Goal: Information Seeking & Learning: Learn about a topic

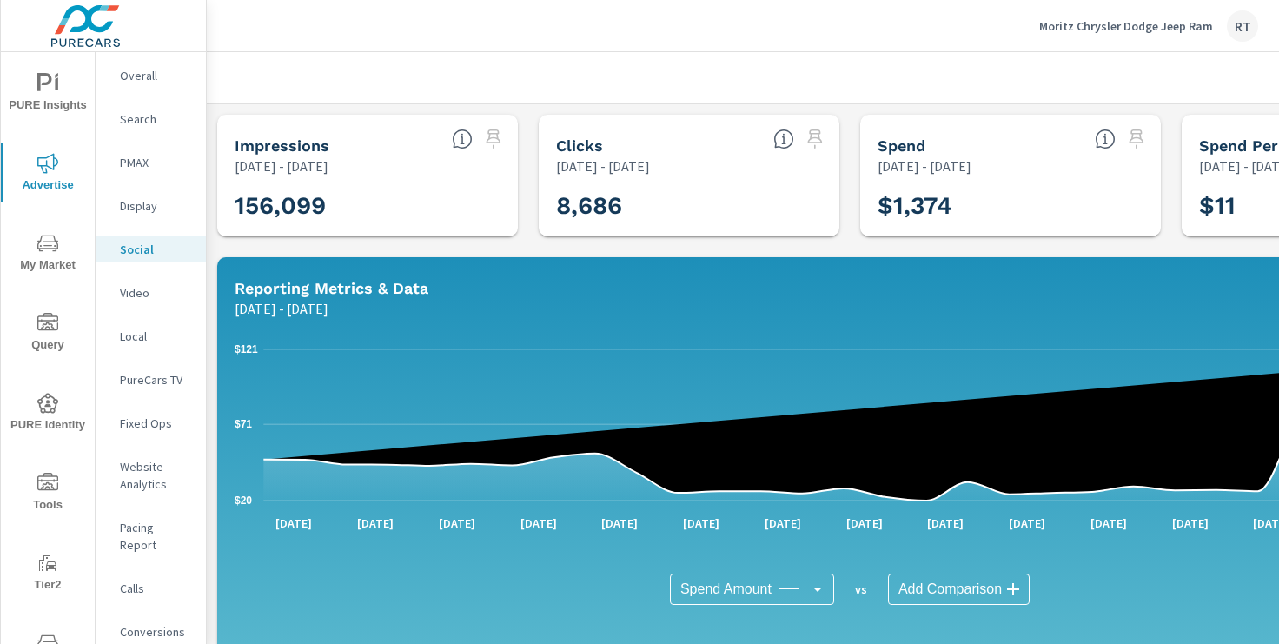
scroll to position [1, 0]
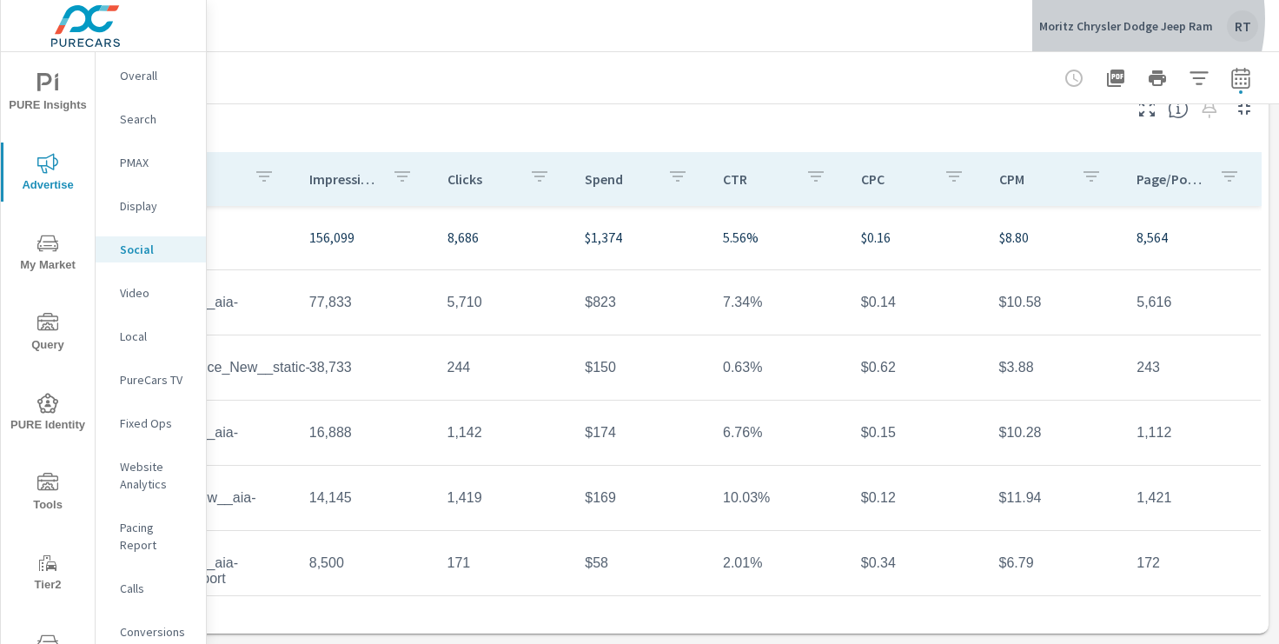
click at [1103, 18] on p "Moritz Chrysler Dodge Jeep Ram" at bounding box center [1126, 26] width 174 height 16
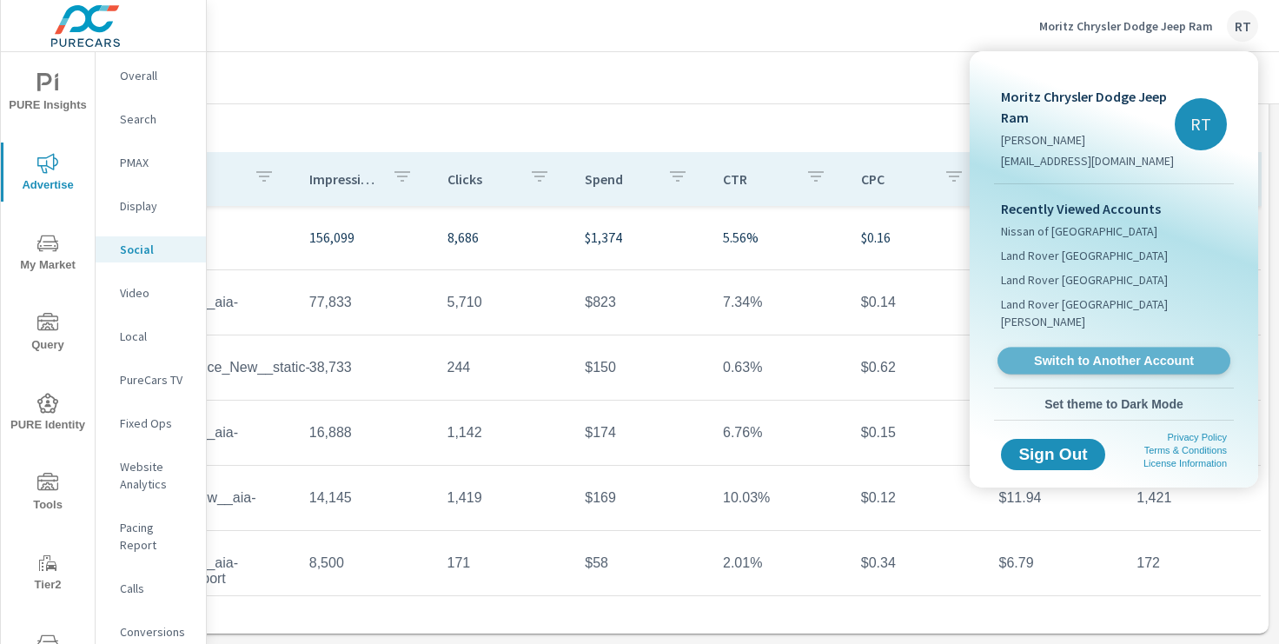
click at [1067, 353] on span "Switch to Another Account" at bounding box center [1113, 361] width 213 height 17
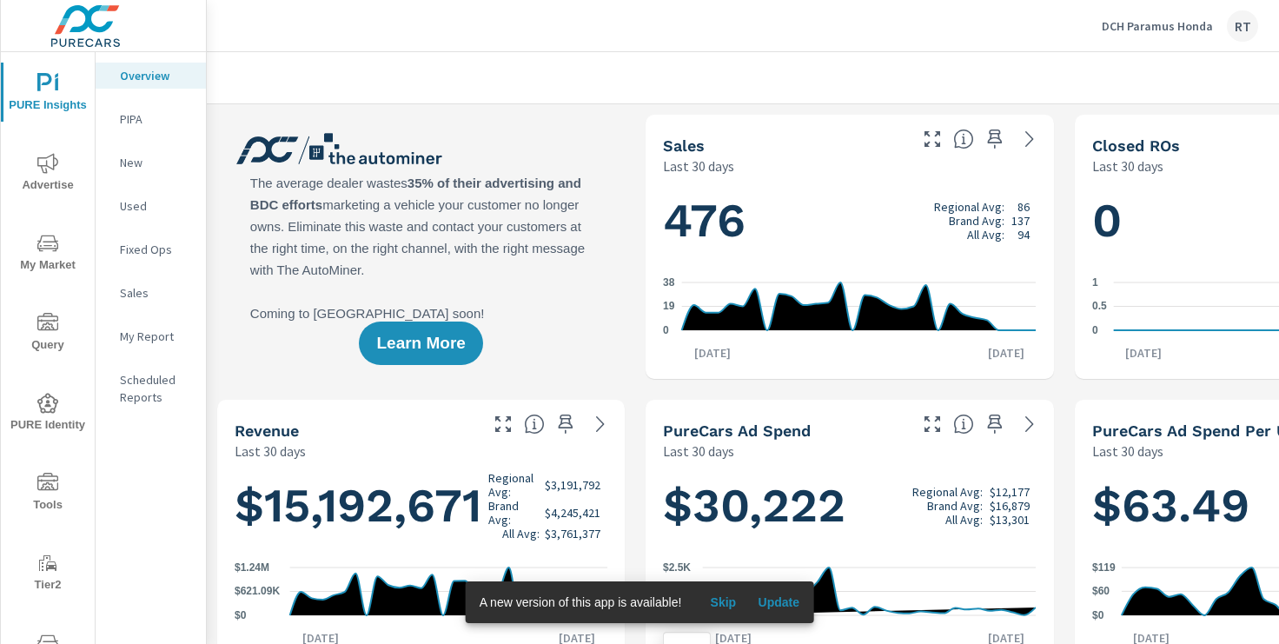
scroll to position [1, 0]
click at [719, 599] on span "Skip" at bounding box center [723, 602] width 42 height 16
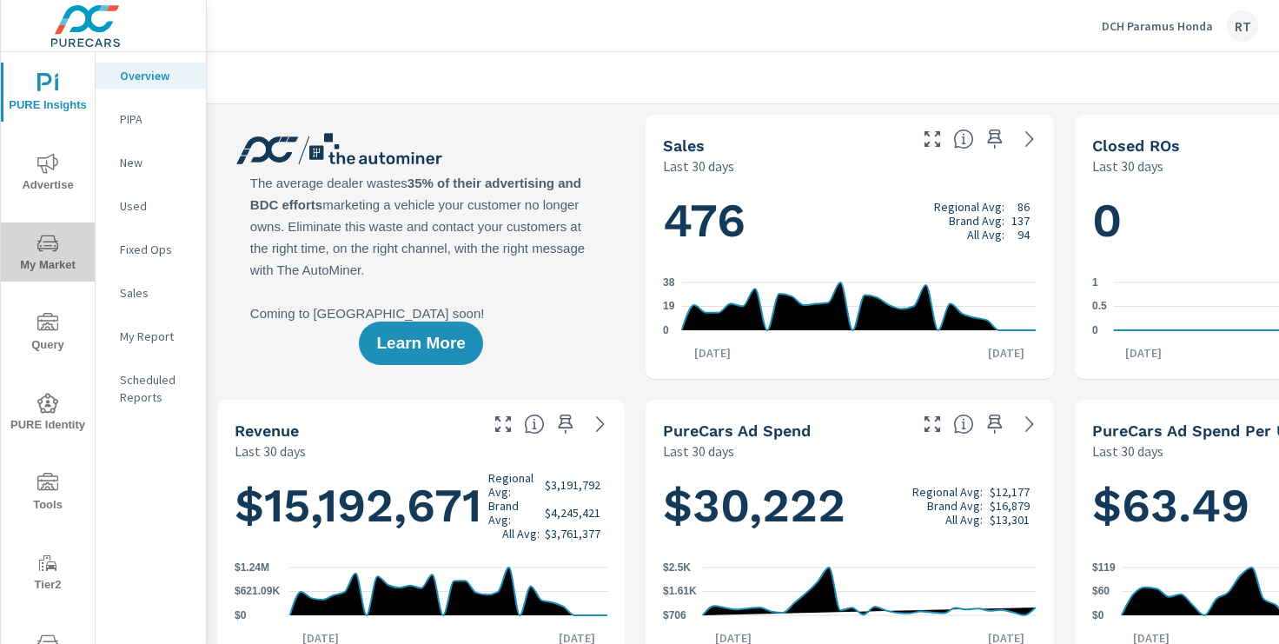
click at [40, 242] on icon "nav menu" at bounding box center [47, 243] width 21 height 21
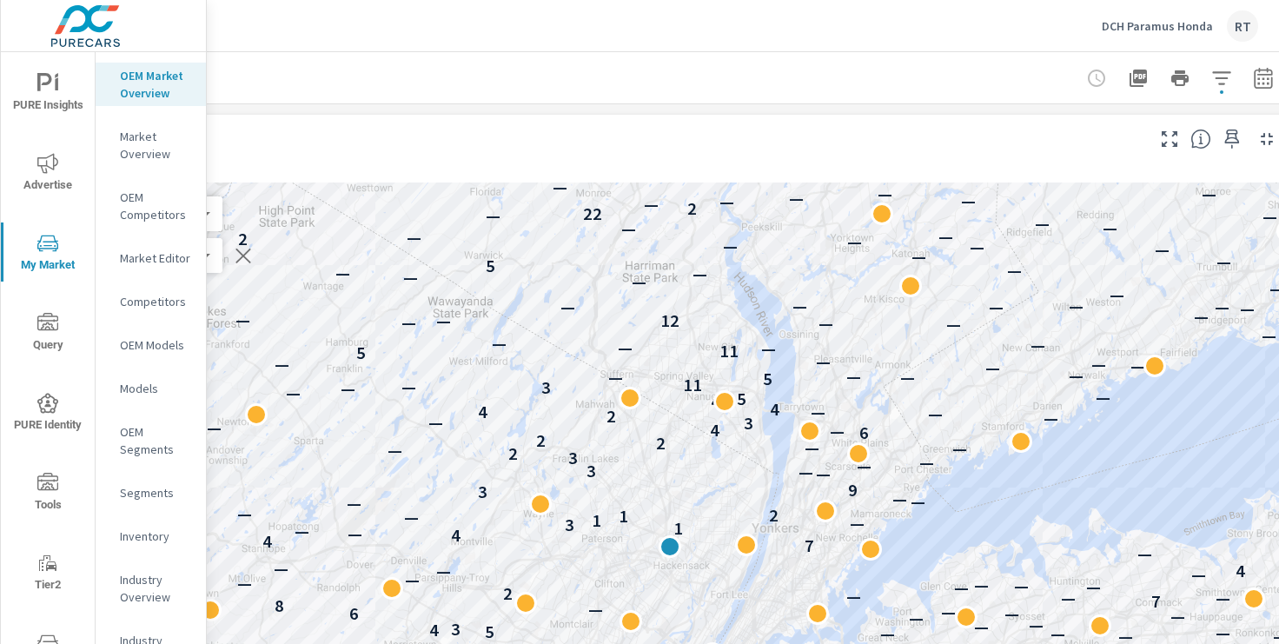
scroll to position [0, 214]
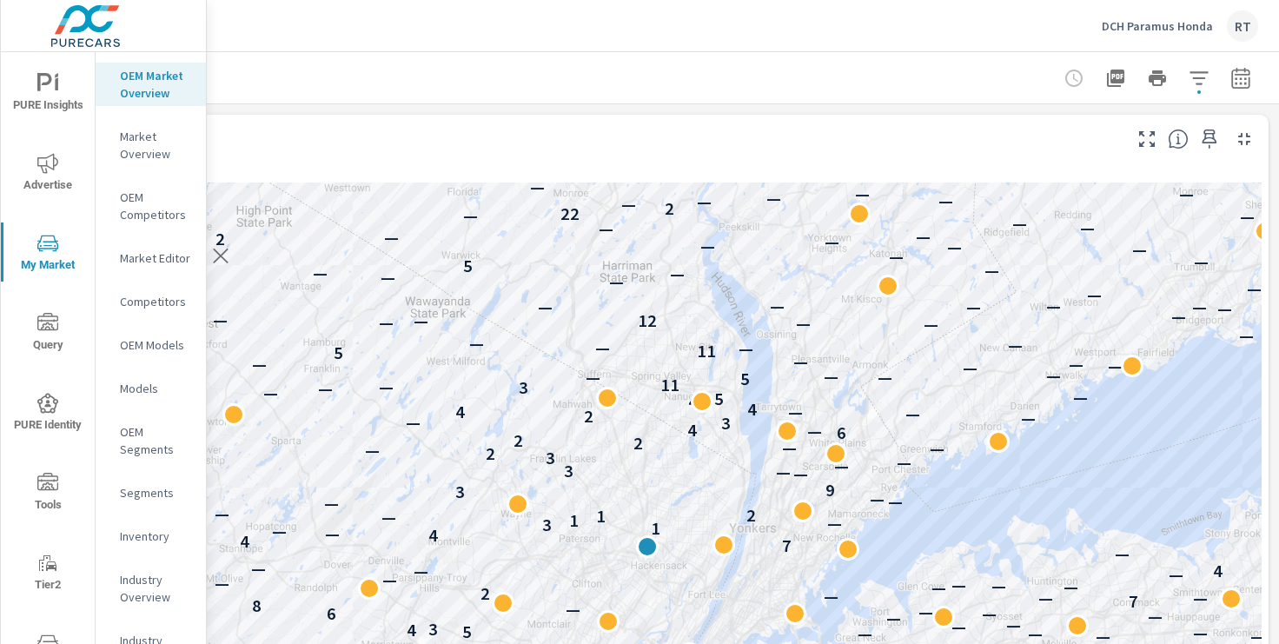
click at [1206, 75] on icon "button" at bounding box center [1199, 78] width 21 height 21
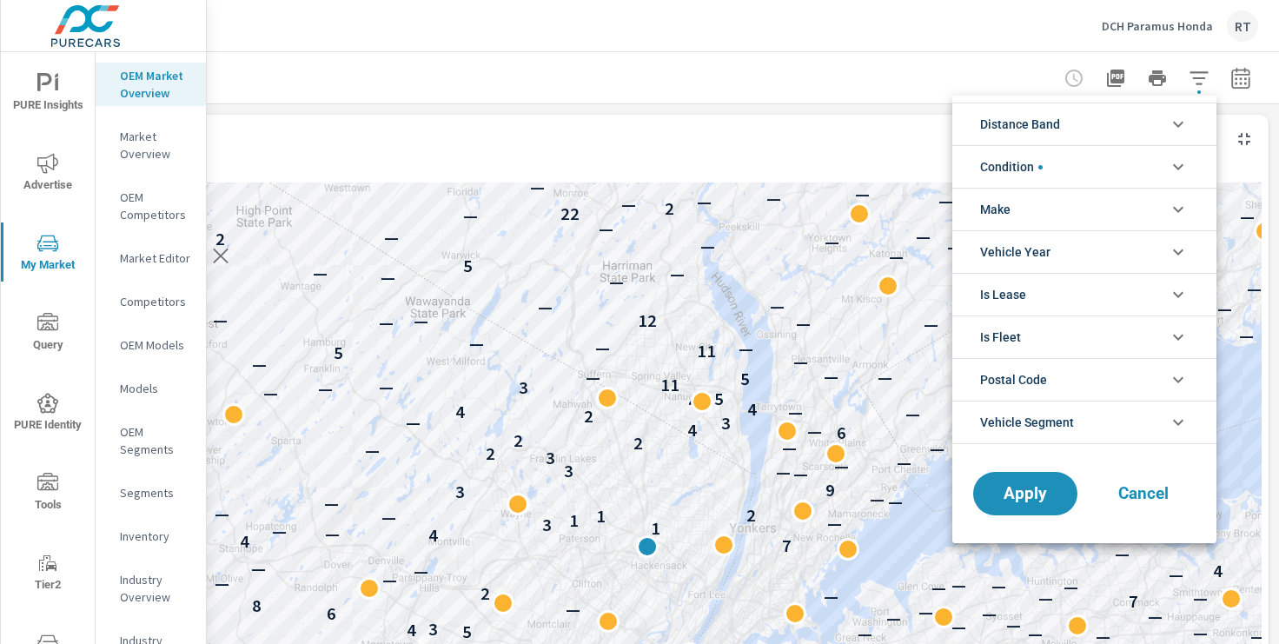
click at [1179, 123] on icon "filter options" at bounding box center [1178, 124] width 21 height 21
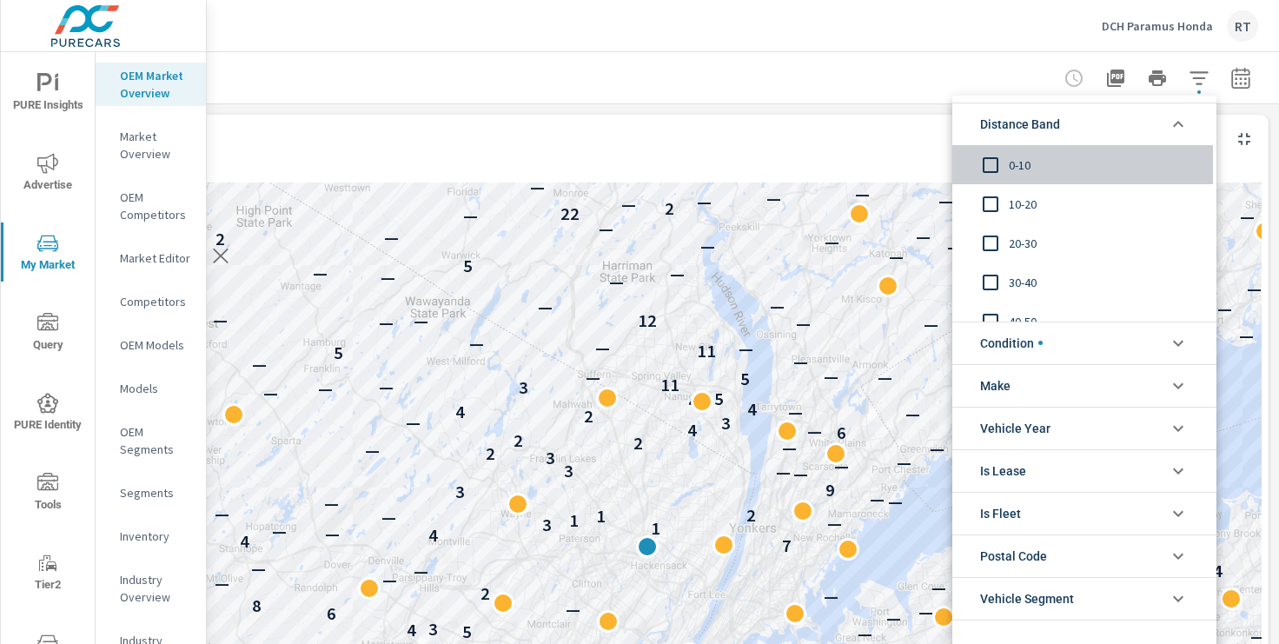
click at [990, 165] on input "filter options" at bounding box center [990, 165] width 36 height 36
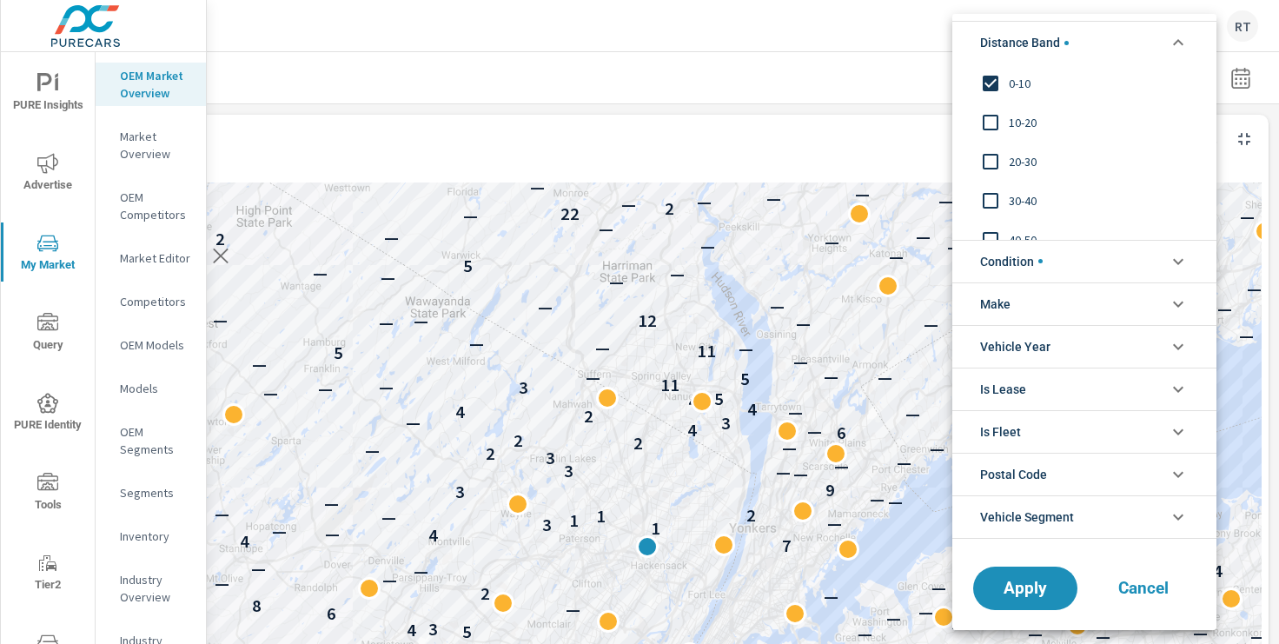
click at [991, 123] on input "filter options" at bounding box center [990, 122] width 36 height 36
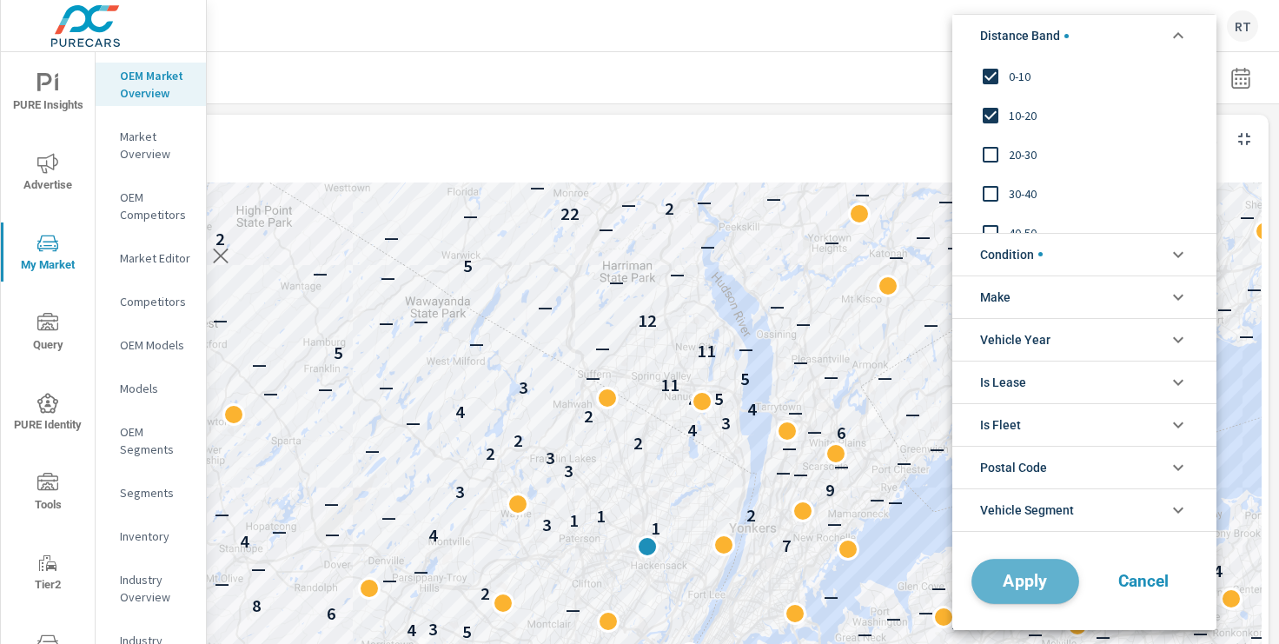
click at [1024, 584] on span "Apply" at bounding box center [1025, 581] width 71 height 17
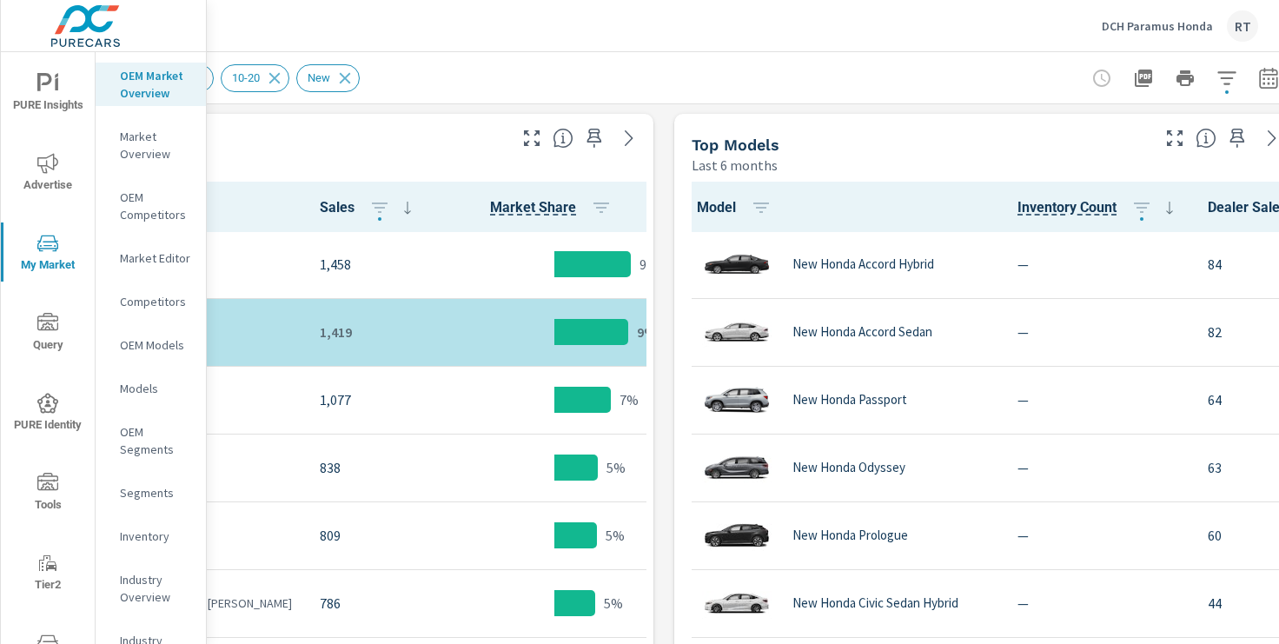
scroll to position [856, 214]
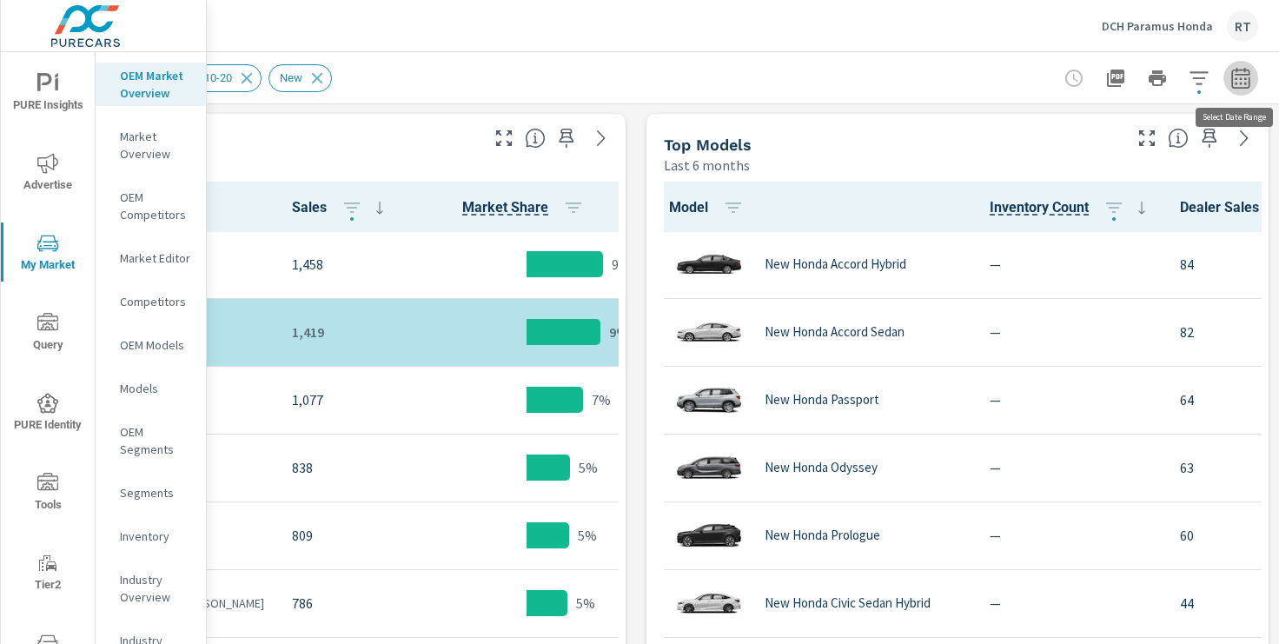
click at [1244, 74] on icon "button" at bounding box center [1240, 77] width 18 height 21
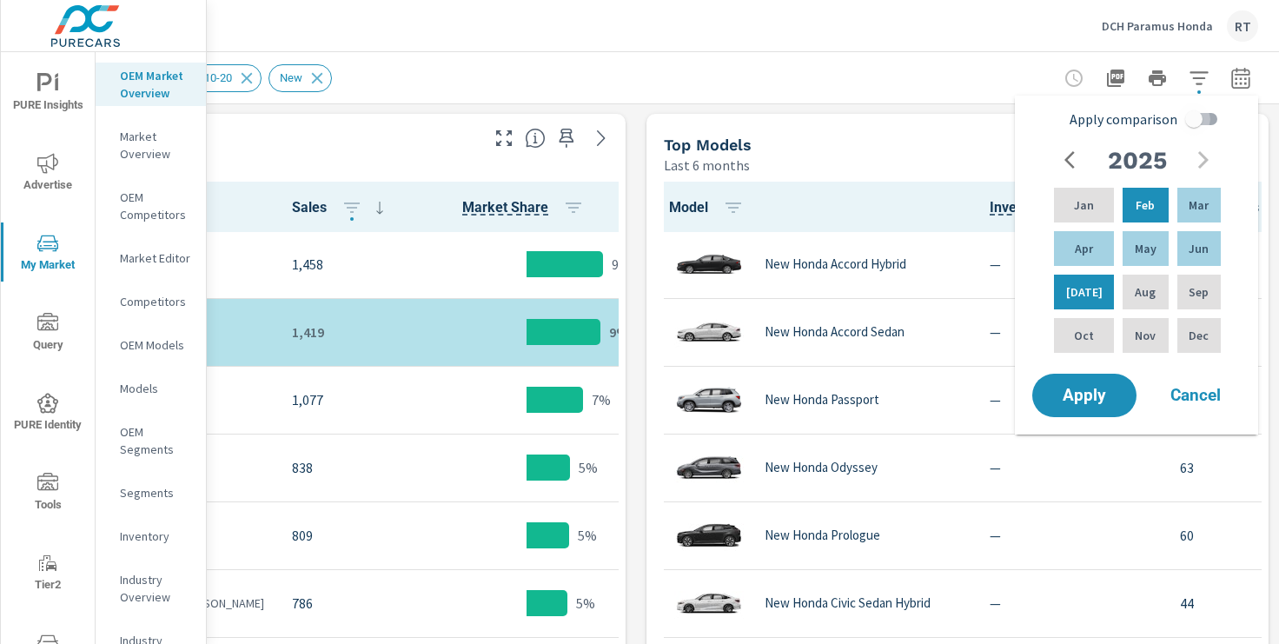
click at [1198, 112] on input "Apply comparison" at bounding box center [1193, 119] width 99 height 33
checkbox input "true"
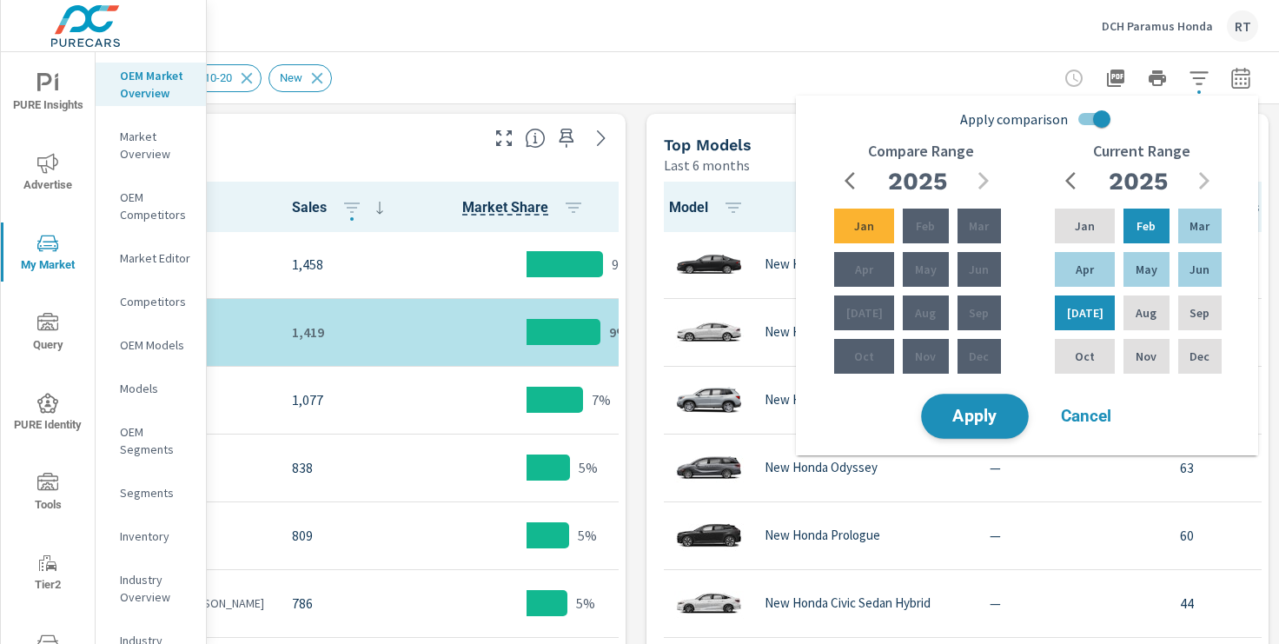
click at [976, 417] on span "Apply" at bounding box center [974, 416] width 71 height 17
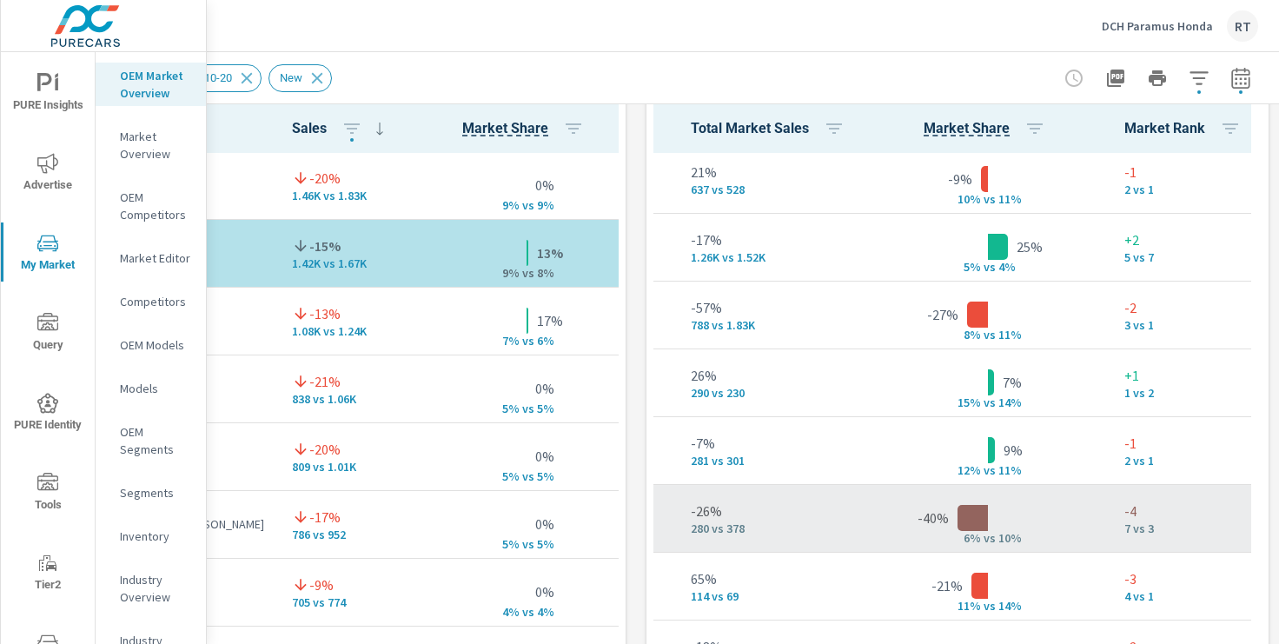
scroll to position [481, 653]
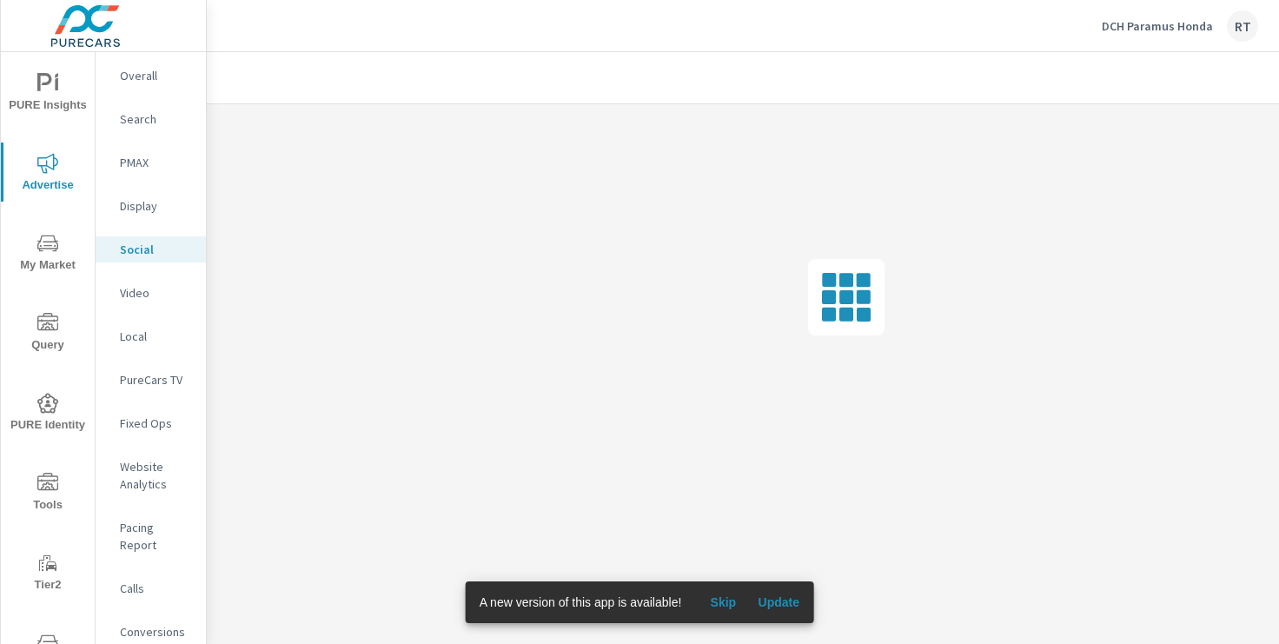
click at [727, 603] on span "Skip" at bounding box center [723, 602] width 42 height 16
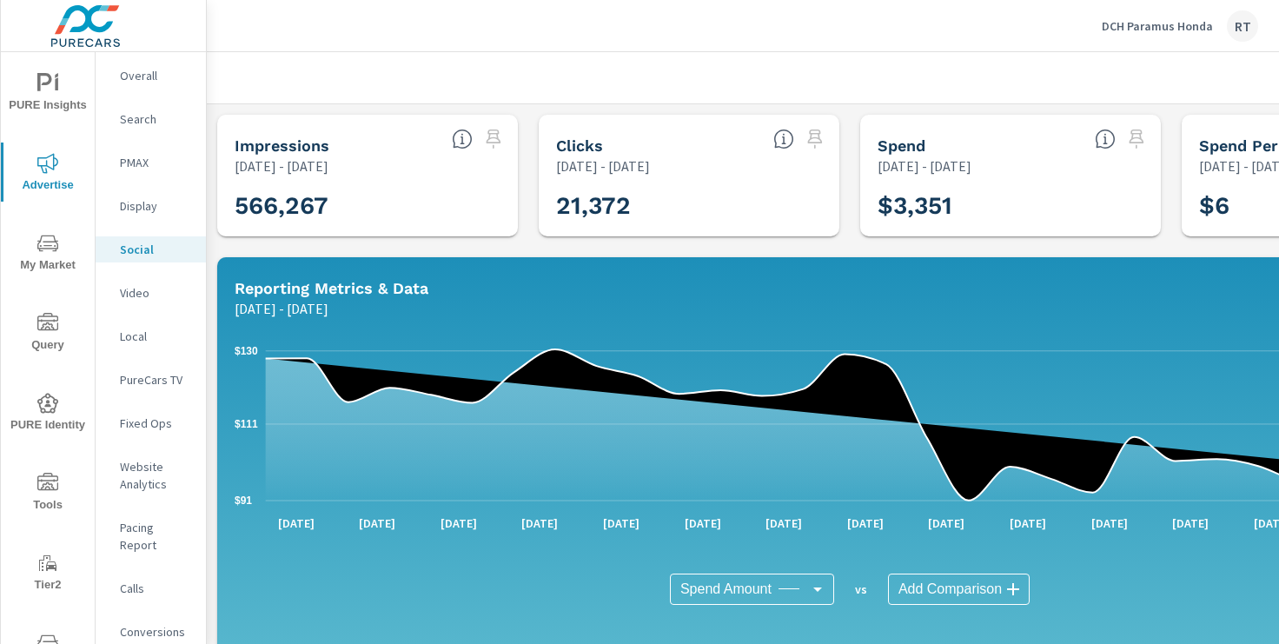
scroll to position [0, 214]
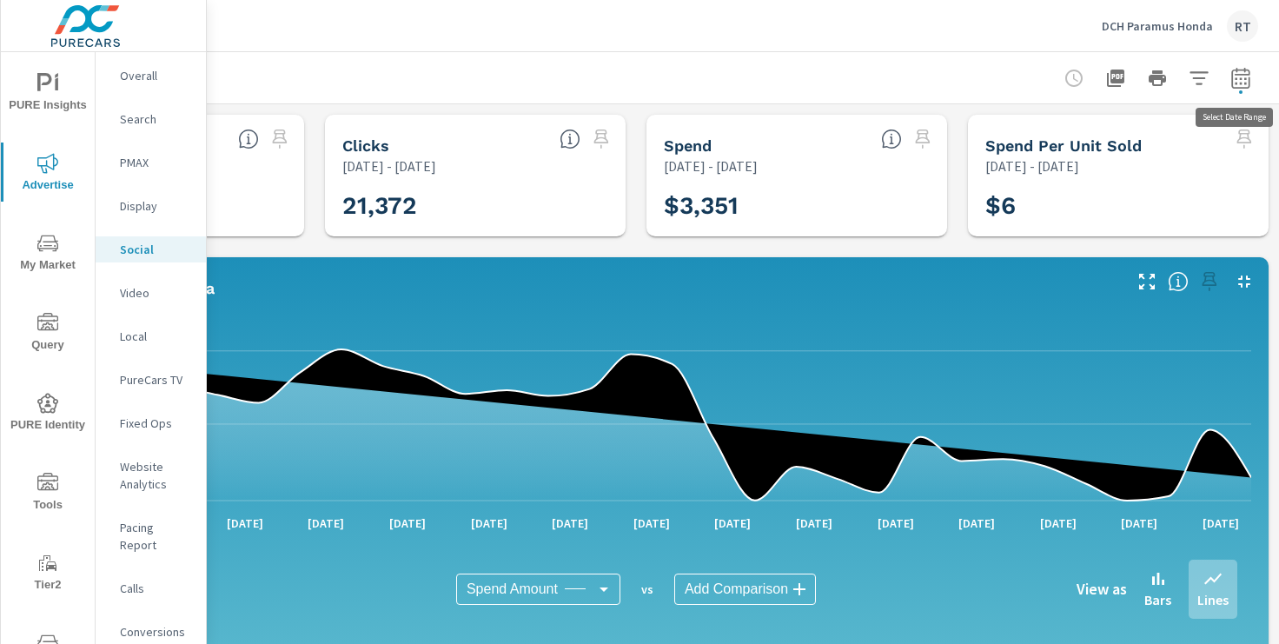
click at [1238, 80] on icon "button" at bounding box center [1240, 78] width 21 height 21
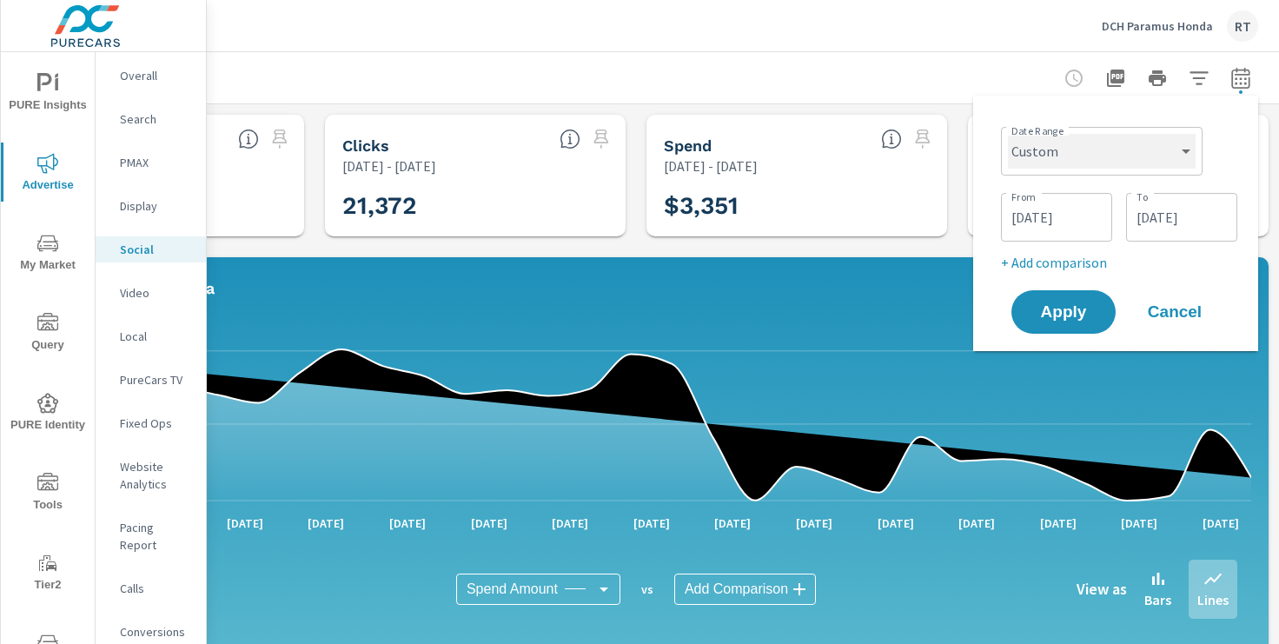
click at [1172, 149] on select "Custom Yesterday Last week Last 7 days Last 14 days Last 30 days Last 45 days L…" at bounding box center [1102, 151] width 188 height 35
click at [1008, 134] on select "Custom Yesterday Last week Last 7 days Last 14 days Last 30 days Last 45 days L…" at bounding box center [1102, 151] width 188 height 35
select select "Last 30 days"
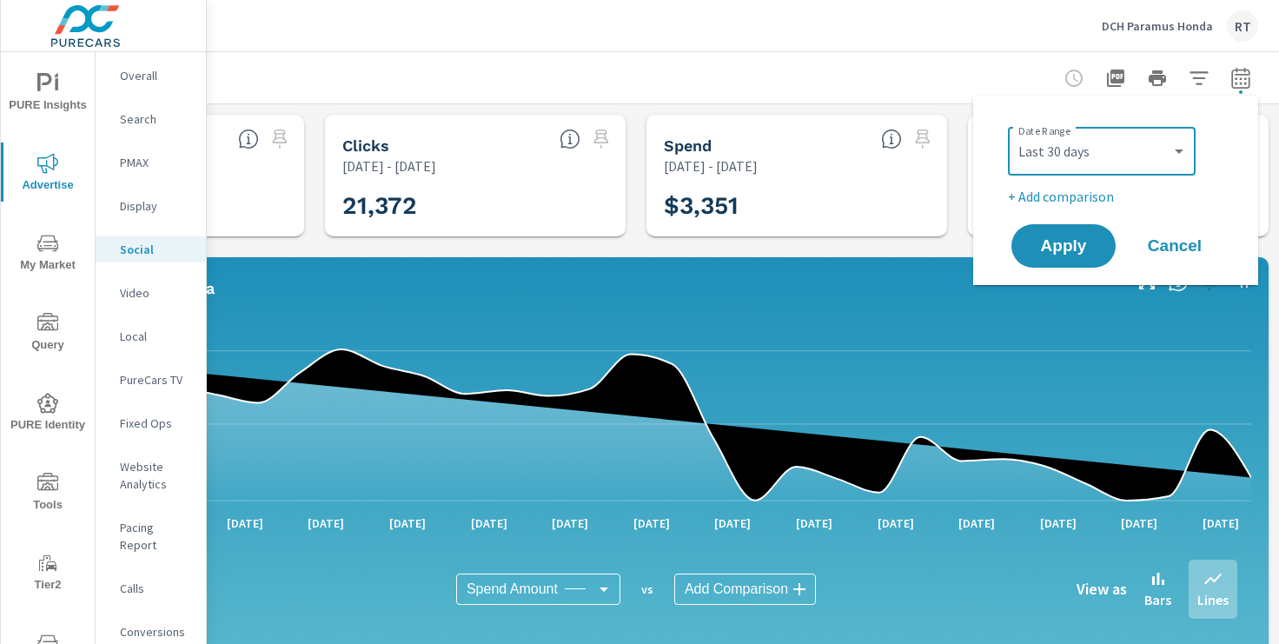
click at [1065, 195] on p "+ Add comparison" at bounding box center [1119, 196] width 222 height 21
select select "Previous period"
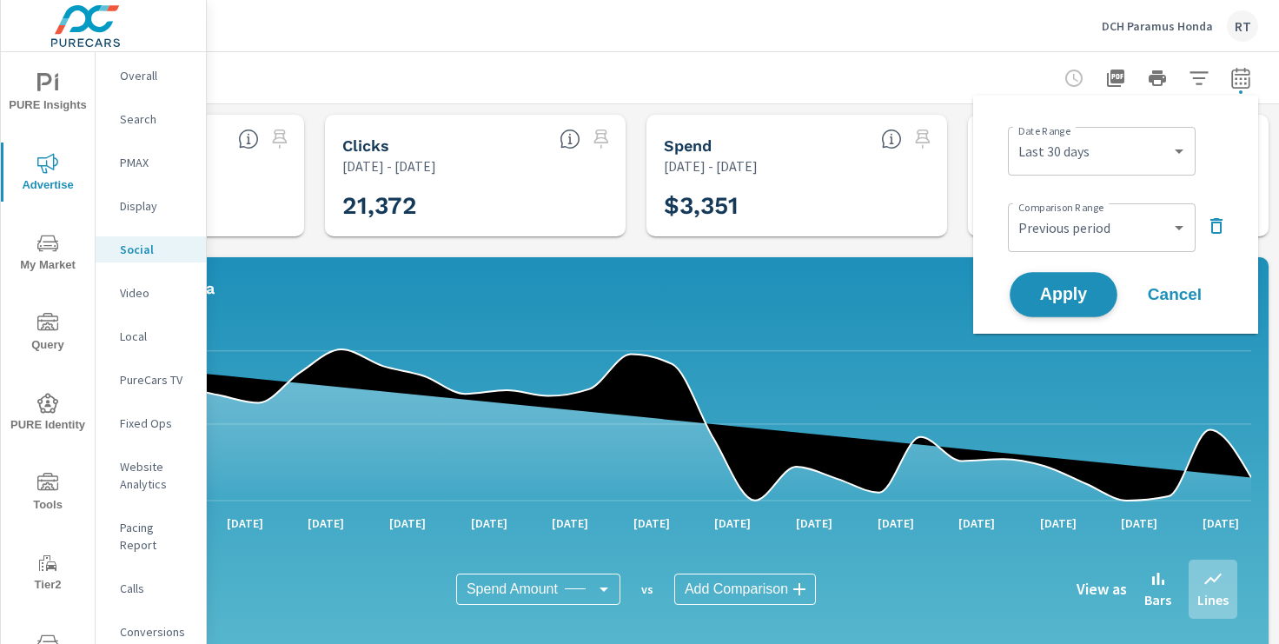
click at [1051, 287] on span "Apply" at bounding box center [1063, 295] width 71 height 17
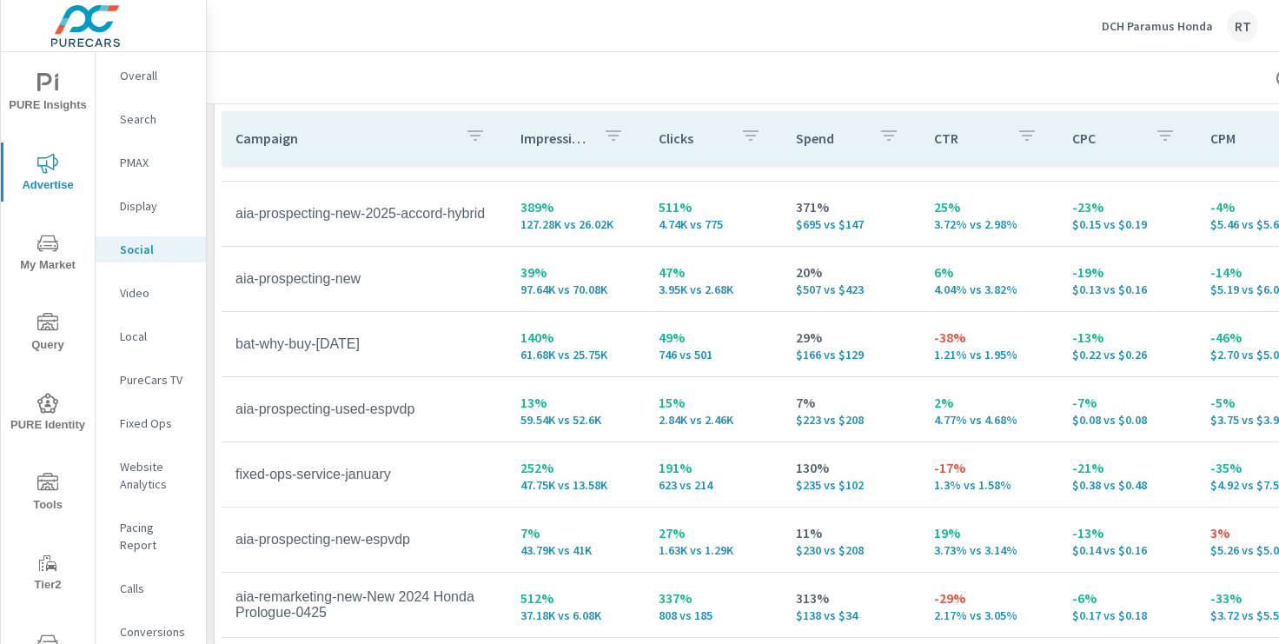
scroll to position [118, 0]
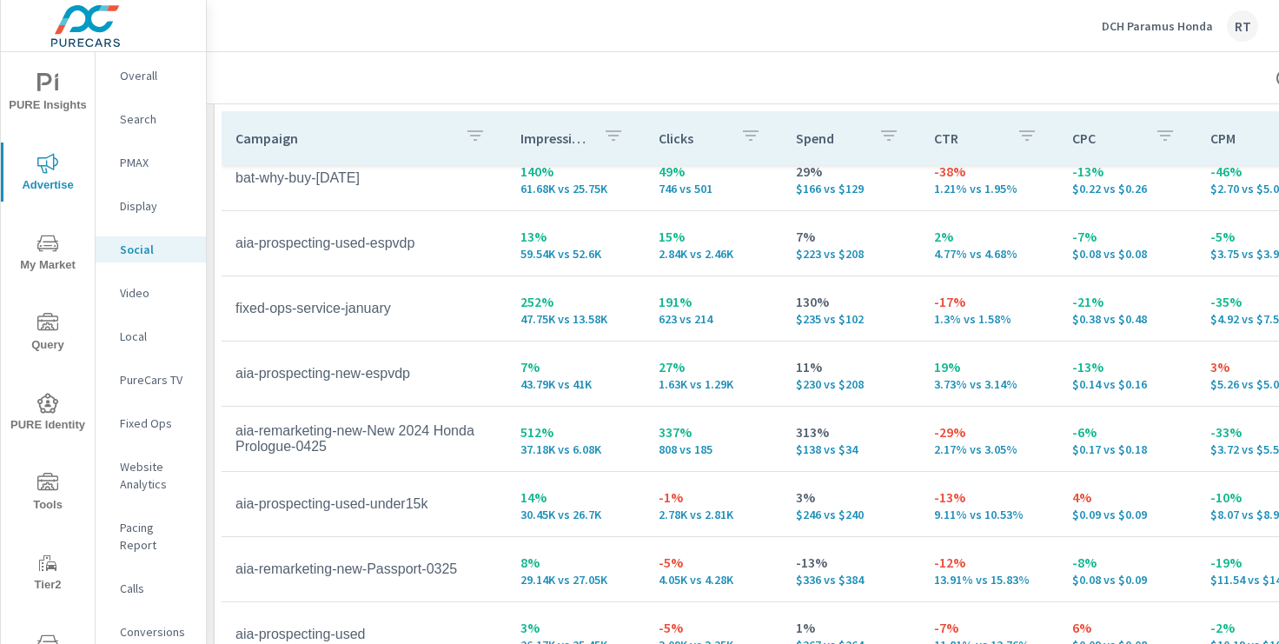
scroll to position [344, 0]
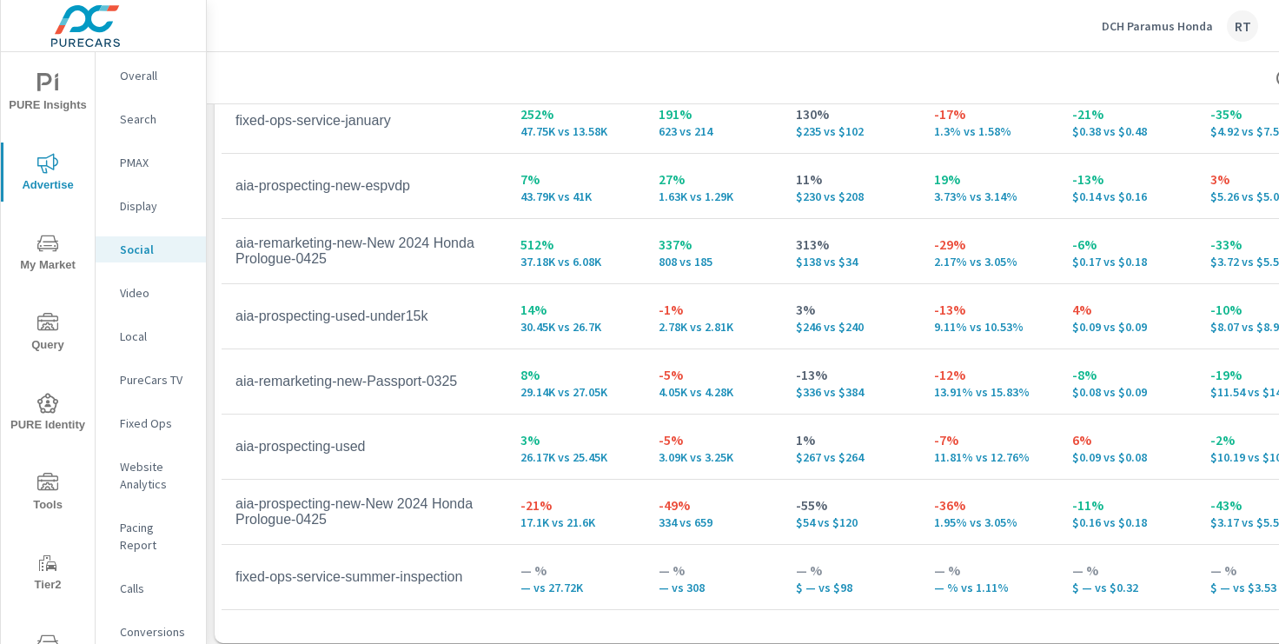
scroll to position [948, 3]
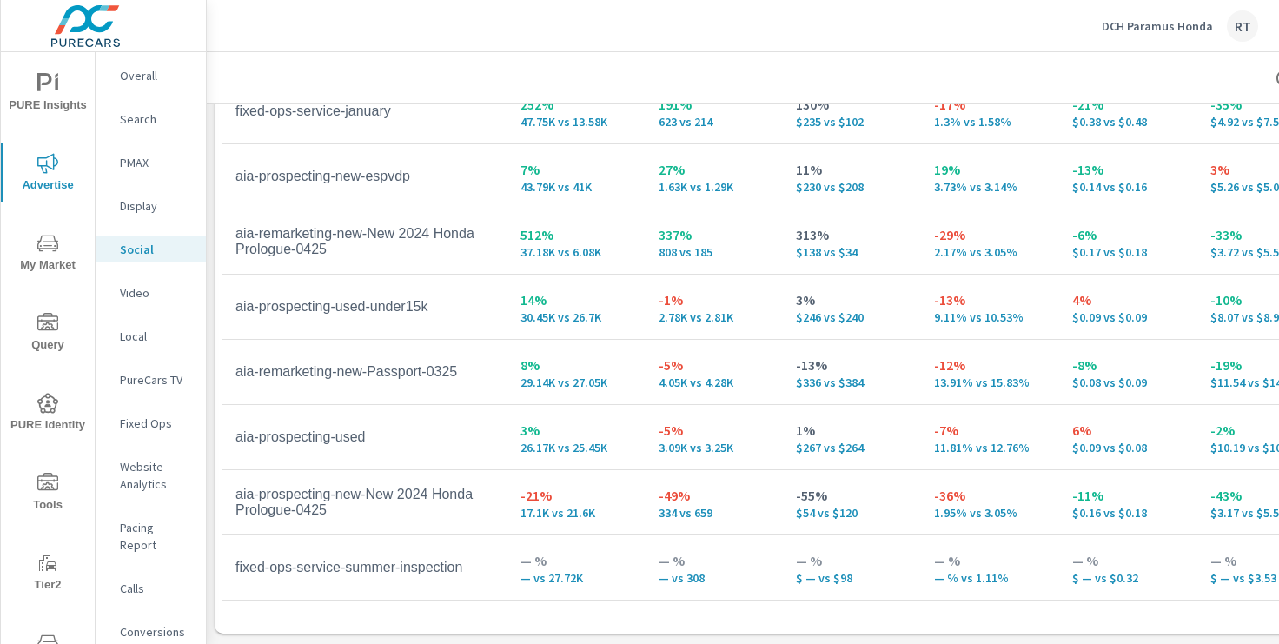
scroll to position [183, 0]
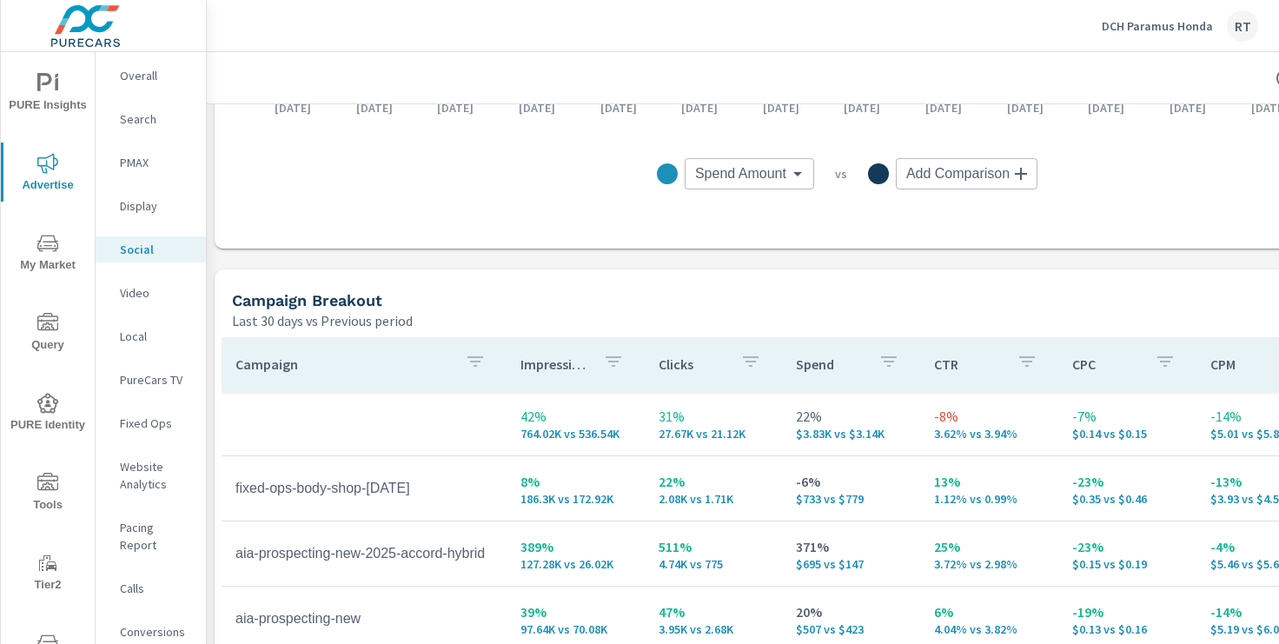
scroll to position [582, 3]
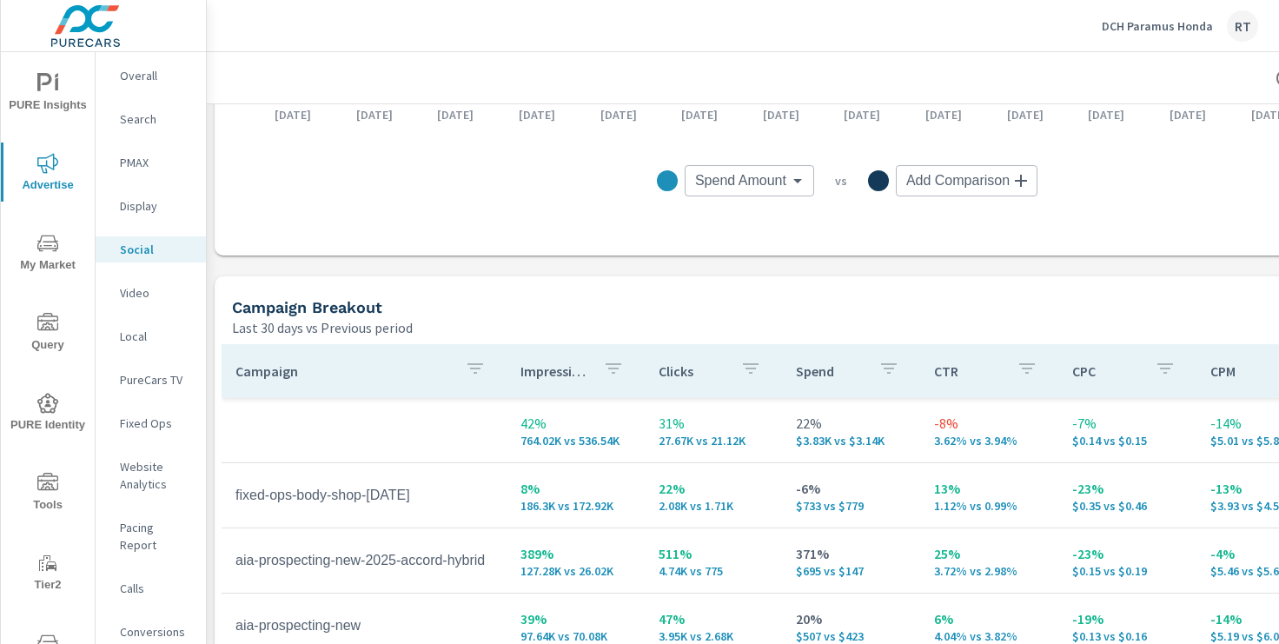
click at [129, 154] on p "PMAX" at bounding box center [156, 162] width 72 height 17
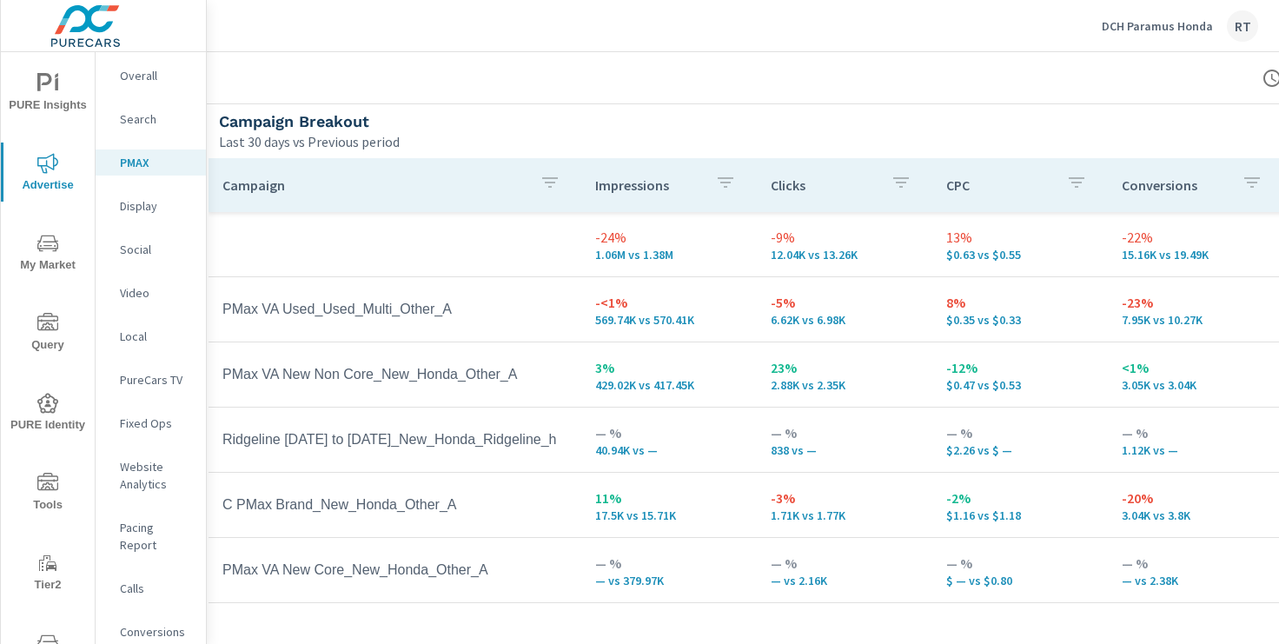
scroll to position [210, 17]
click at [139, 207] on p "Display" at bounding box center [156, 205] width 72 height 17
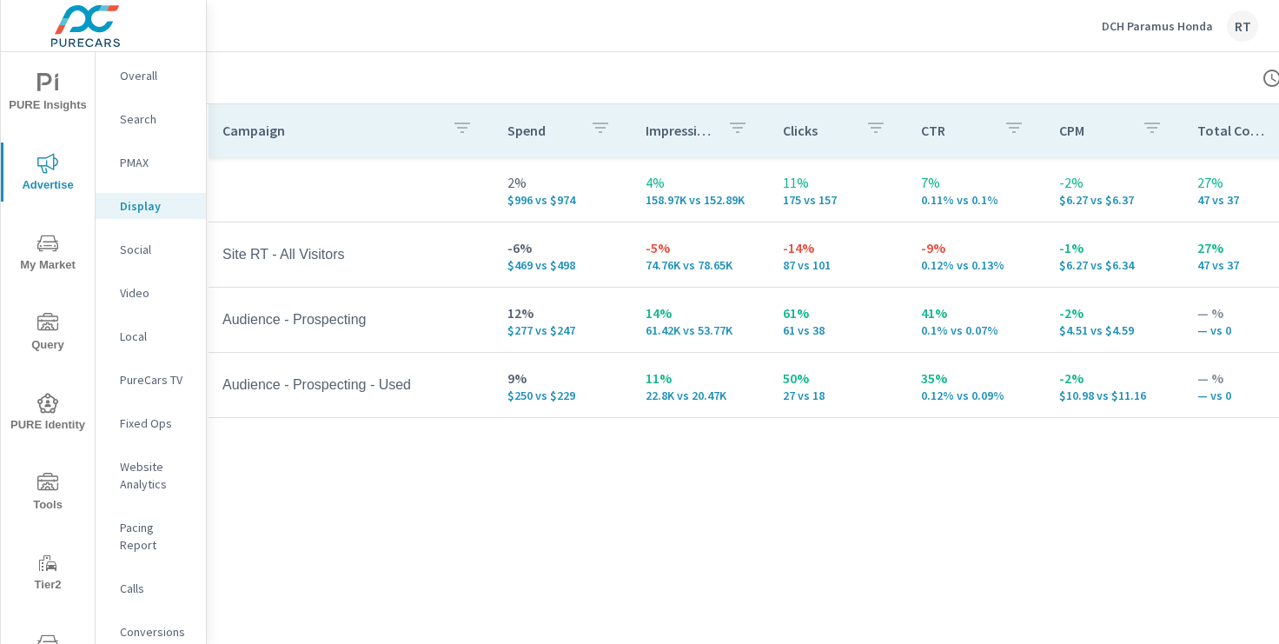
scroll to position [823, 17]
click at [123, 251] on p "Social" at bounding box center [156, 249] width 72 height 17
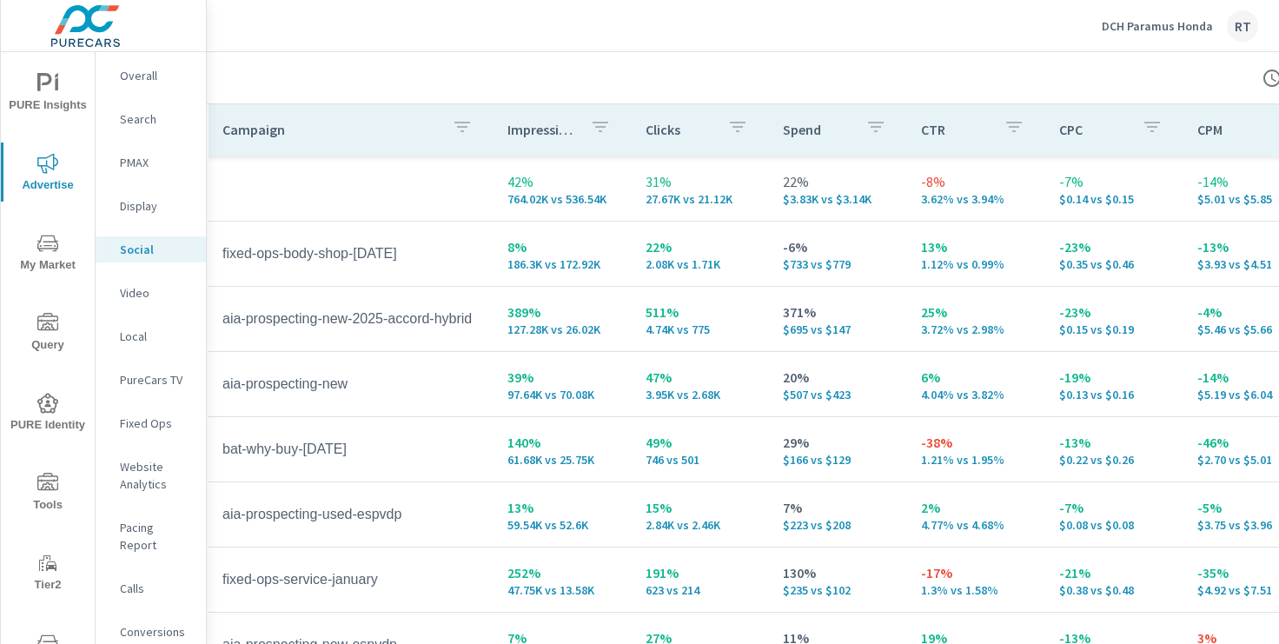
scroll to position [824, 18]
click at [141, 380] on p "PureCars TV" at bounding box center [156, 379] width 72 height 17
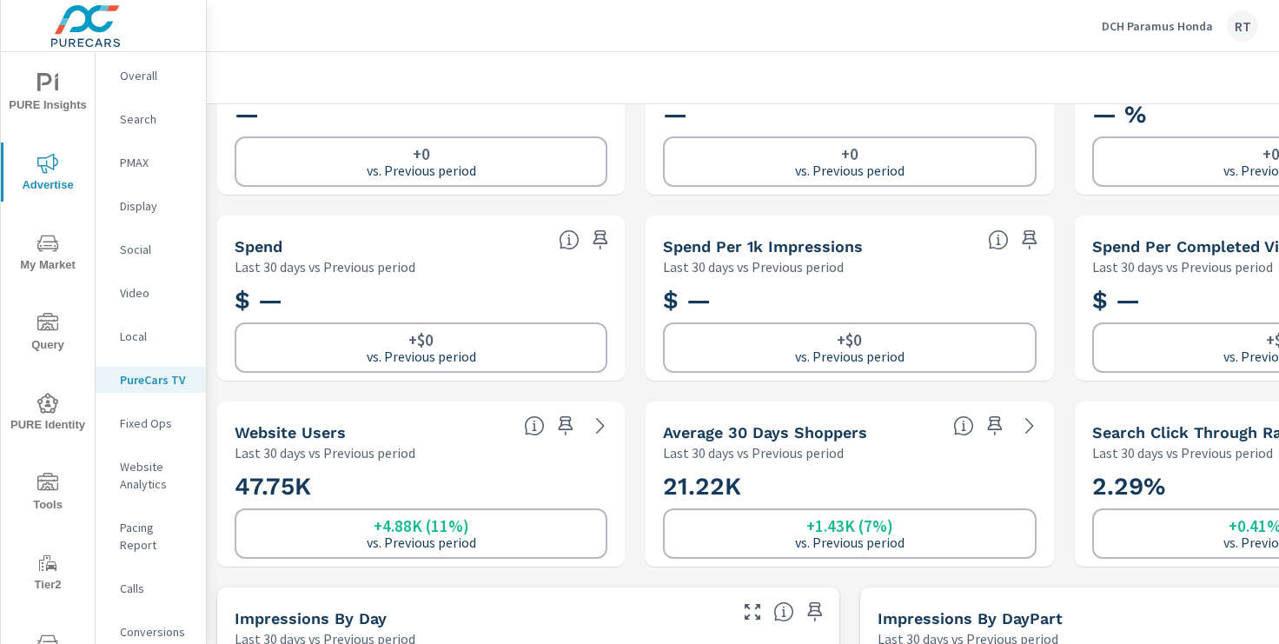
scroll to position [96, 0]
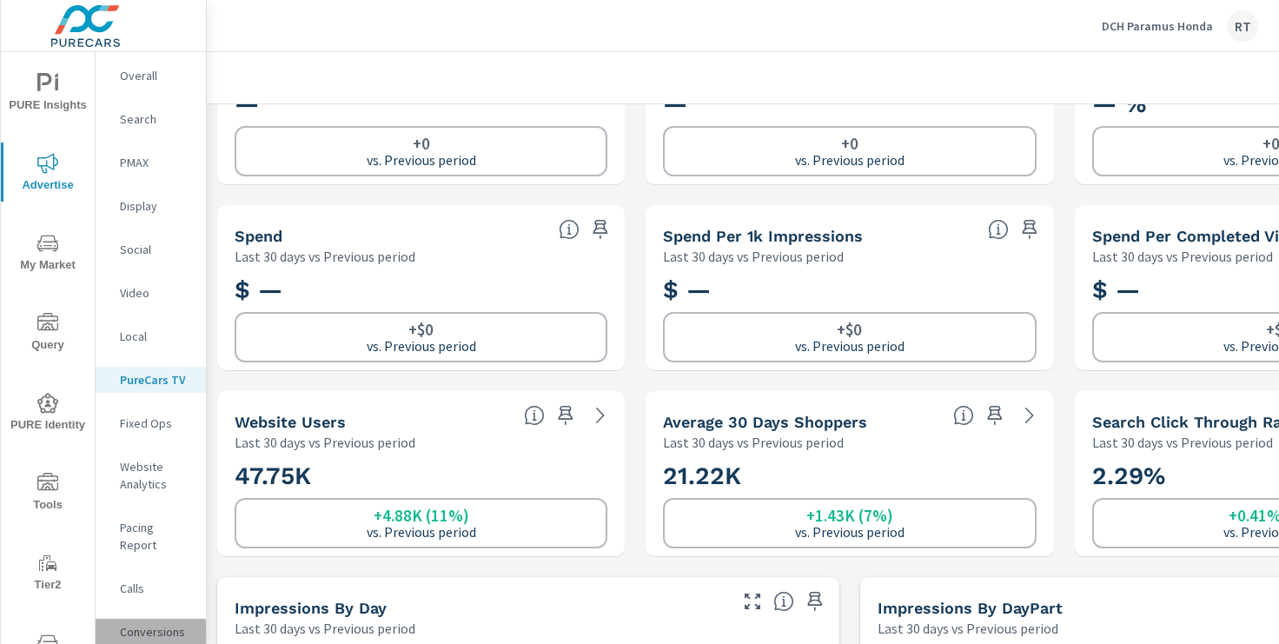
click at [140, 623] on p "Conversions" at bounding box center [156, 631] width 72 height 17
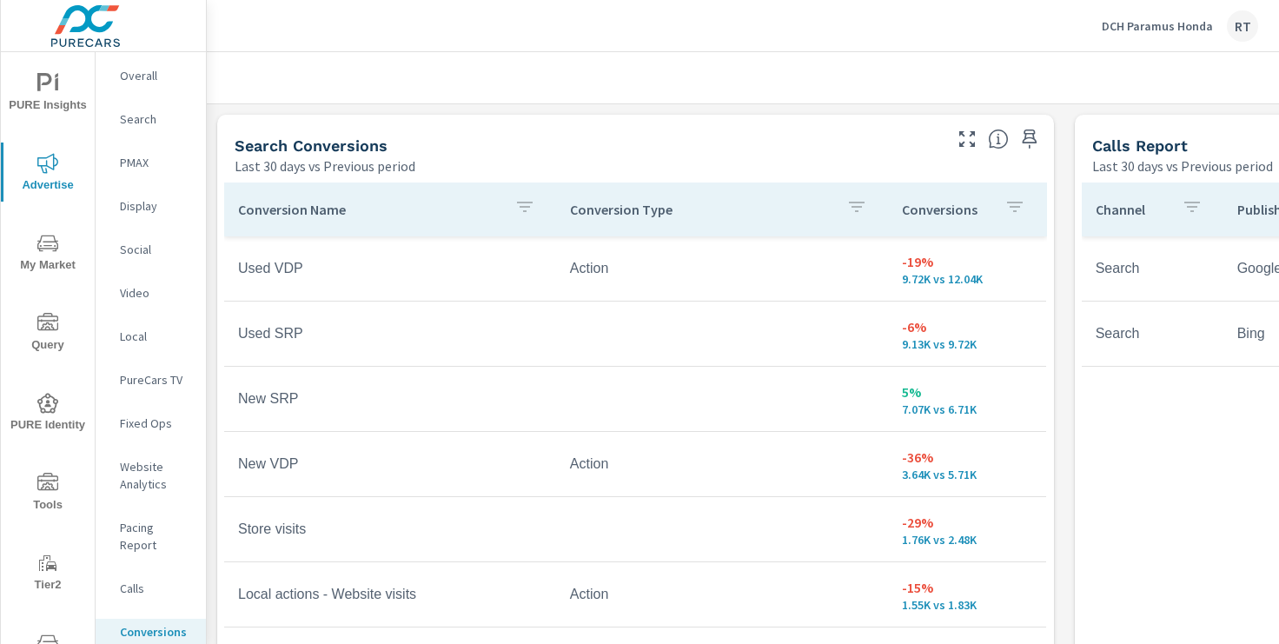
scroll to position [922, 0]
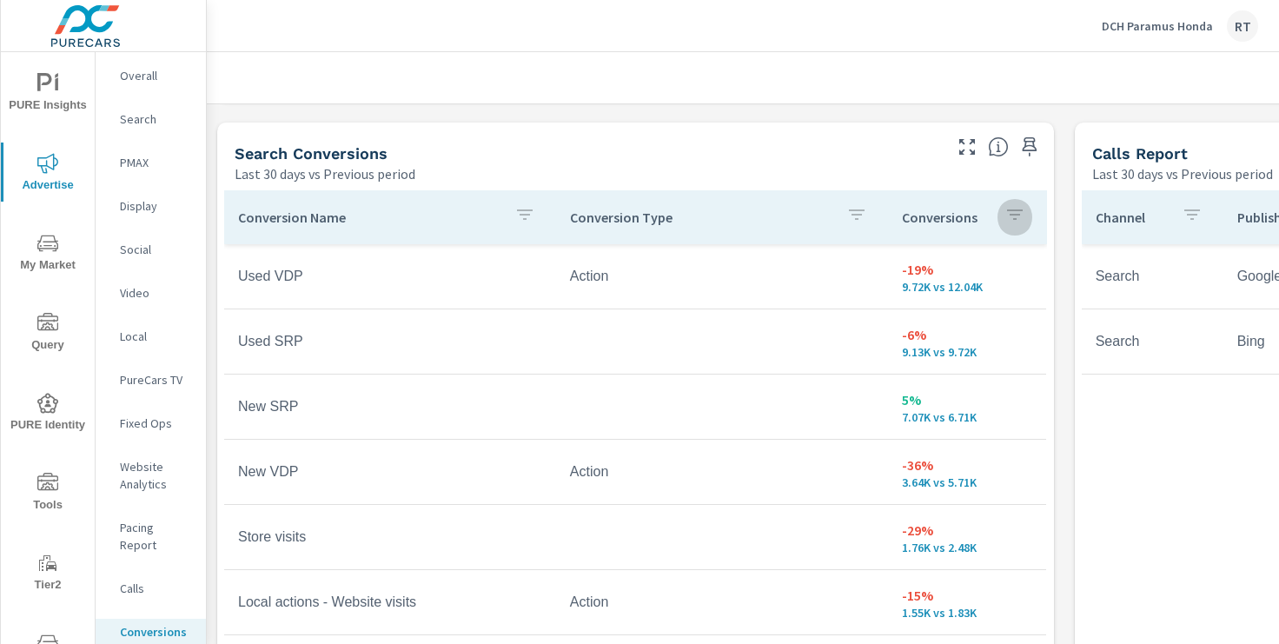
click at [997, 218] on button "button" at bounding box center [1014, 217] width 35 height 40
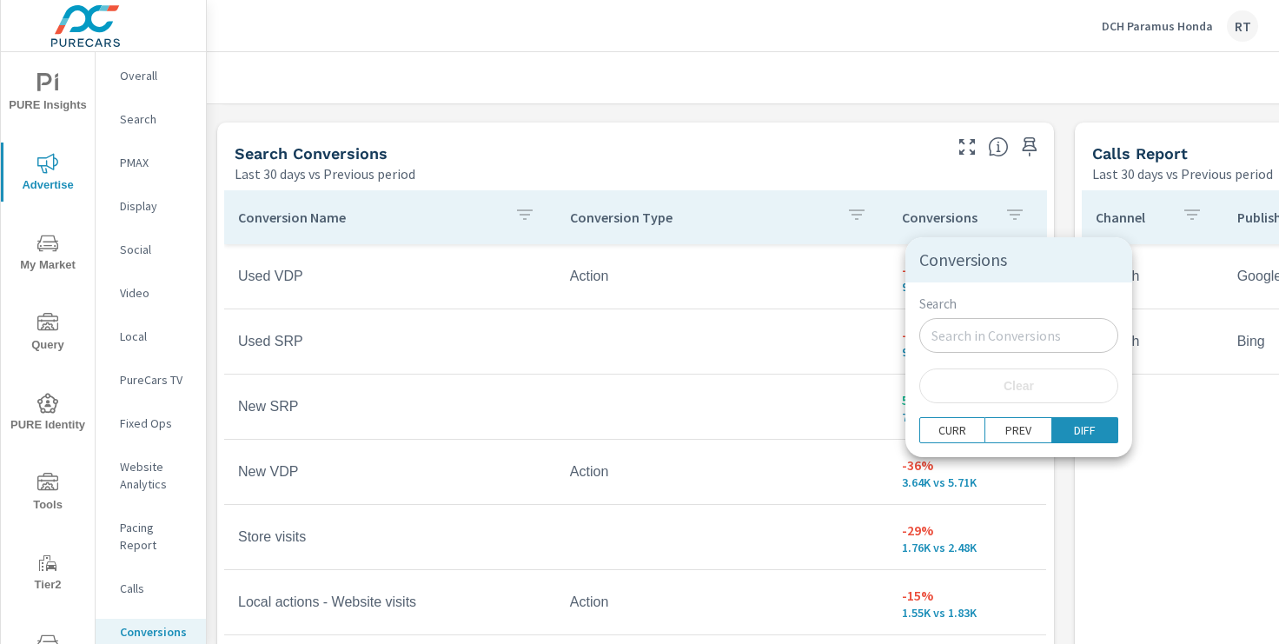
click at [986, 208] on div at bounding box center [639, 322] width 1279 height 644
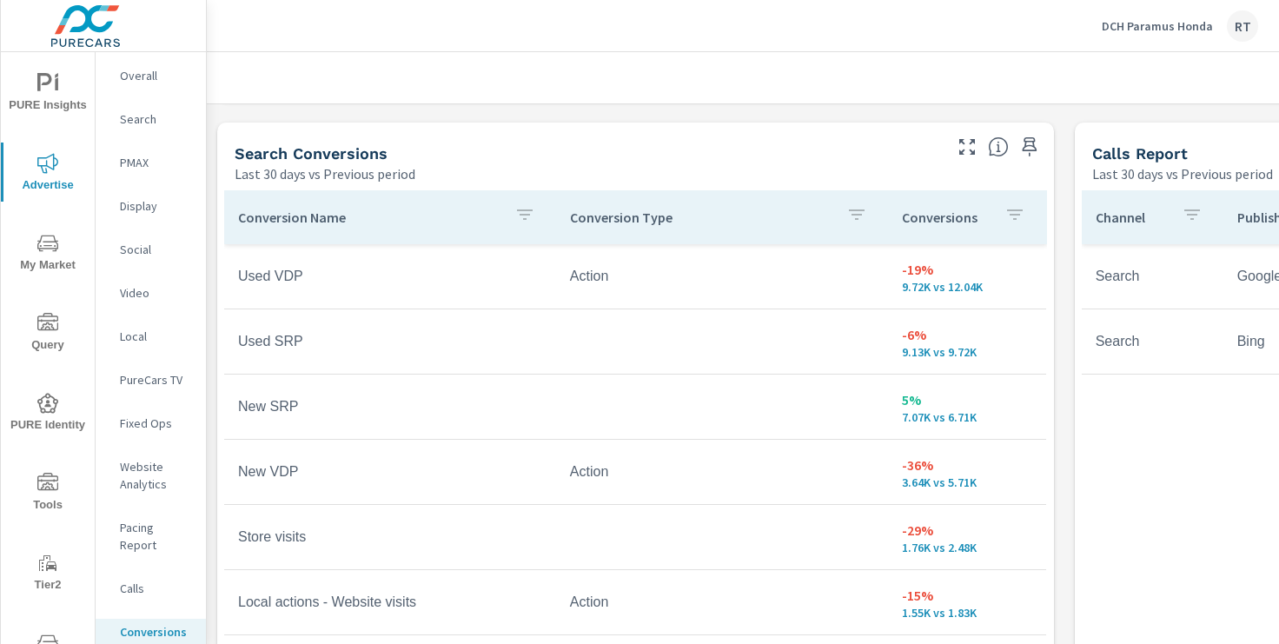
click at [991, 214] on div "Conversions" at bounding box center [967, 217] width 130 height 40
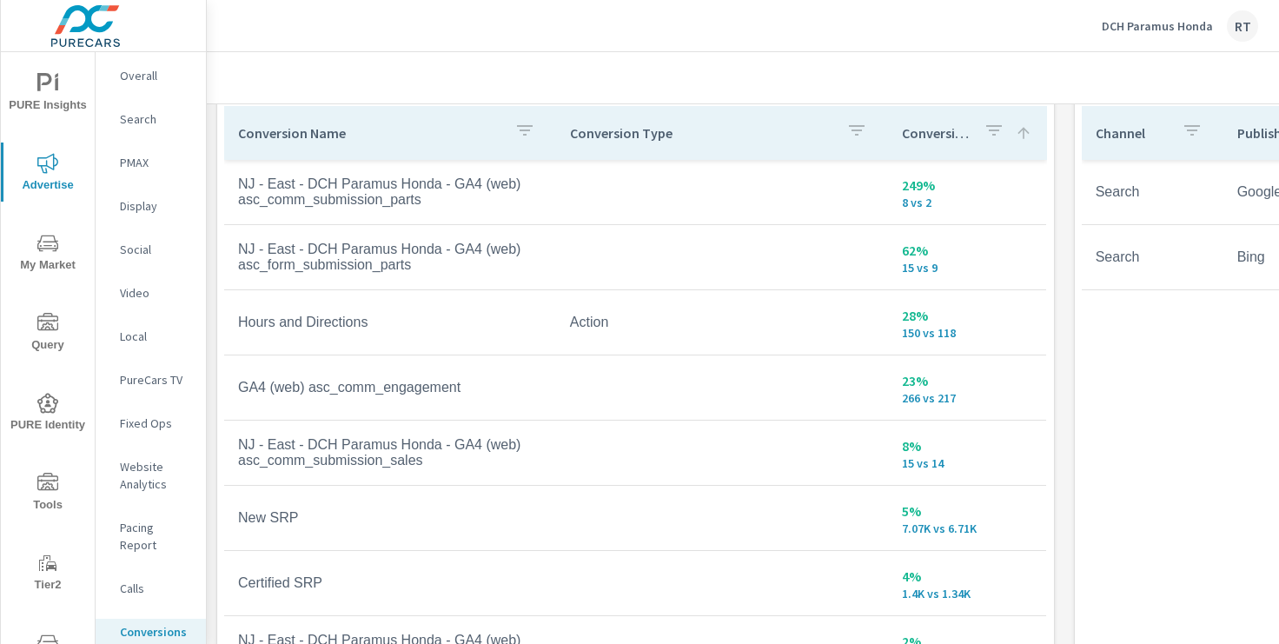
scroll to position [1009, 0]
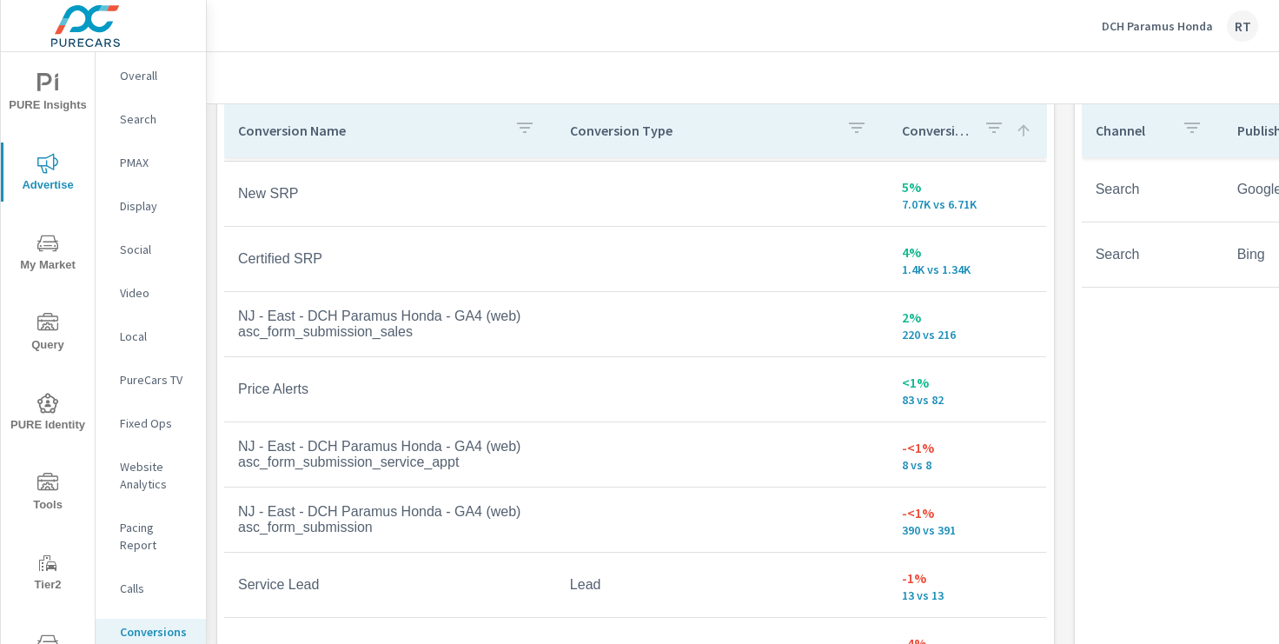
scroll to position [248, 0]
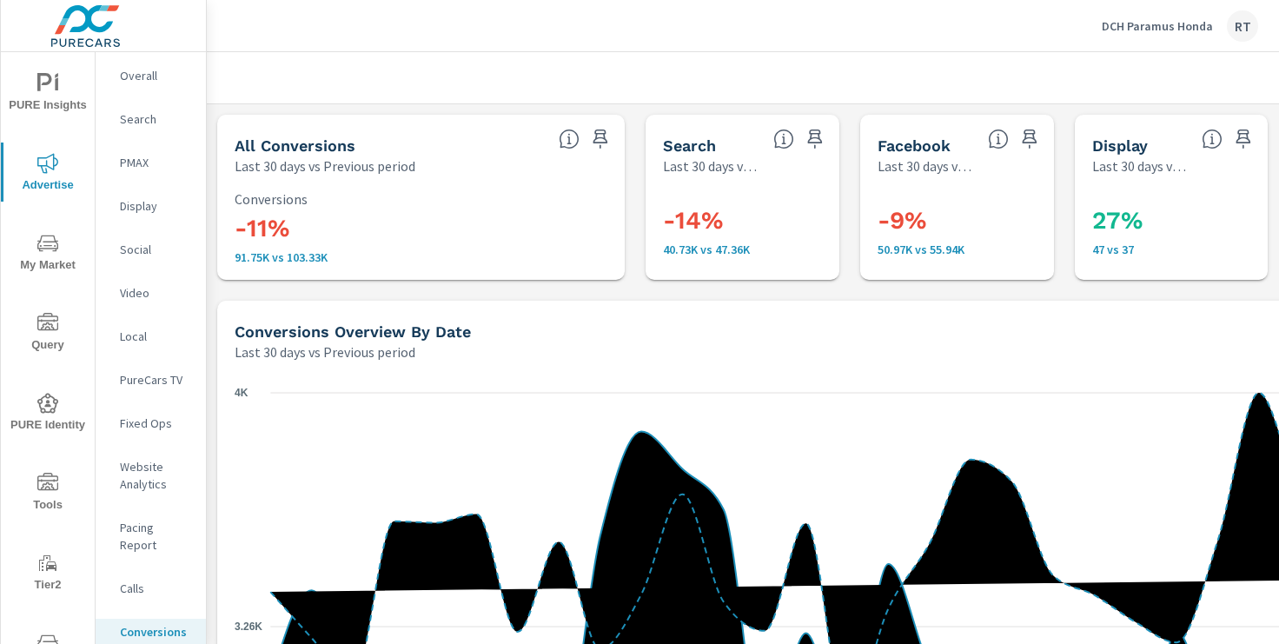
click at [135, 81] on p "Overall" at bounding box center [156, 75] width 72 height 17
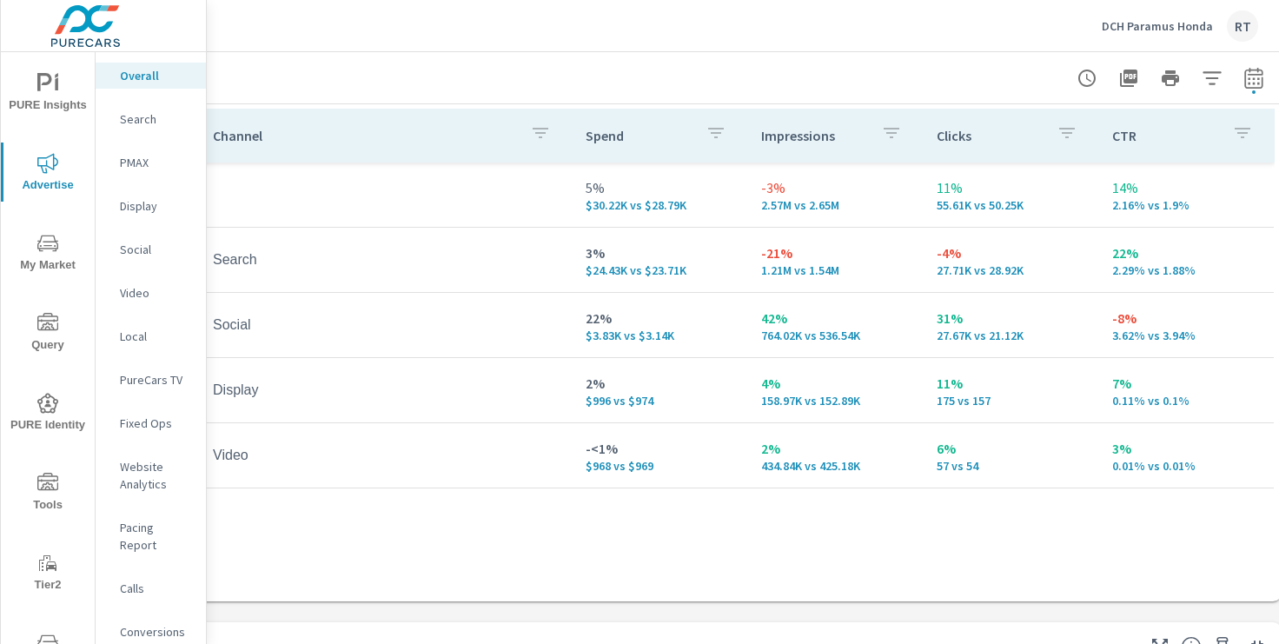
scroll to position [241, 195]
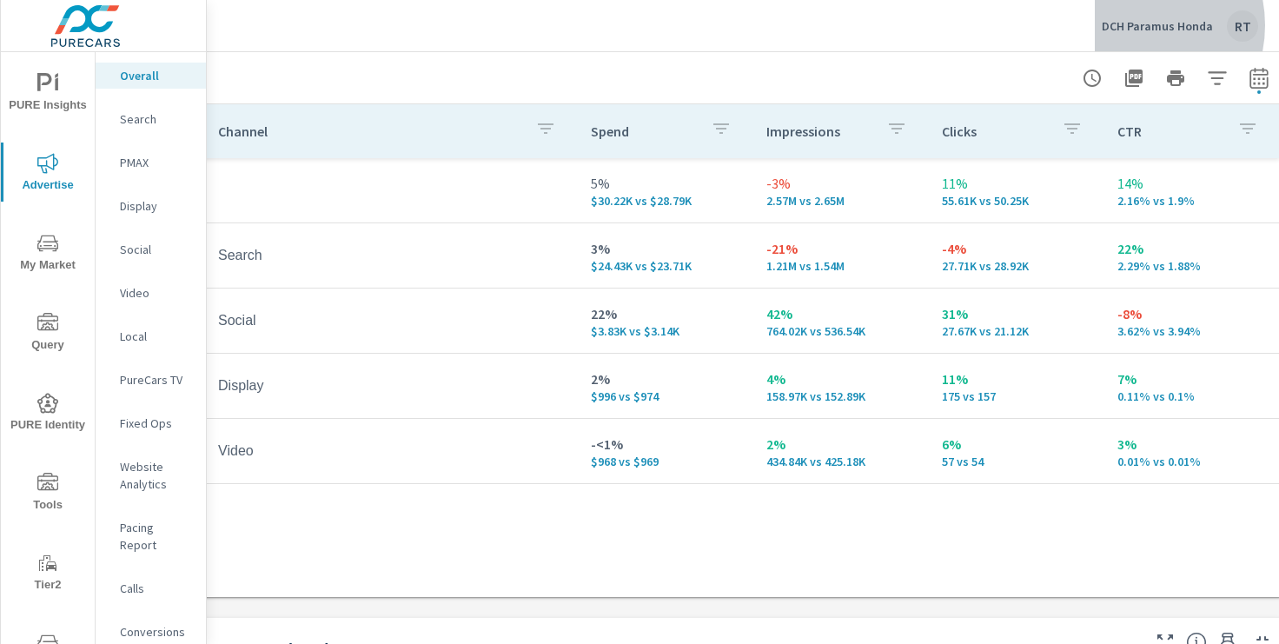
click at [1131, 25] on p "DCH Paramus Honda" at bounding box center [1157, 26] width 111 height 16
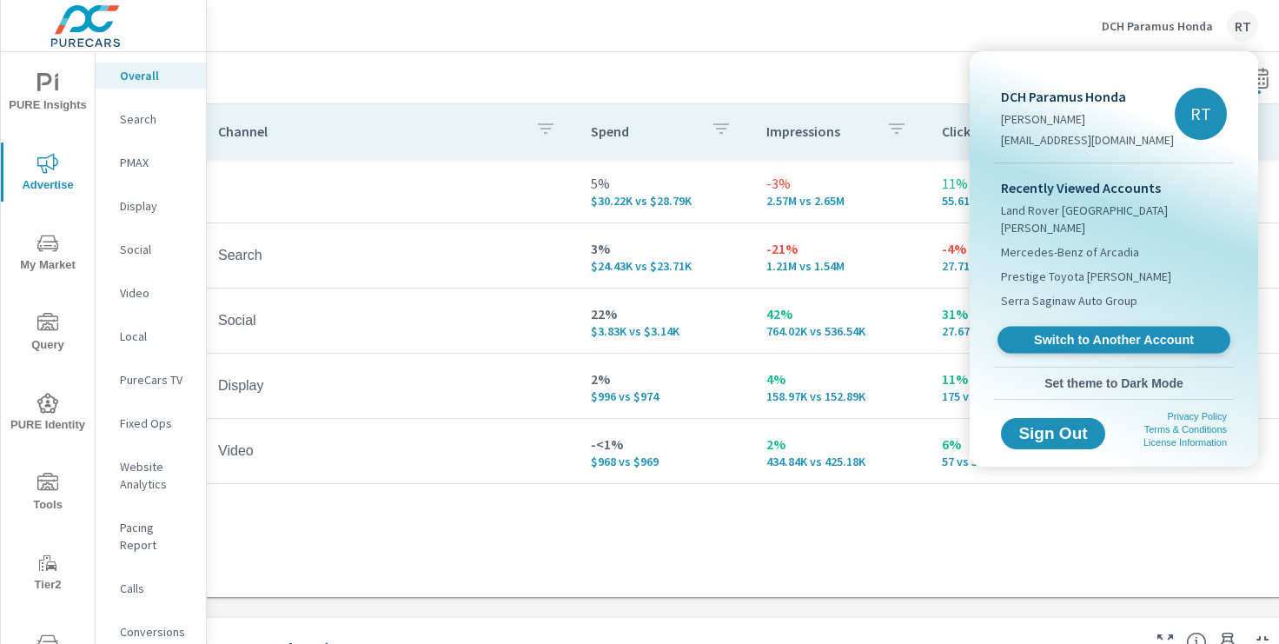
click at [1064, 332] on span "Switch to Another Account" at bounding box center [1113, 340] width 213 height 17
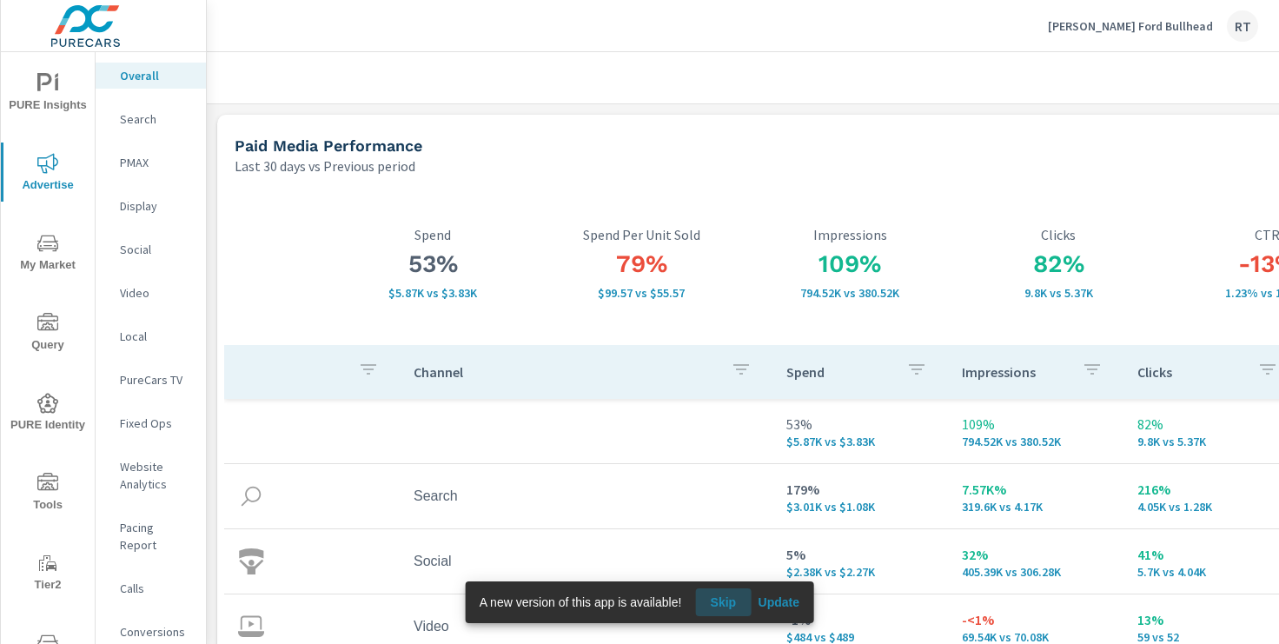
click at [725, 600] on span "Skip" at bounding box center [723, 602] width 42 height 16
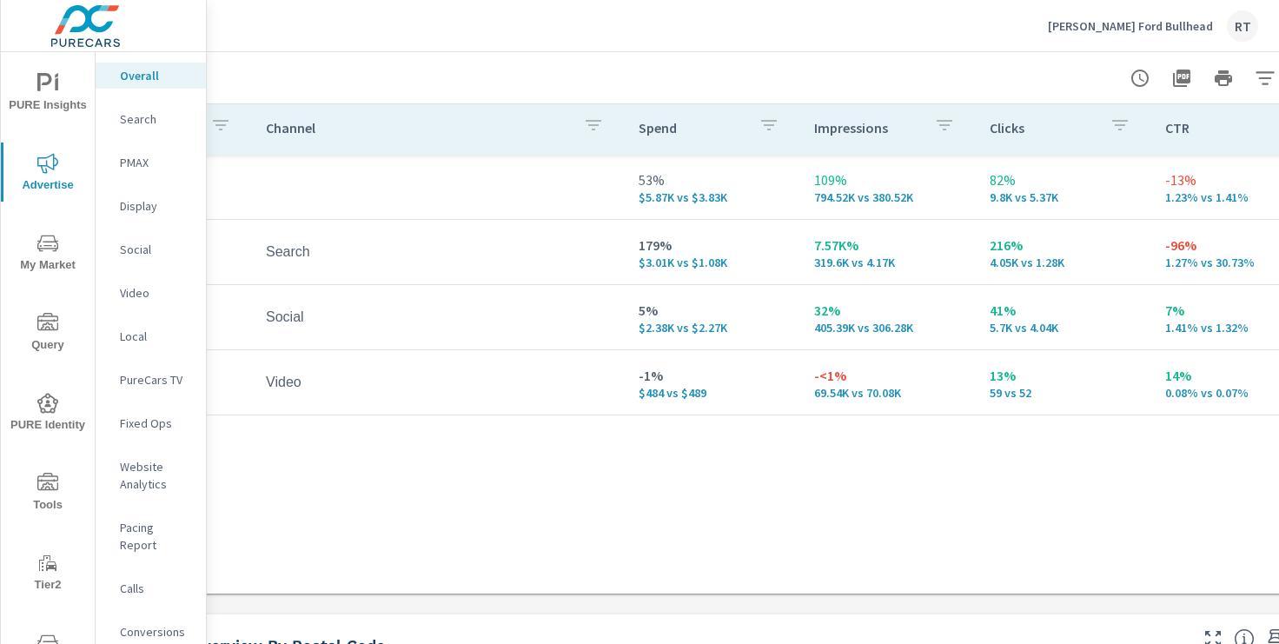
scroll to position [244, 186]
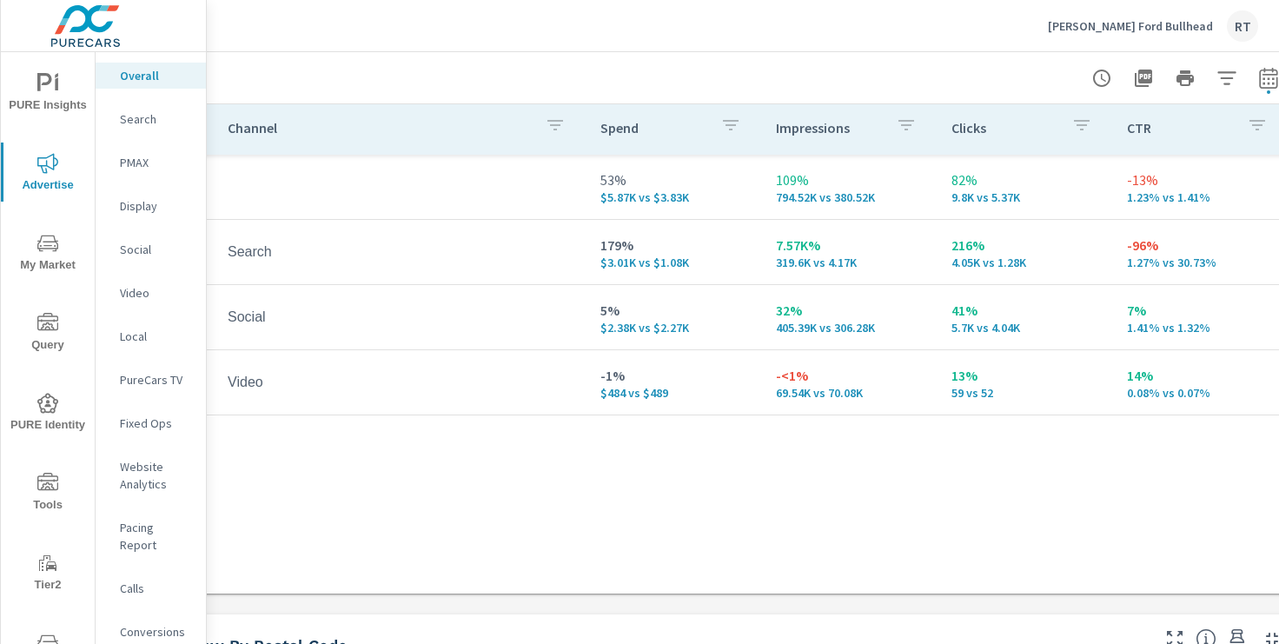
click at [49, 89] on icon "nav menu" at bounding box center [47, 83] width 21 height 21
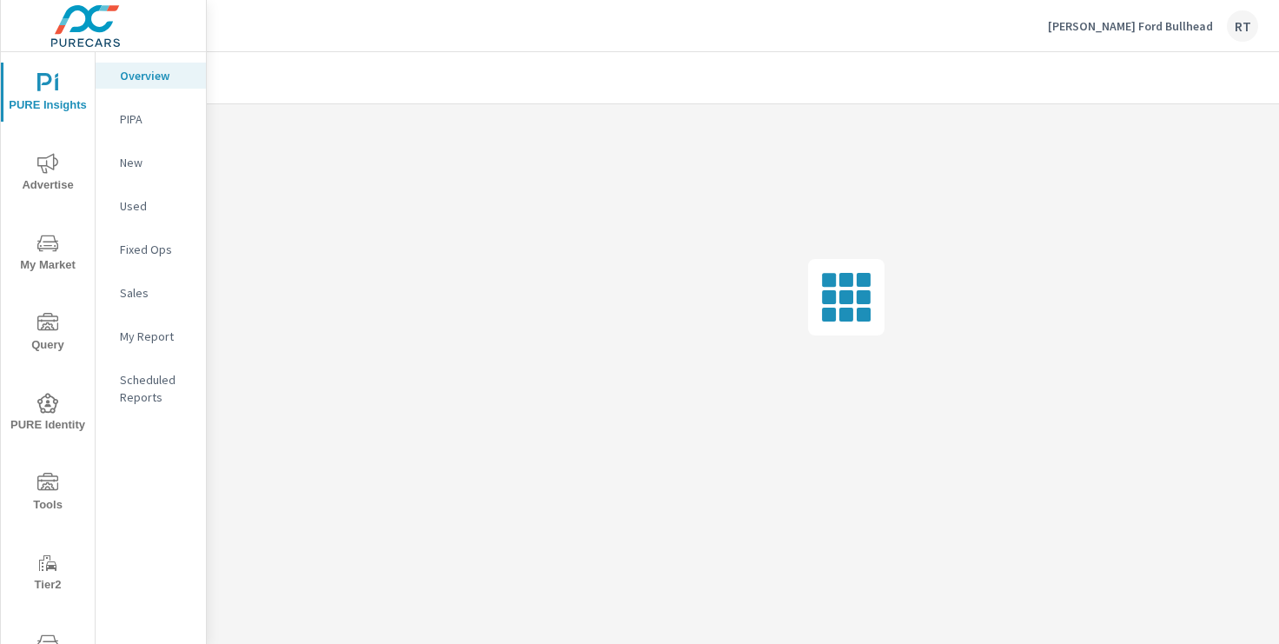
click at [138, 336] on p "My Report" at bounding box center [156, 336] width 72 height 17
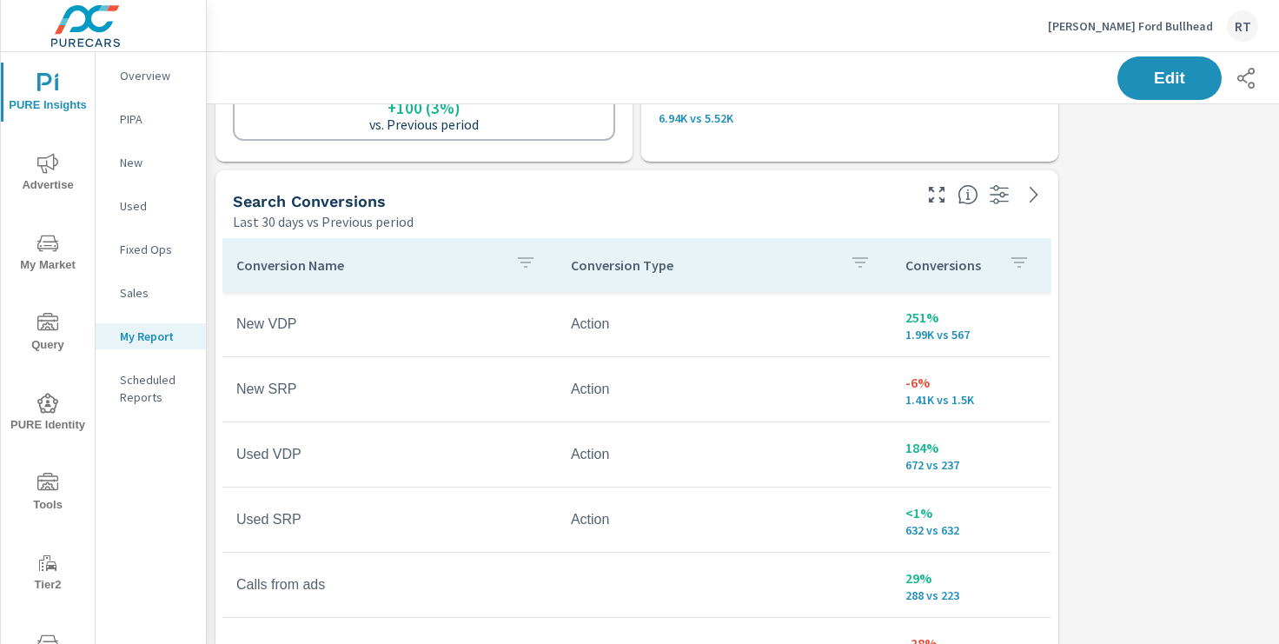
scroll to position [136, 0]
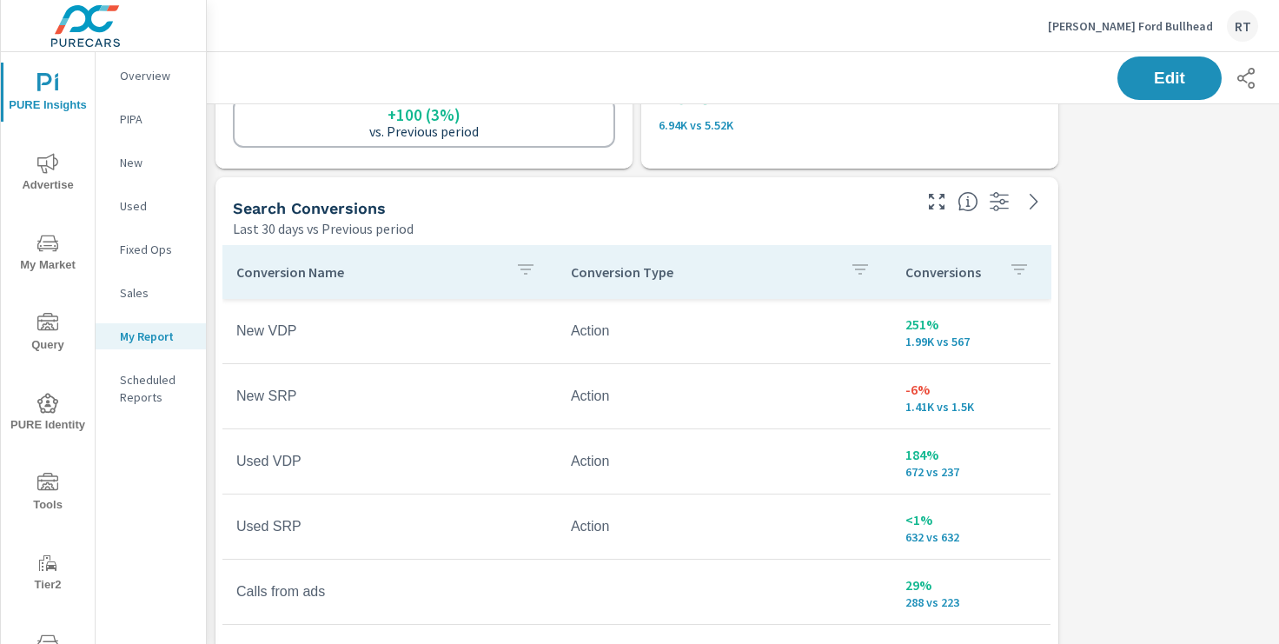
click at [998, 271] on div "Conversions" at bounding box center [970, 272] width 131 height 40
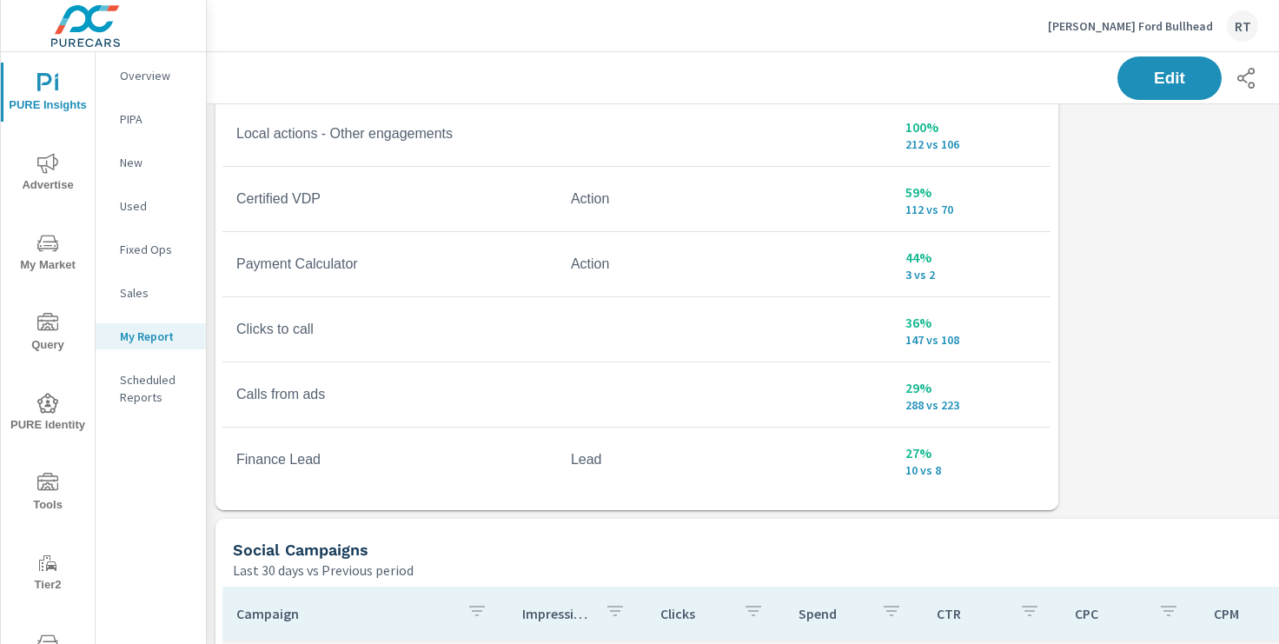
scroll to position [594, 0]
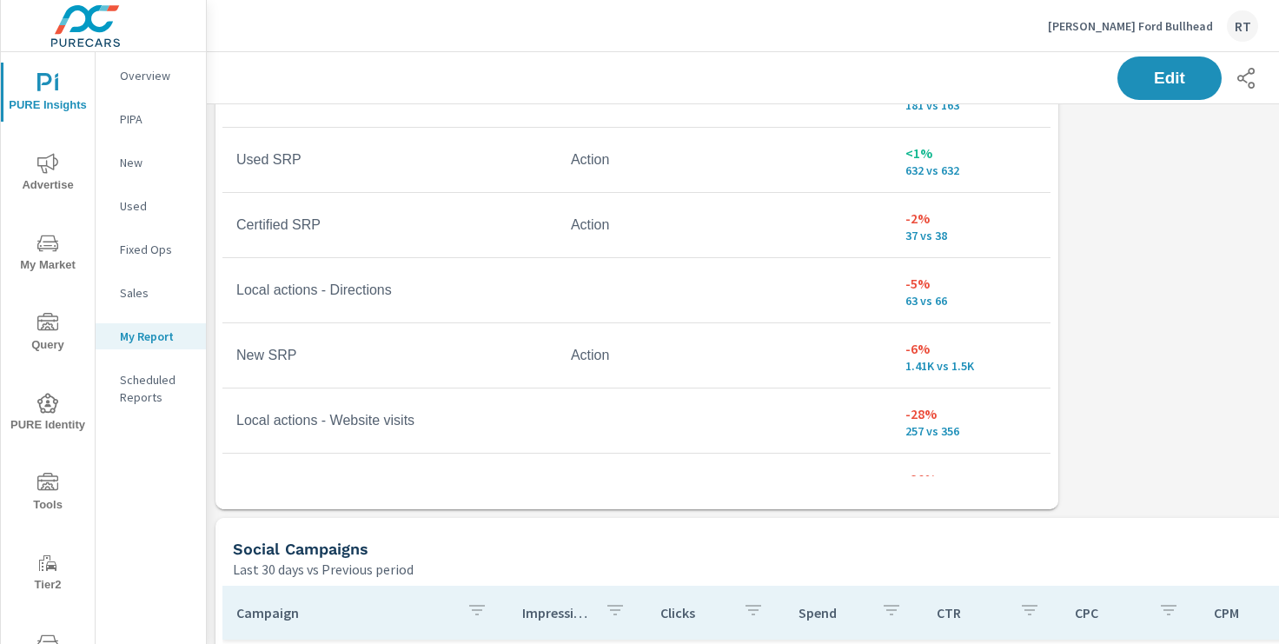
scroll to position [310, 0]
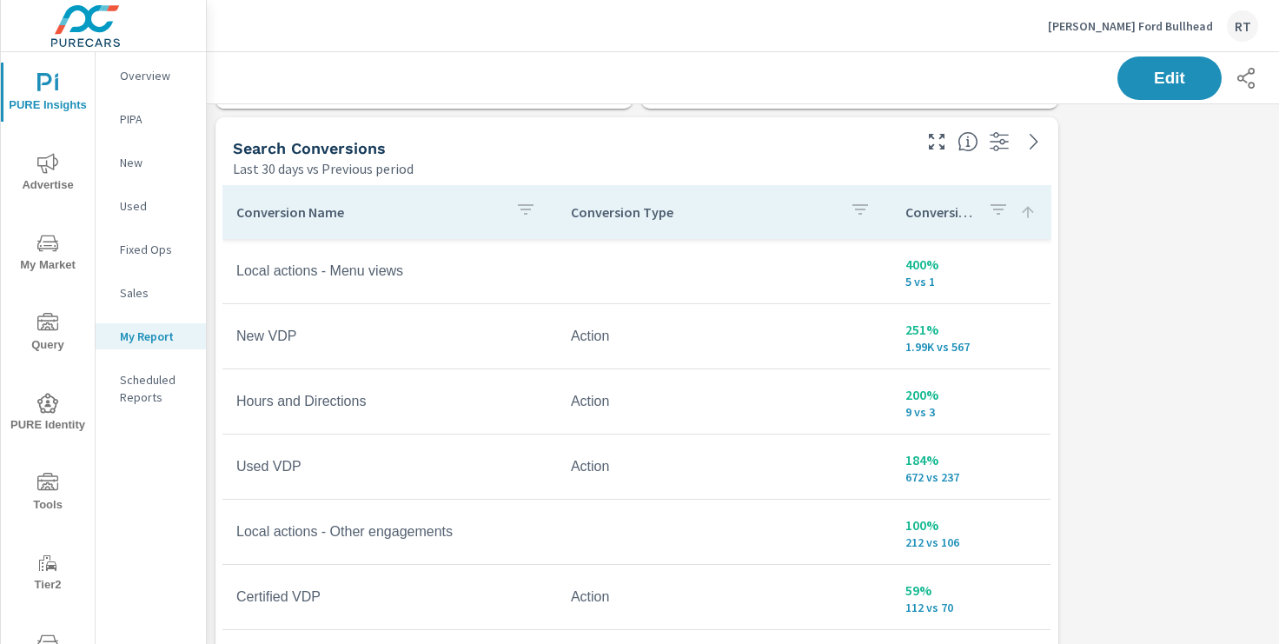
scroll to position [210, 0]
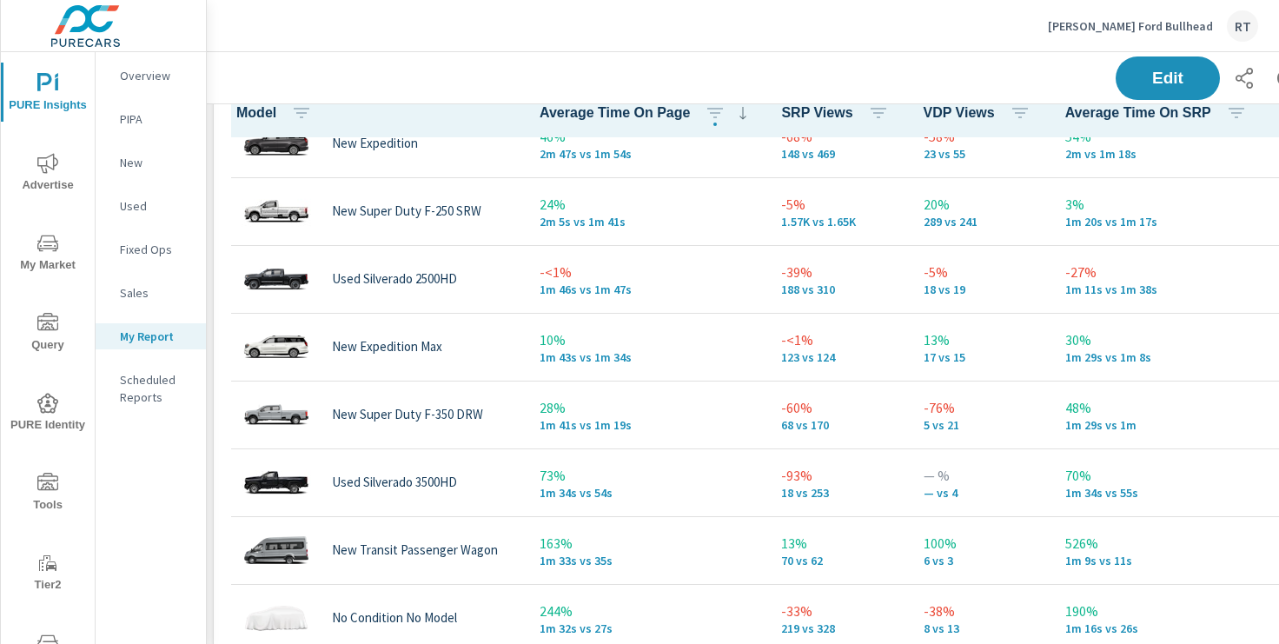
scroll to position [86, 0]
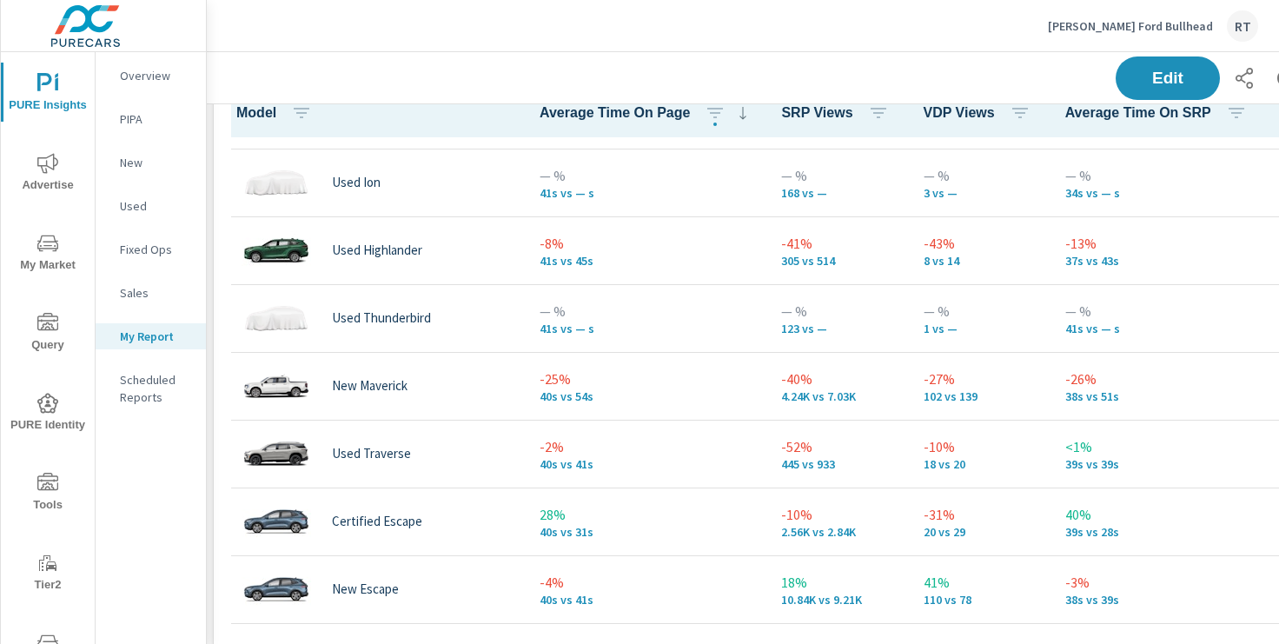
scroll to position [2852, 0]
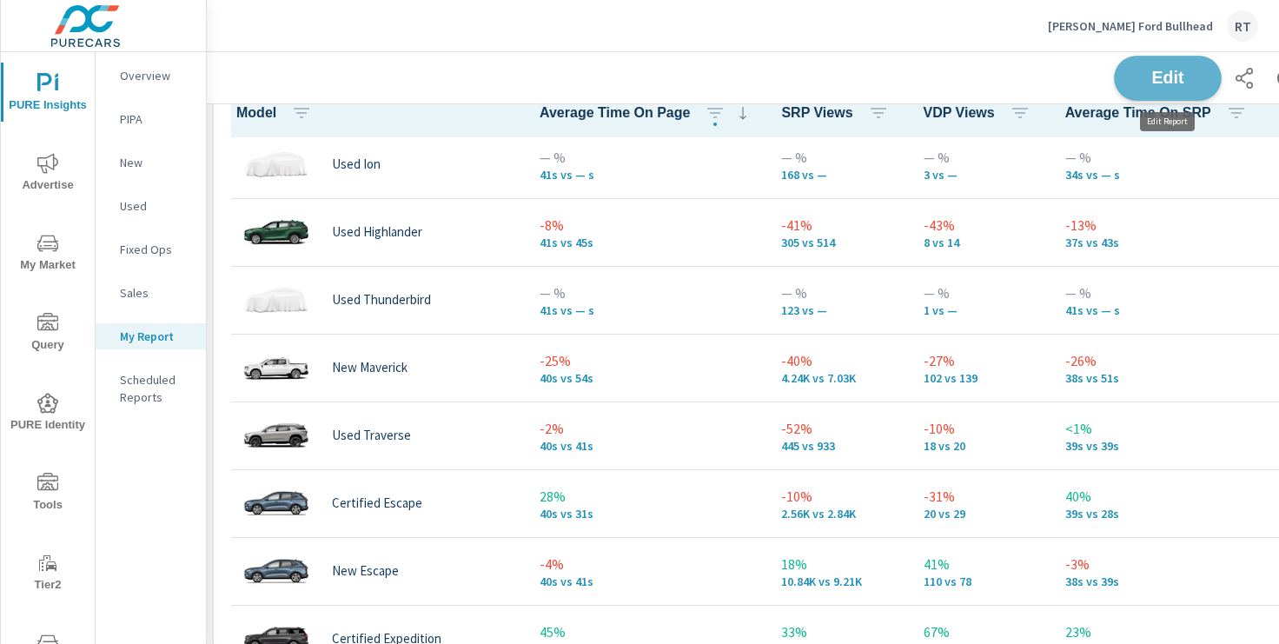
click at [1155, 79] on span "Edit" at bounding box center [1167, 78] width 71 height 17
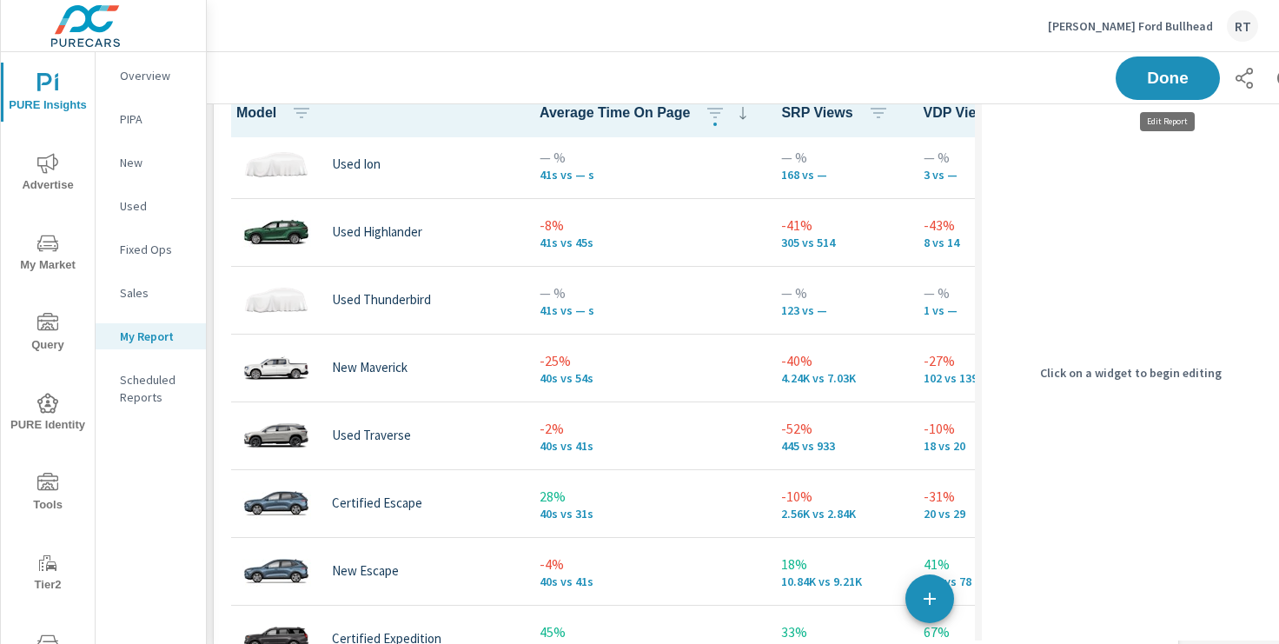
scroll to position [3407, 983]
click at [893, 128] on th "SRP Views" at bounding box center [838, 112] width 142 height 50
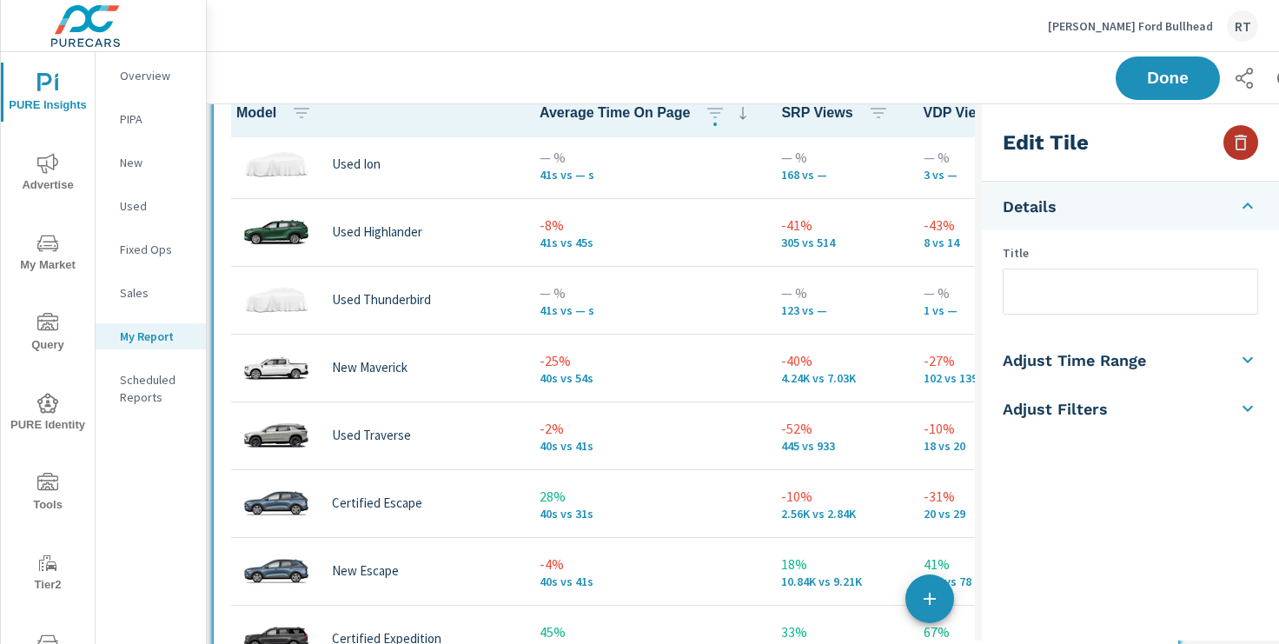
click at [1237, 142] on icon "button" at bounding box center [1240, 142] width 21 height 21
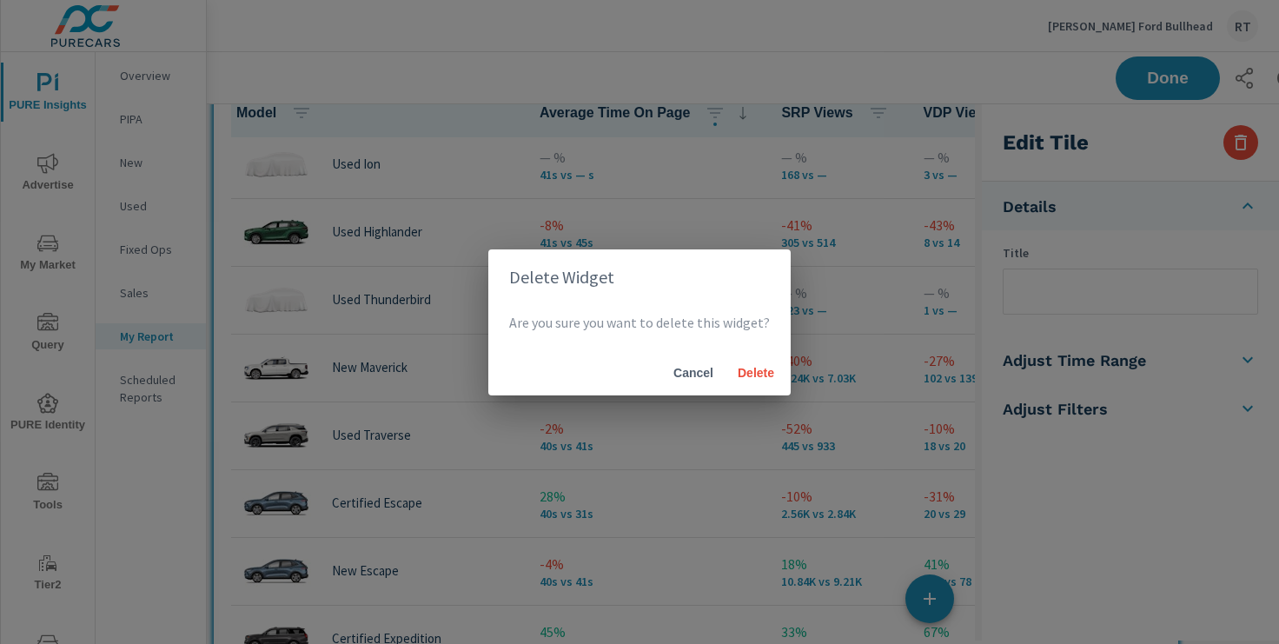
click at [684, 373] on span "Cancel" at bounding box center [693, 373] width 42 height 16
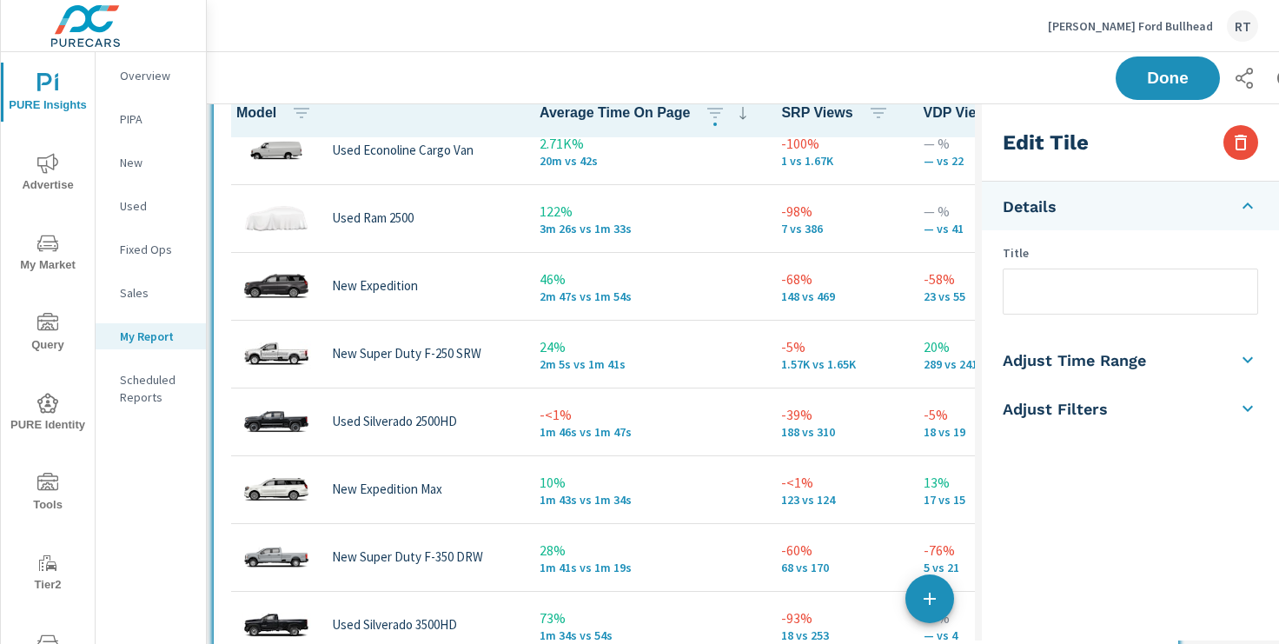
scroll to position [0, 0]
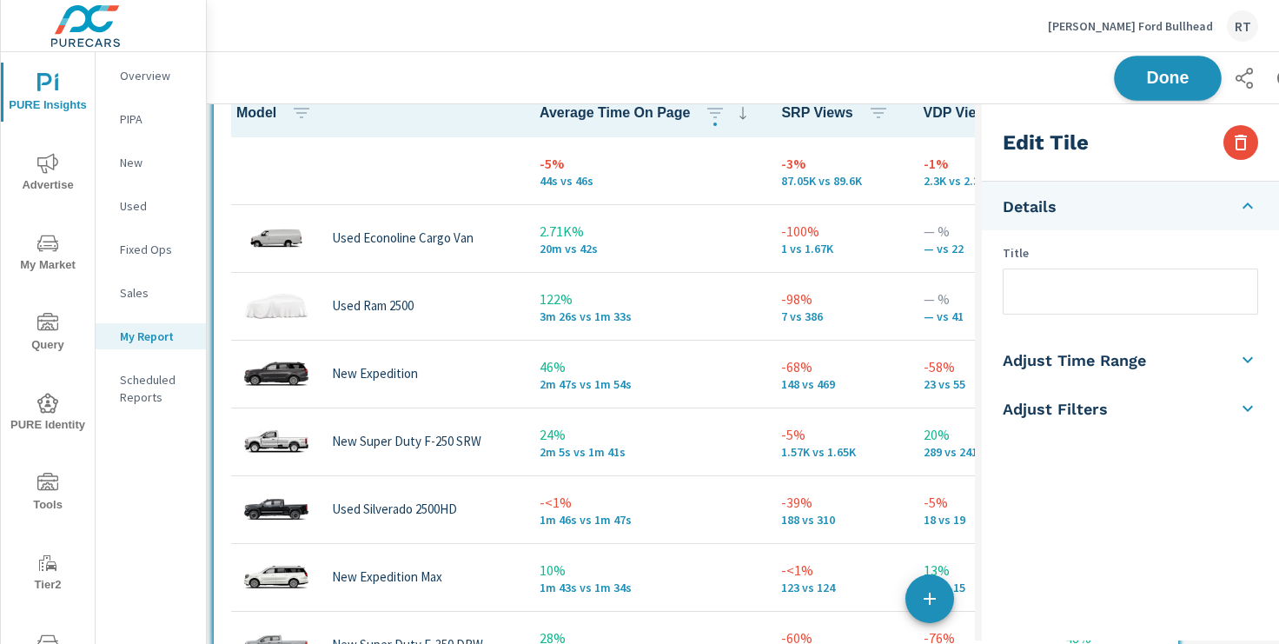
scroll to position [1, 0]
click at [1185, 77] on span "Done" at bounding box center [1167, 78] width 71 height 17
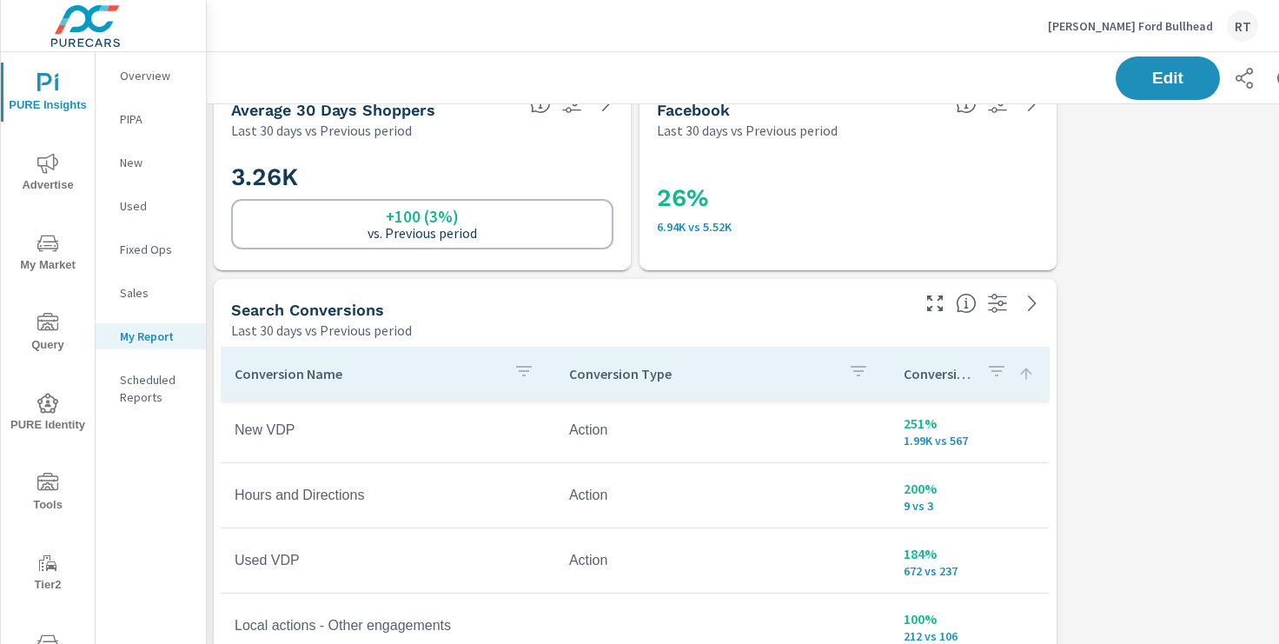
scroll to position [0, 2]
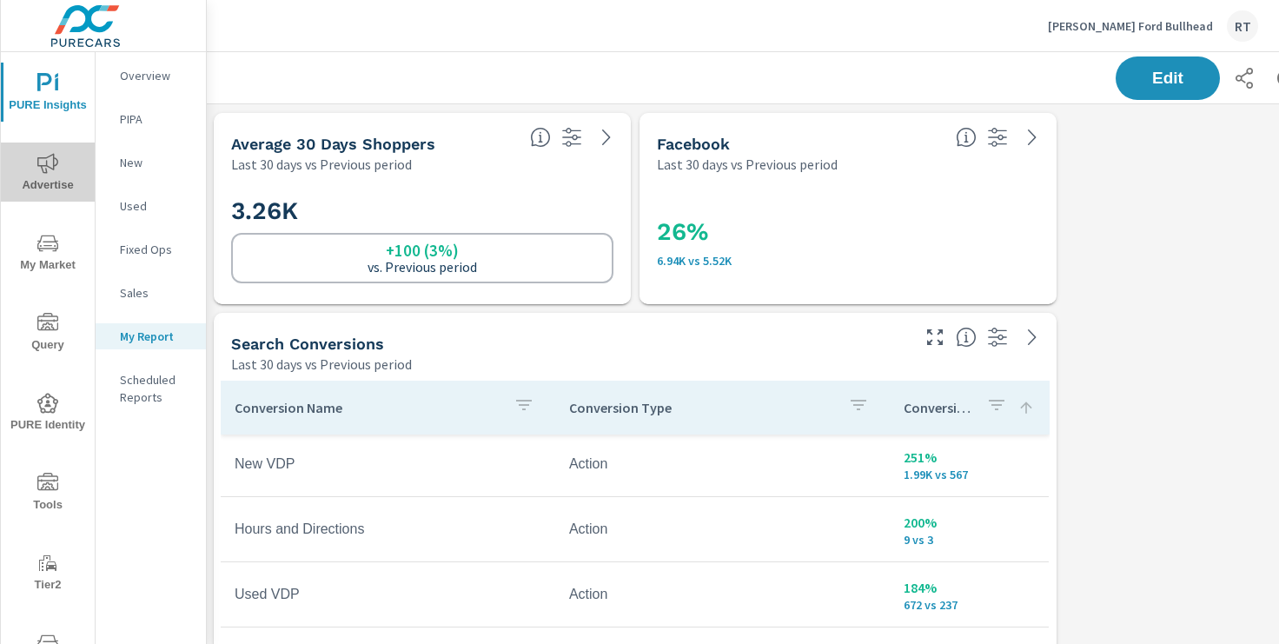
click at [44, 158] on icon "nav menu" at bounding box center [47, 163] width 21 height 21
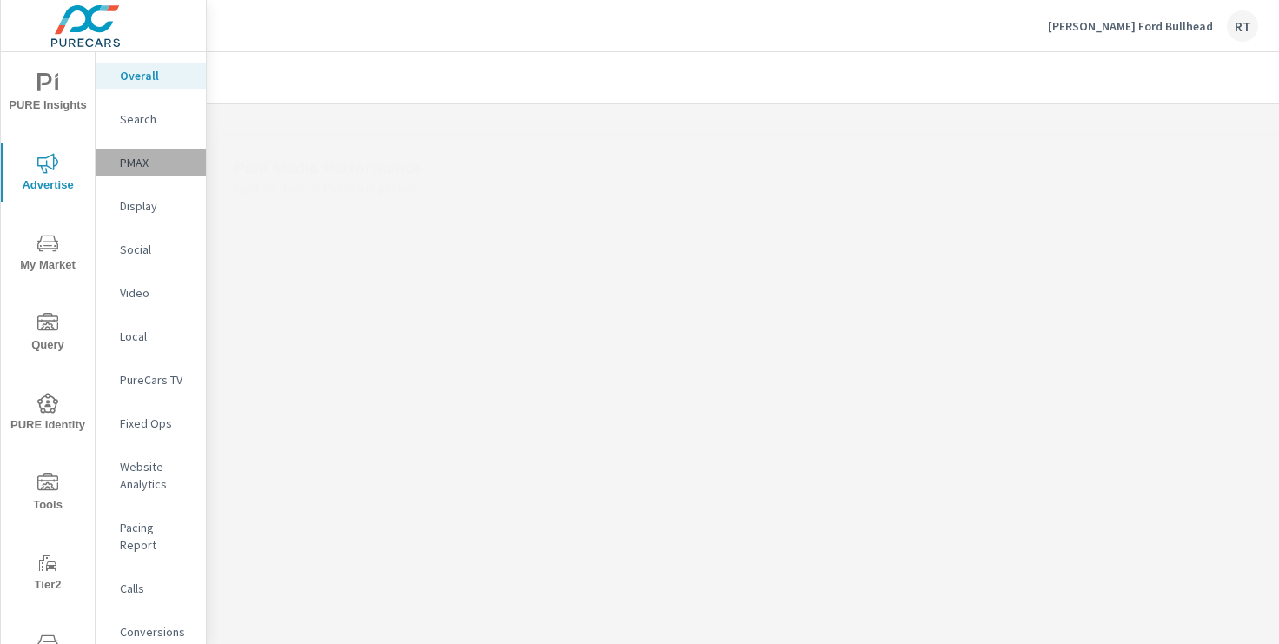
click at [124, 160] on p "PMAX" at bounding box center [156, 162] width 72 height 17
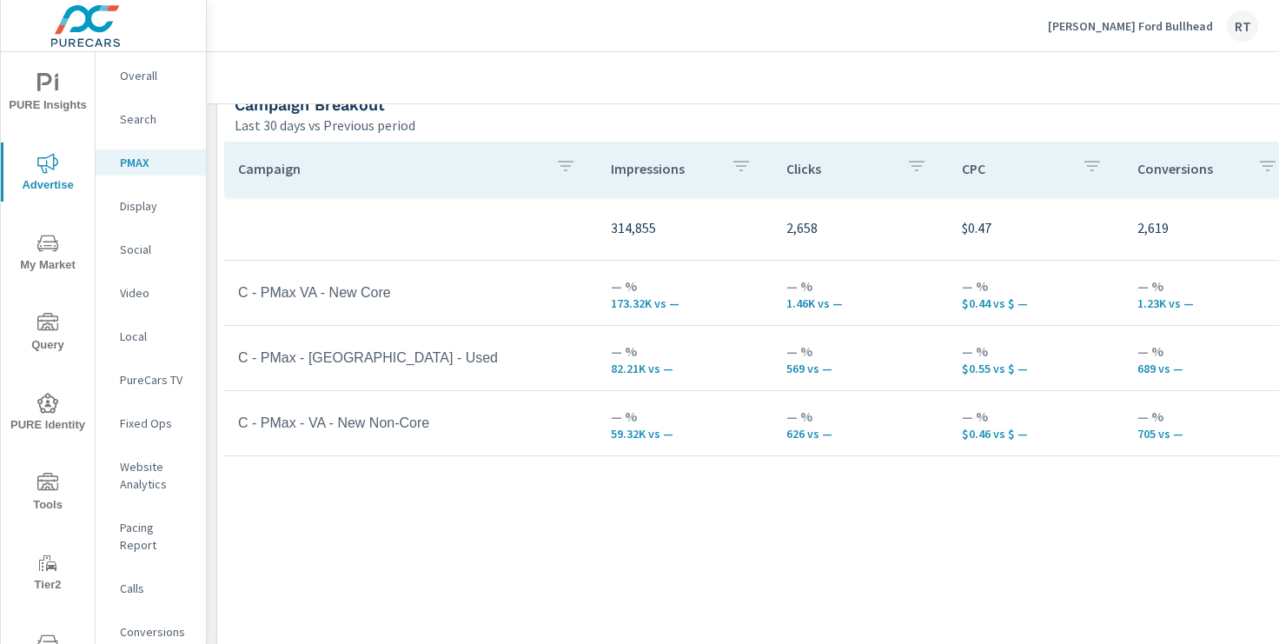
scroll to position [225, 0]
click at [143, 383] on p "PureCars TV" at bounding box center [156, 379] width 72 height 17
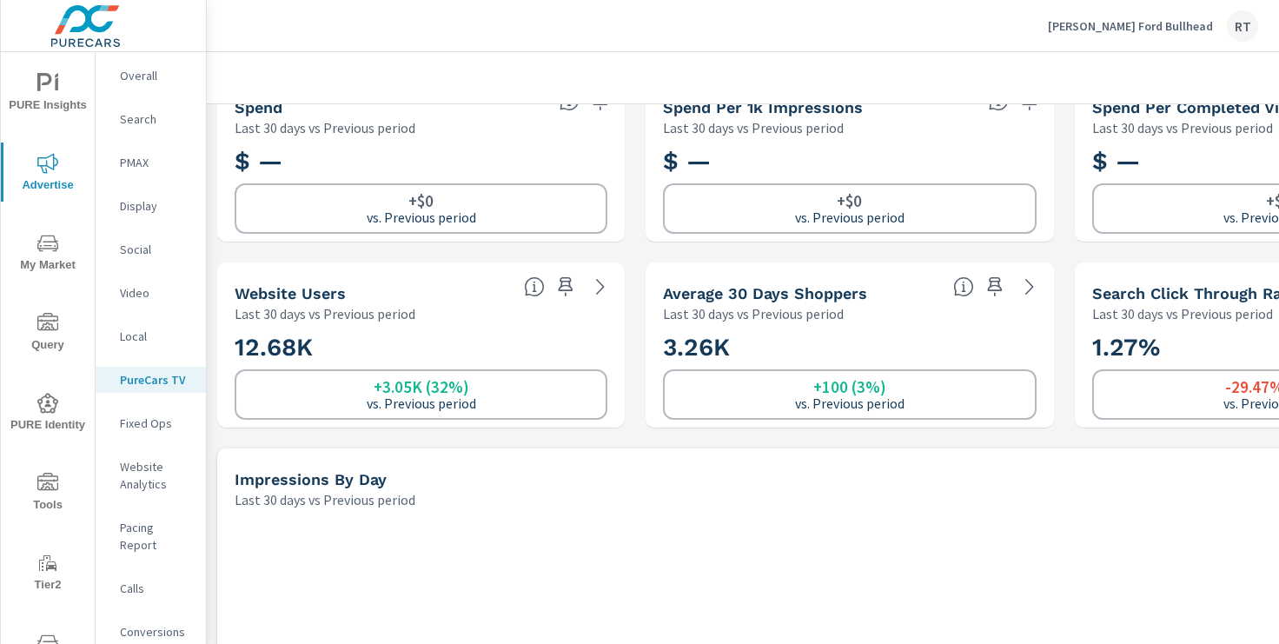
scroll to position [229, 0]
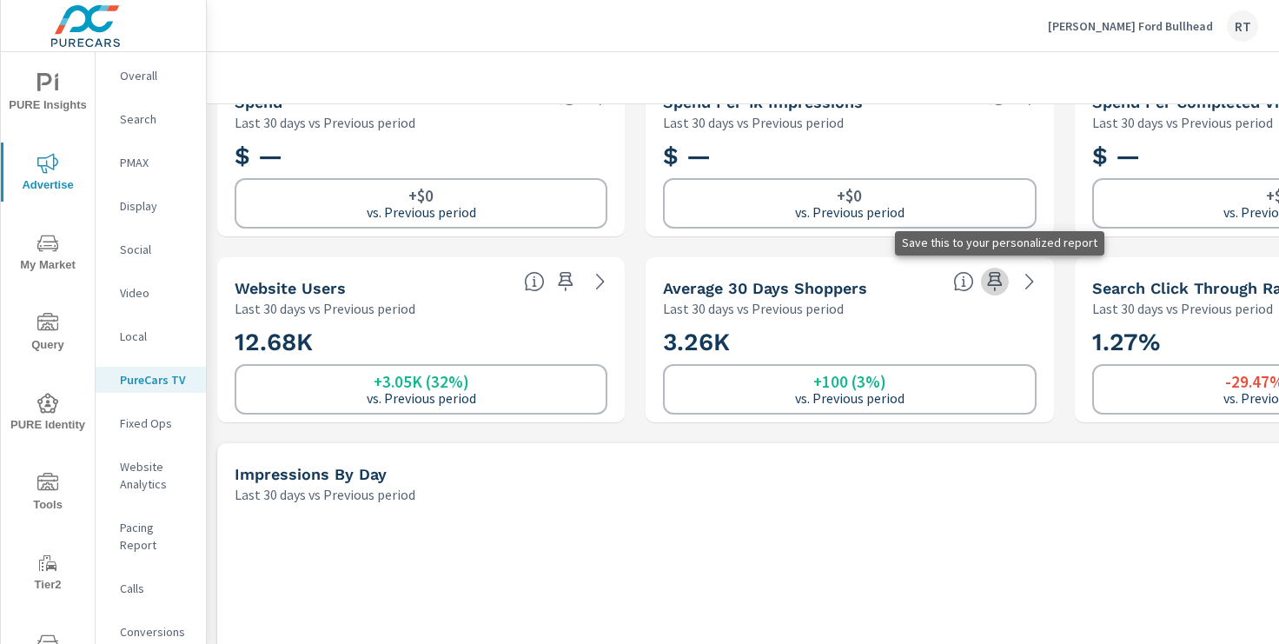
click at [995, 280] on icon "button" at bounding box center [994, 281] width 15 height 19
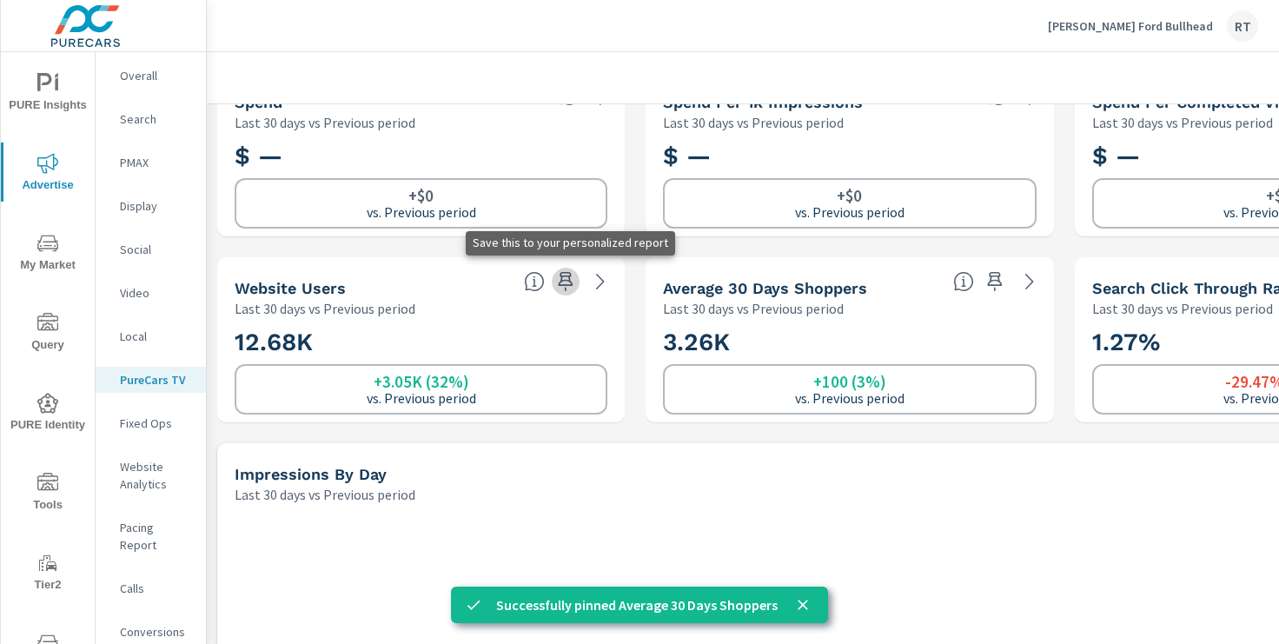
click at [560, 281] on icon "button" at bounding box center [566, 281] width 15 height 19
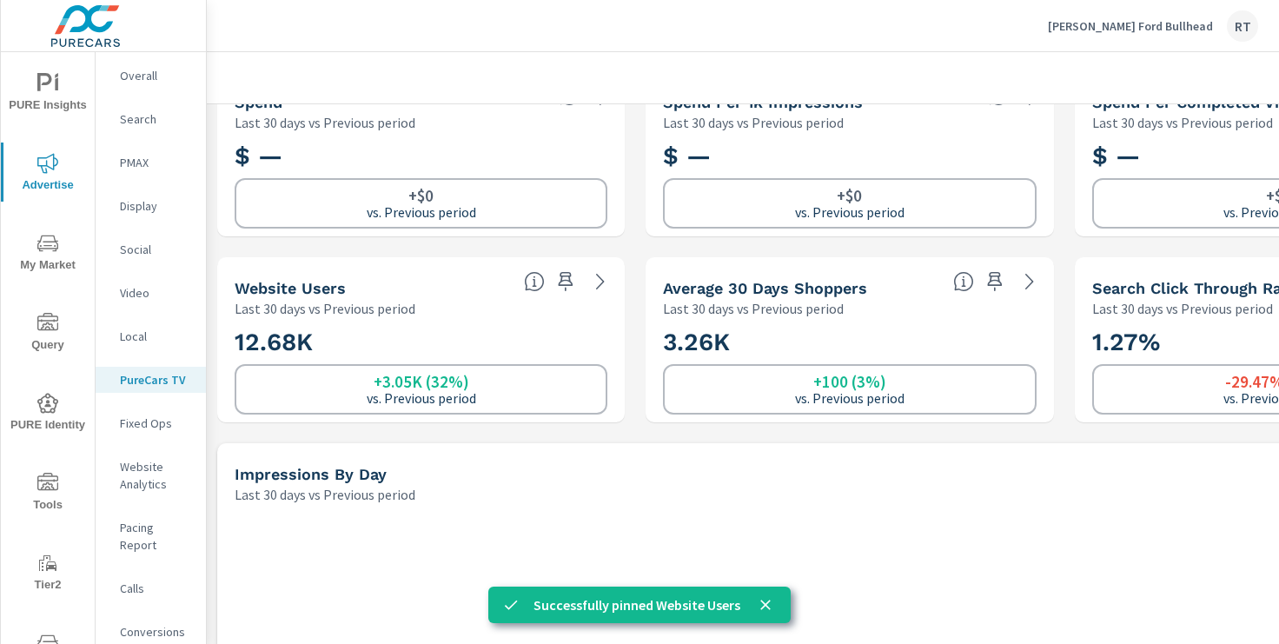
click at [151, 623] on p "Conversions" at bounding box center [156, 631] width 72 height 17
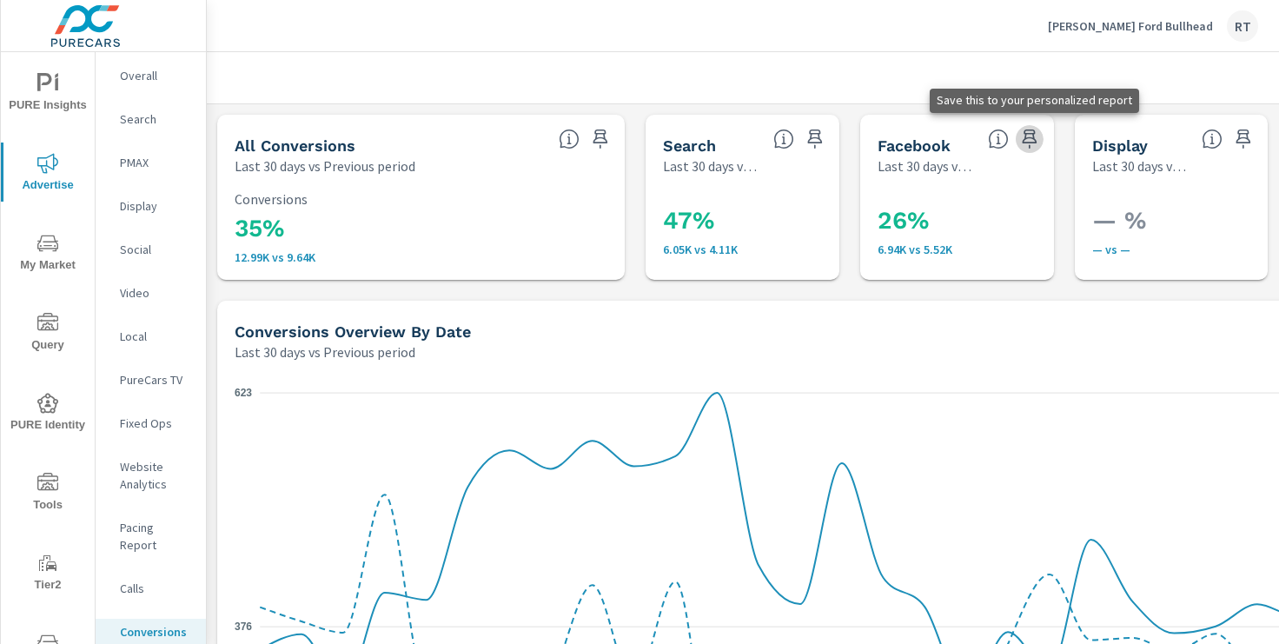
click at [1031, 137] on icon "button" at bounding box center [1029, 138] width 15 height 19
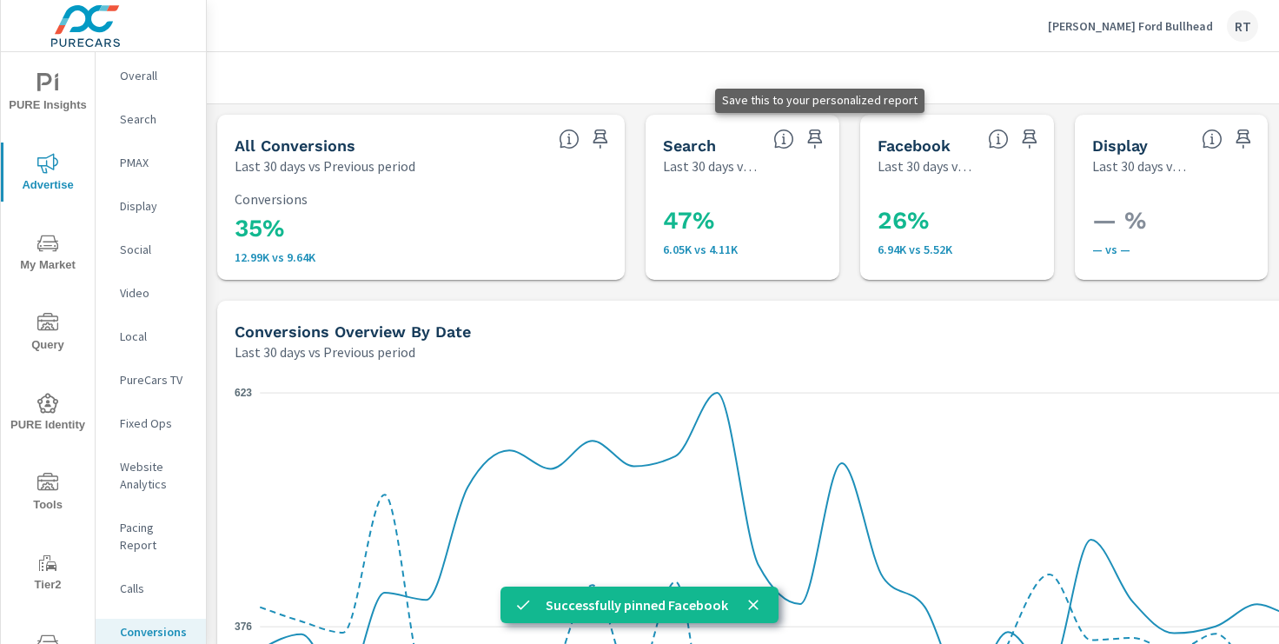
click at [815, 141] on icon "button" at bounding box center [815, 139] width 21 height 21
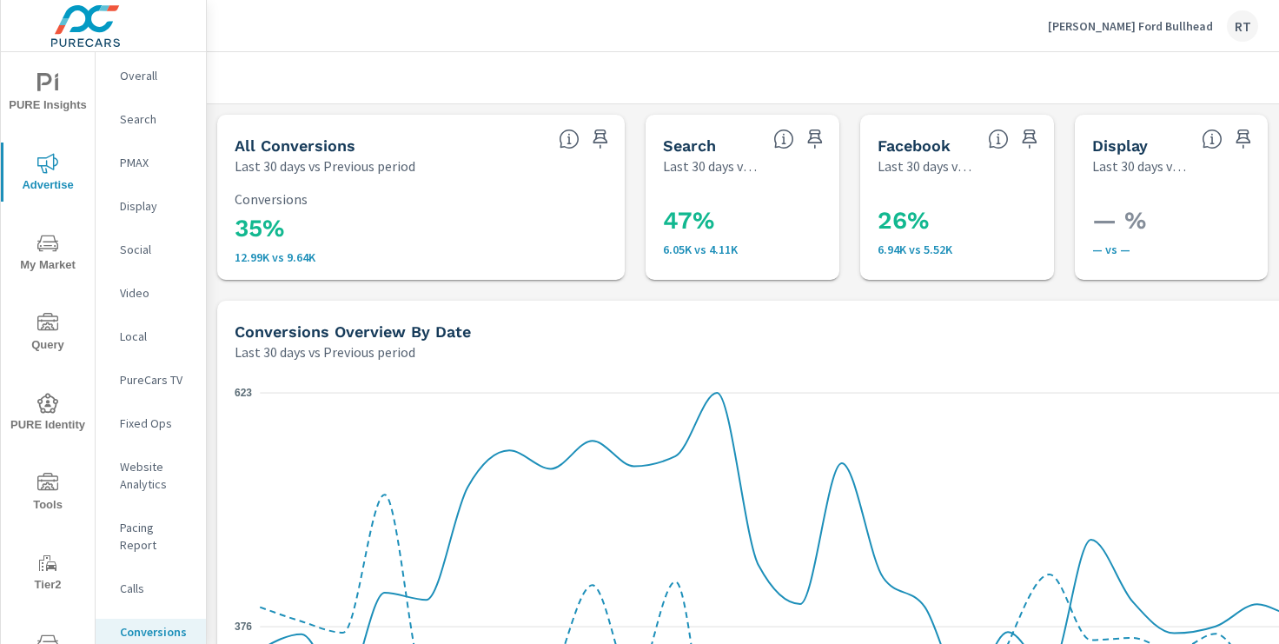
click at [55, 93] on icon "nav menu" at bounding box center [47, 83] width 21 height 21
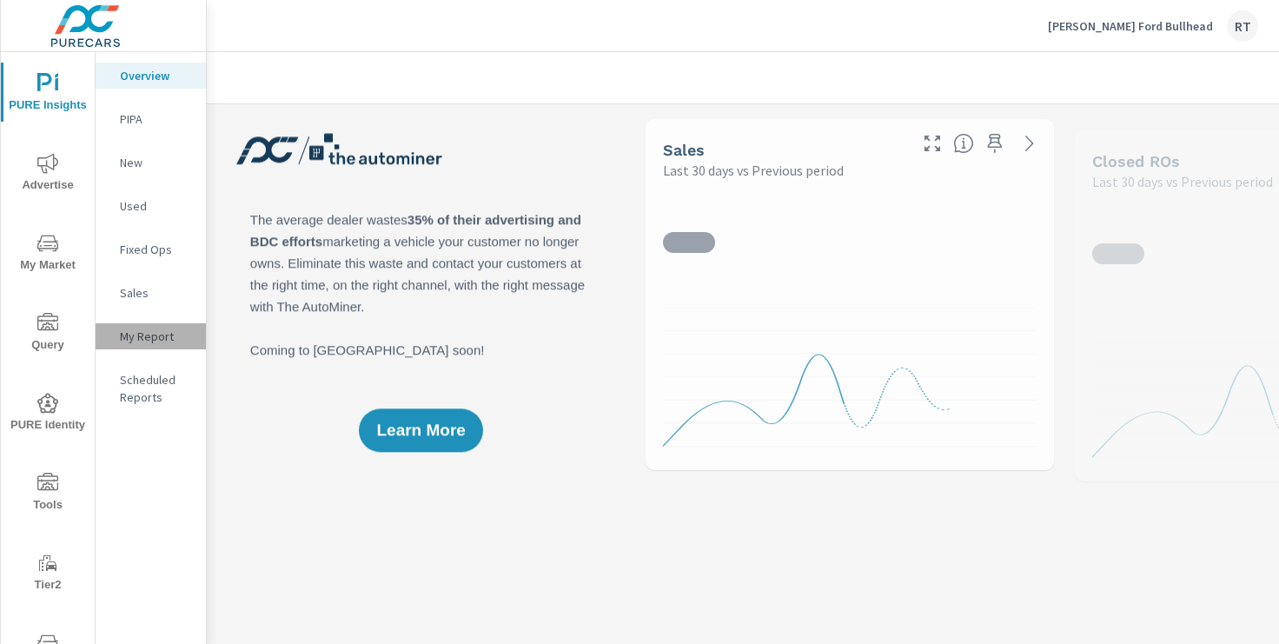
click at [136, 332] on p "My Report" at bounding box center [156, 336] width 72 height 17
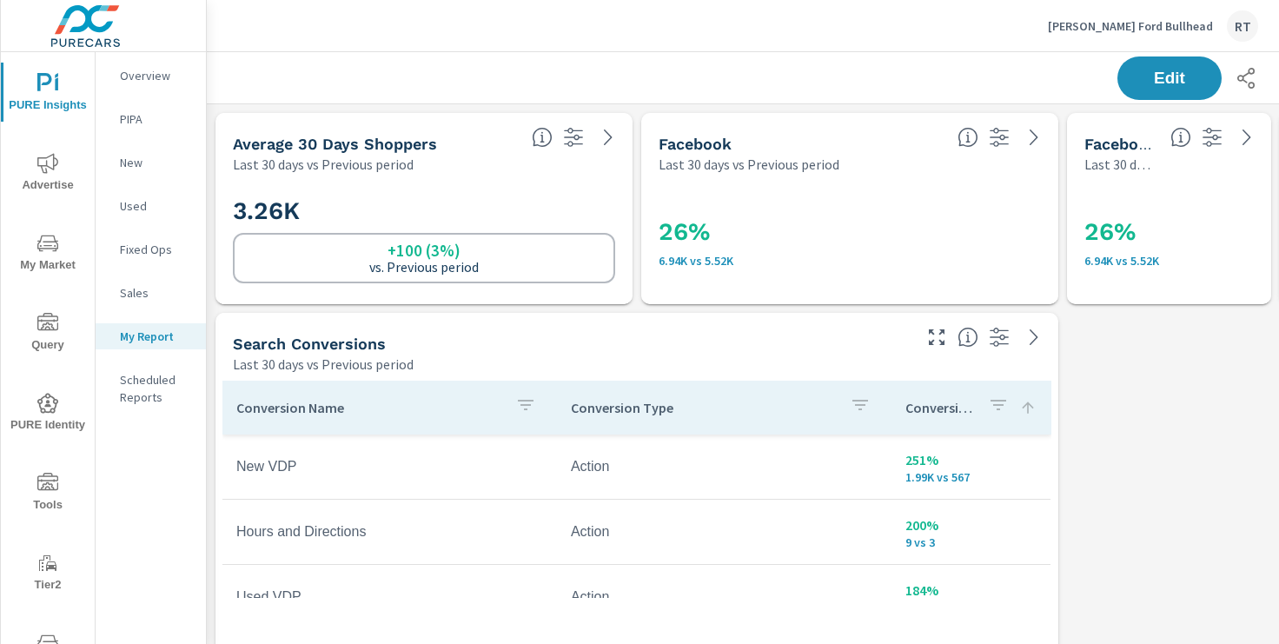
scroll to position [1, 0]
click at [132, 78] on p "Overview" at bounding box center [156, 75] width 72 height 17
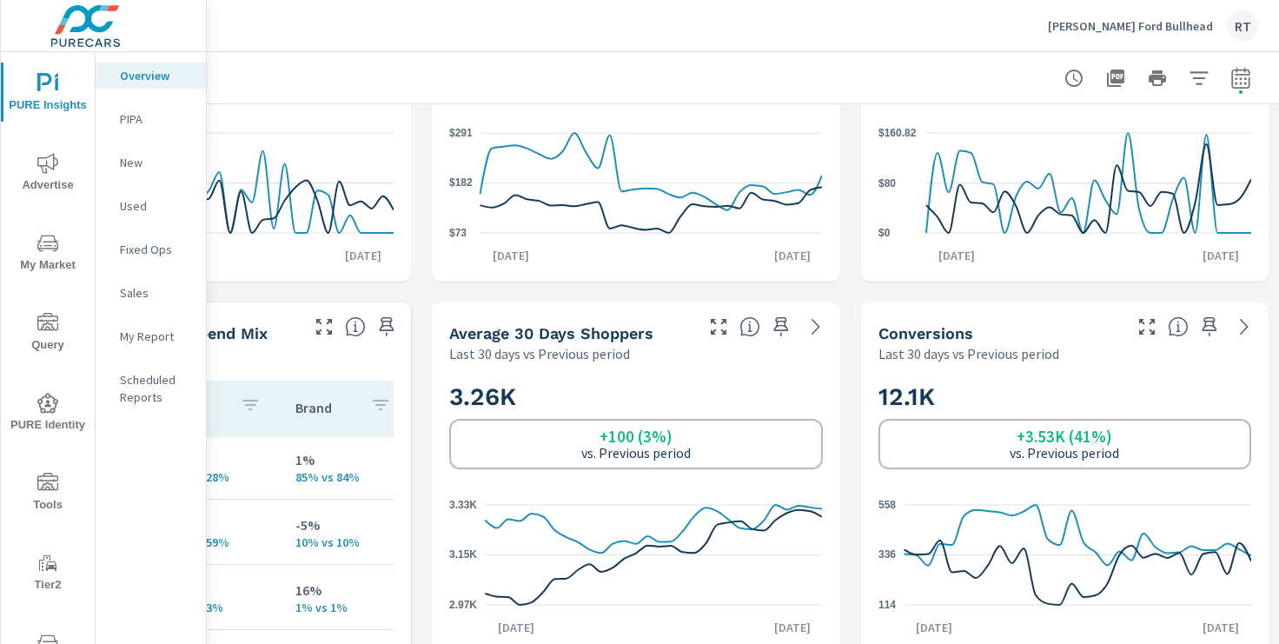
scroll to position [620, 214]
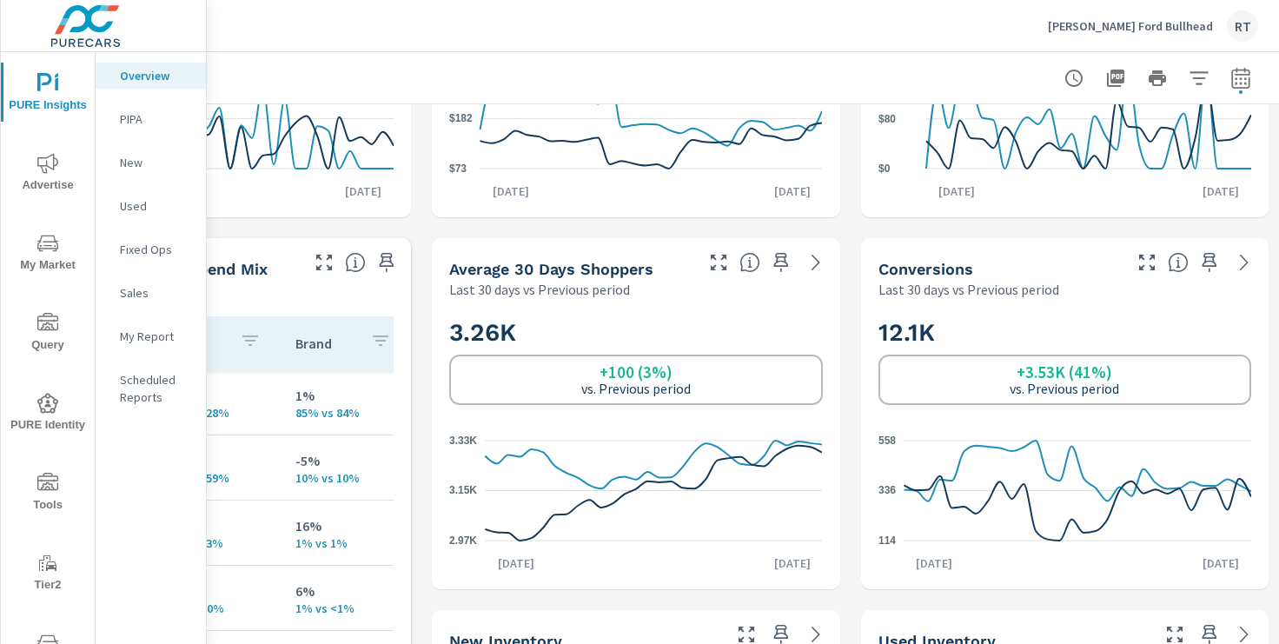
click at [134, 163] on p "New" at bounding box center [156, 162] width 72 height 17
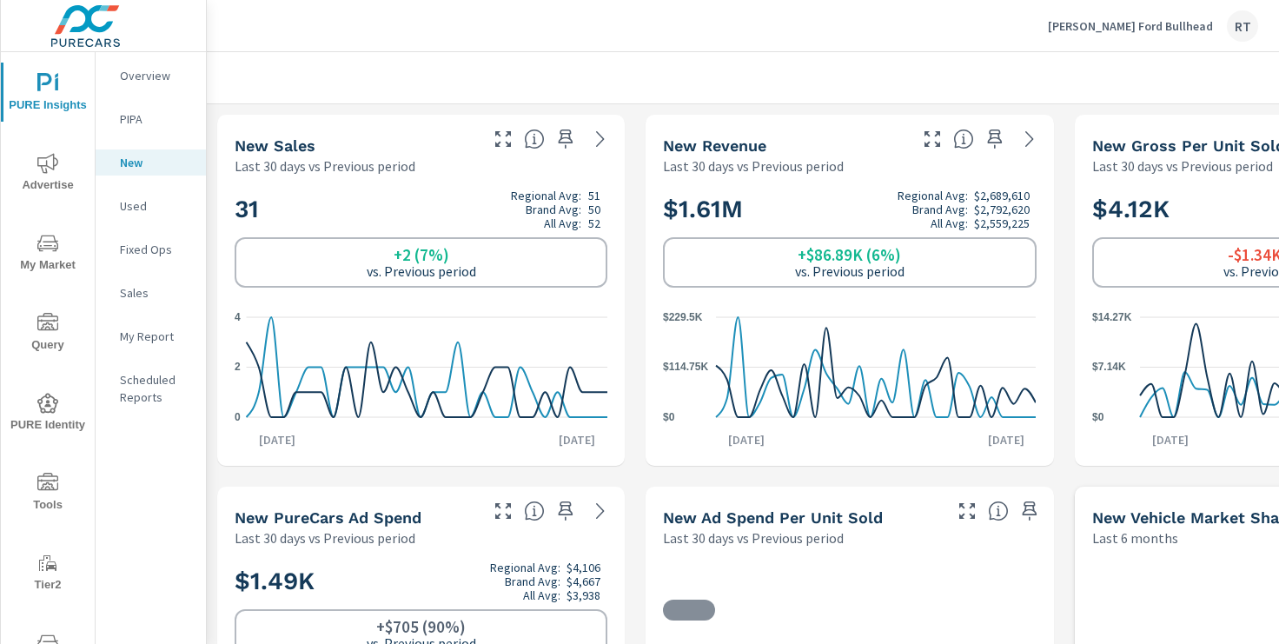
scroll to position [1, 0]
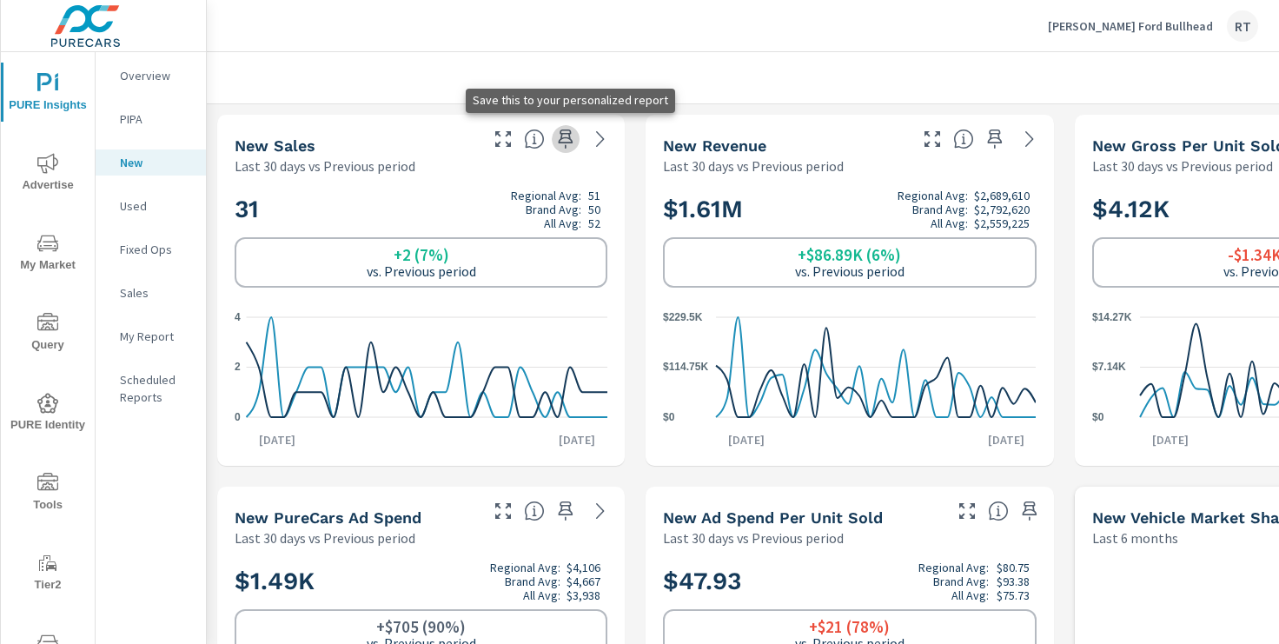
click at [568, 139] on icon "button" at bounding box center [565, 139] width 21 height 21
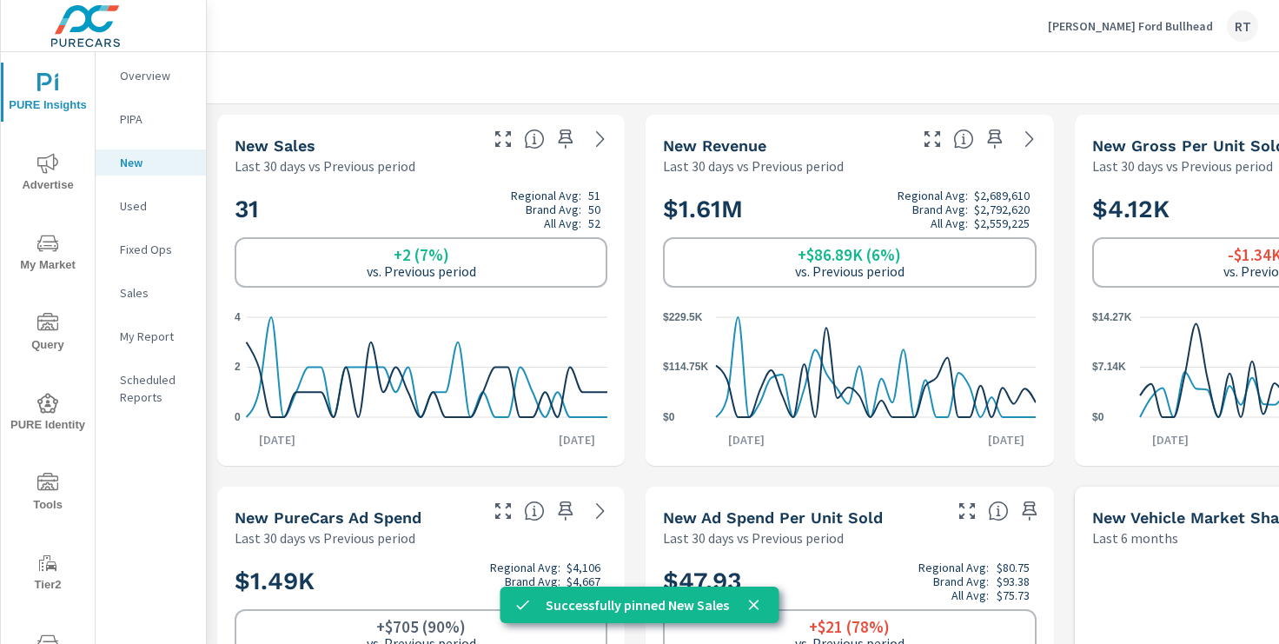
click at [136, 206] on p "Used" at bounding box center [156, 205] width 72 height 17
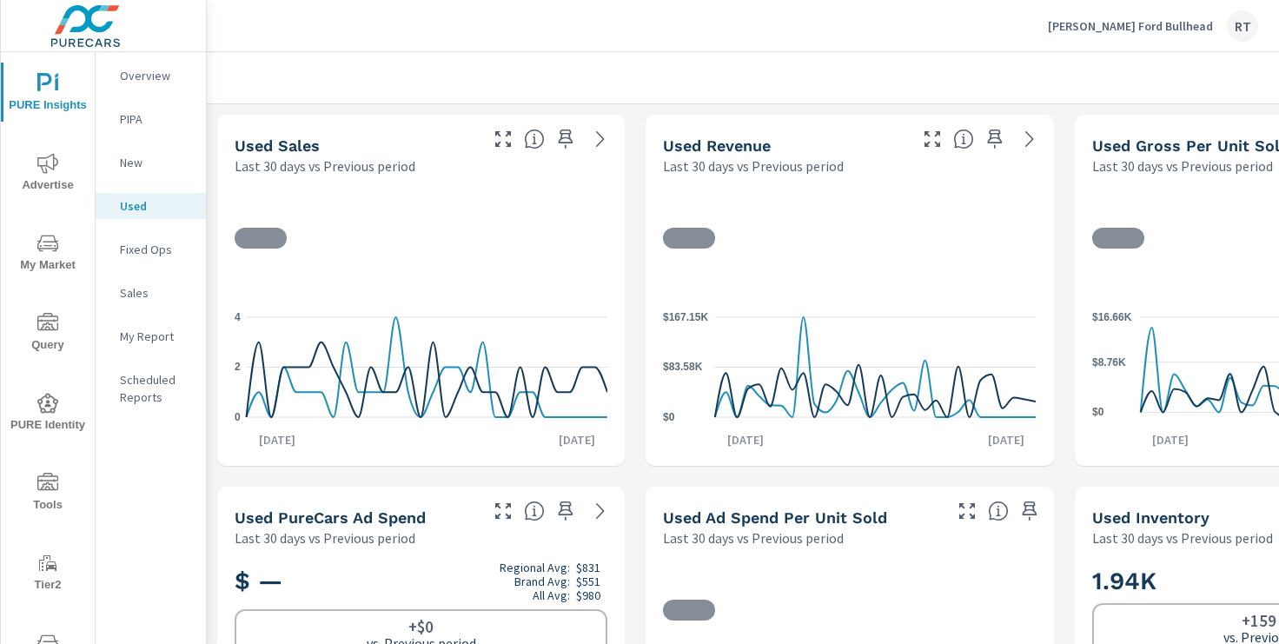
scroll to position [1, 0]
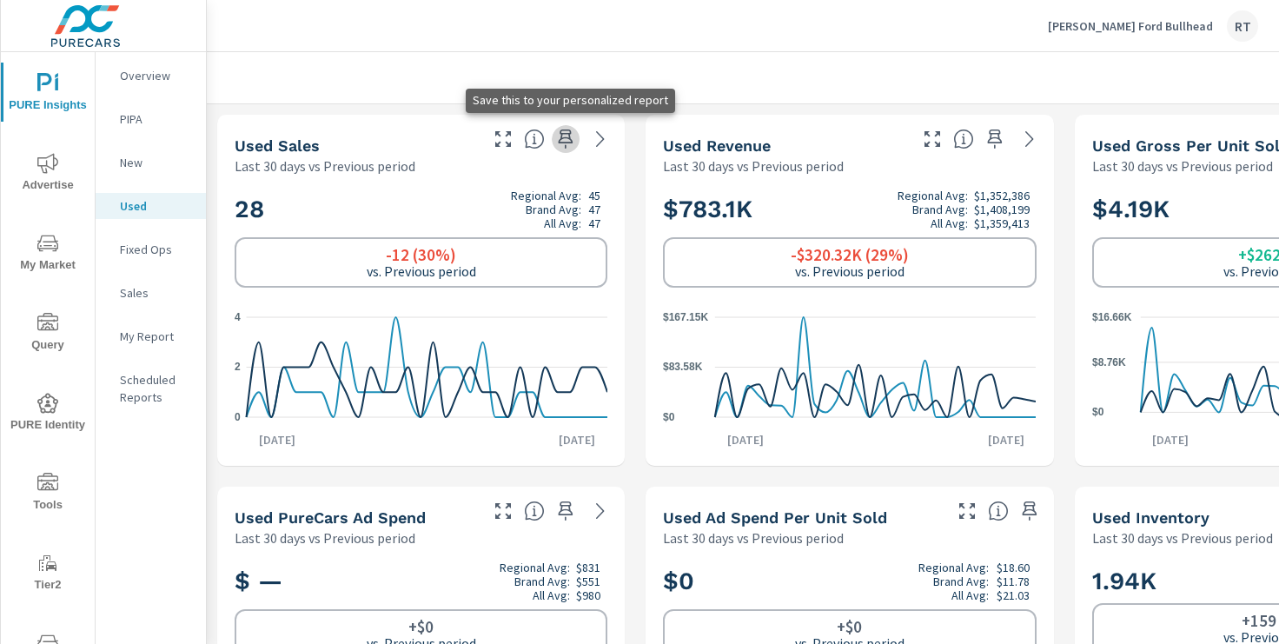
click at [567, 136] on icon "button" at bounding box center [565, 139] width 21 height 21
click at [143, 328] on p "My Report" at bounding box center [156, 336] width 72 height 17
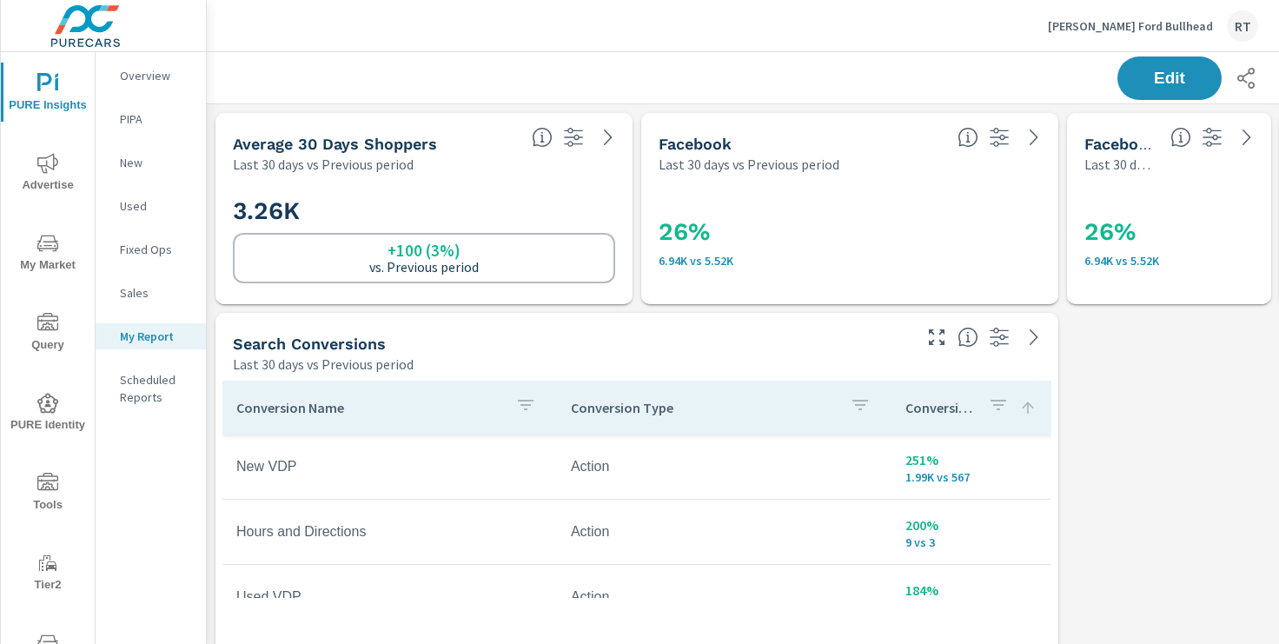
scroll to position [1, 0]
click at [1173, 73] on span "Edit" at bounding box center [1169, 78] width 71 height 17
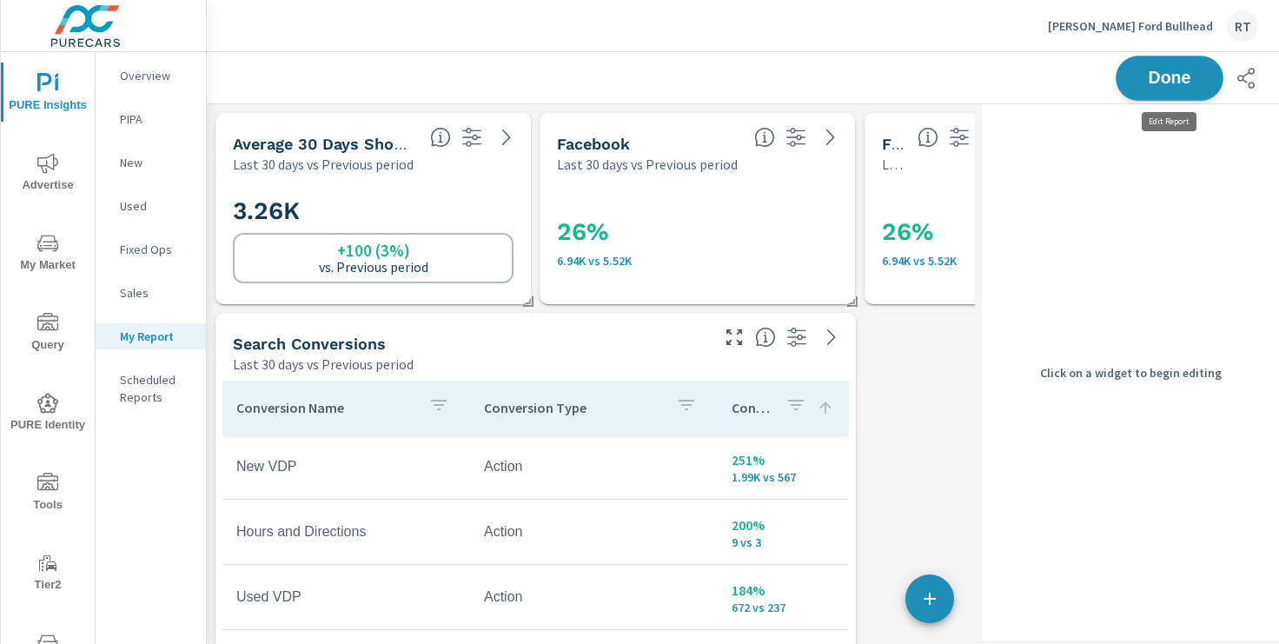
scroll to position [4006, 983]
click at [891, 197] on div "26% 6.94K vs 5.52K" at bounding box center [996, 239] width 229 height 96
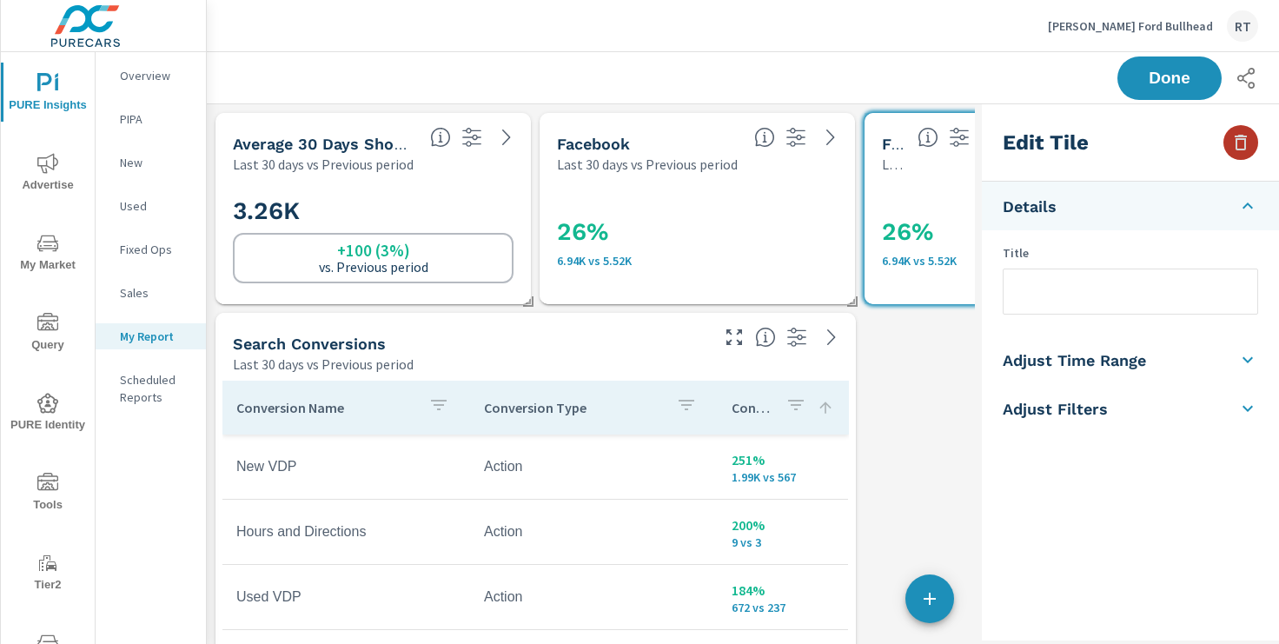
click at [1238, 142] on icon "button" at bounding box center [1240, 142] width 21 height 21
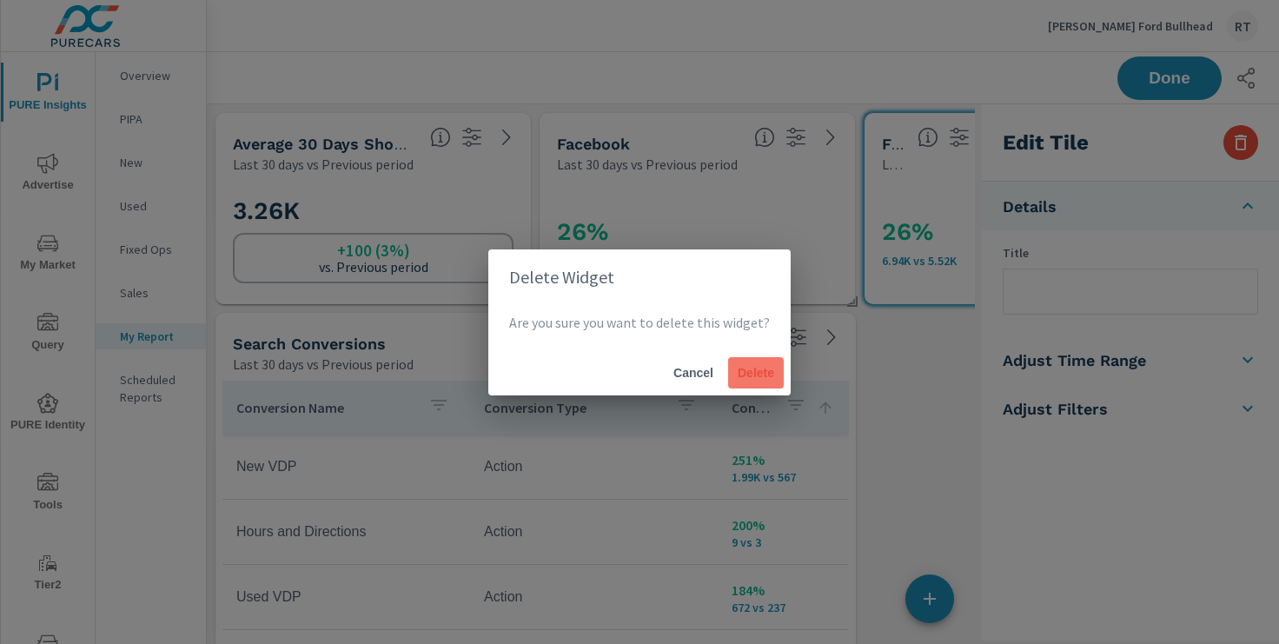
click at [758, 372] on span "Delete" at bounding box center [756, 373] width 42 height 16
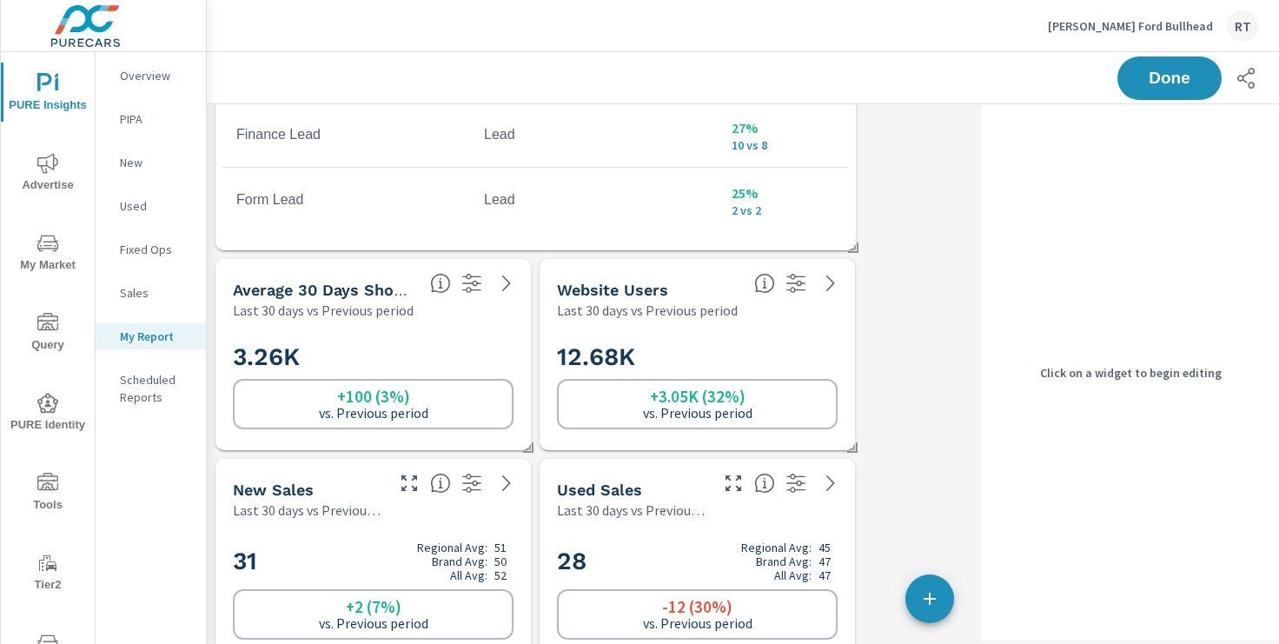
scroll to position [856, 0]
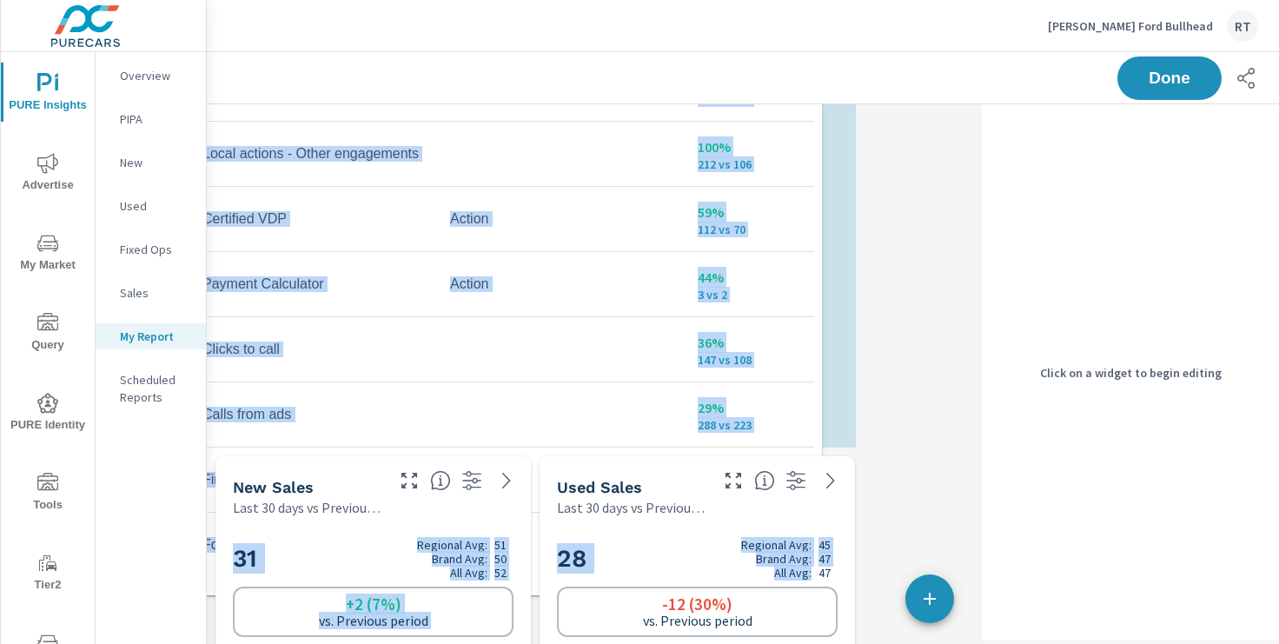
drag, startPoint x: 650, startPoint y: 232, endPoint x: 617, endPoint y: 581, distance: 350.8
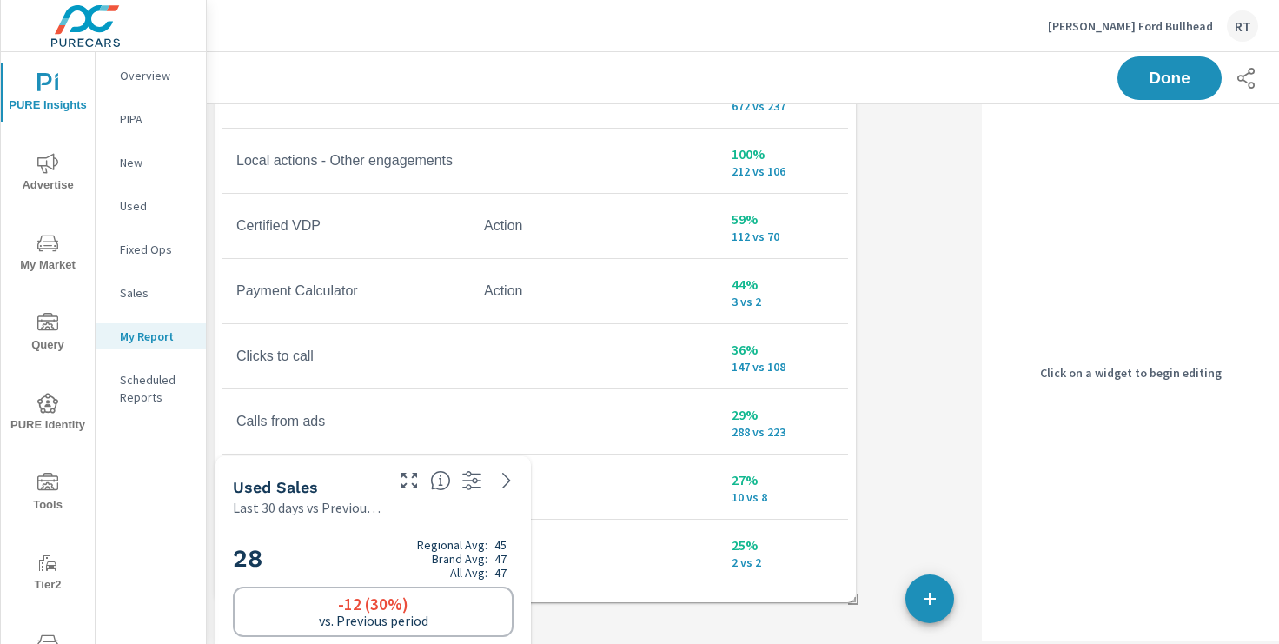
drag, startPoint x: 643, startPoint y: 225, endPoint x: 643, endPoint y: 579, distance: 354.5
click at [643, 579] on div "Conversion Name Conversion Type Conversions Local actions - Menu views 400% 5 v…" at bounding box center [535, 237] width 626 height 716
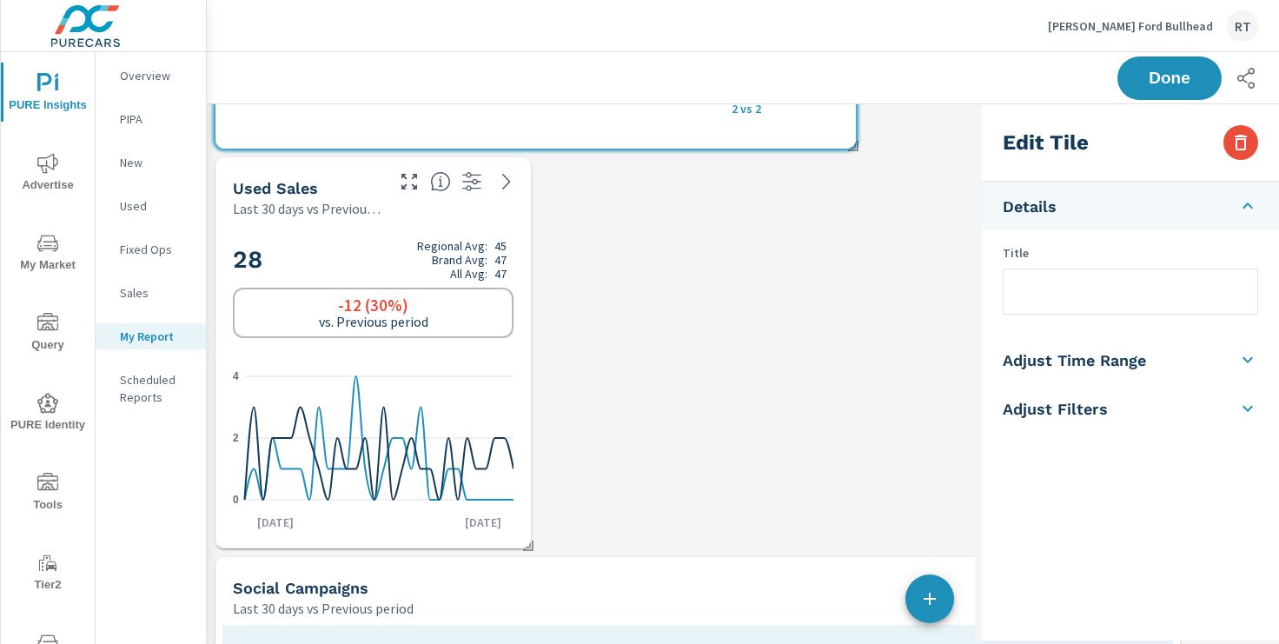
scroll to position [1144, 0]
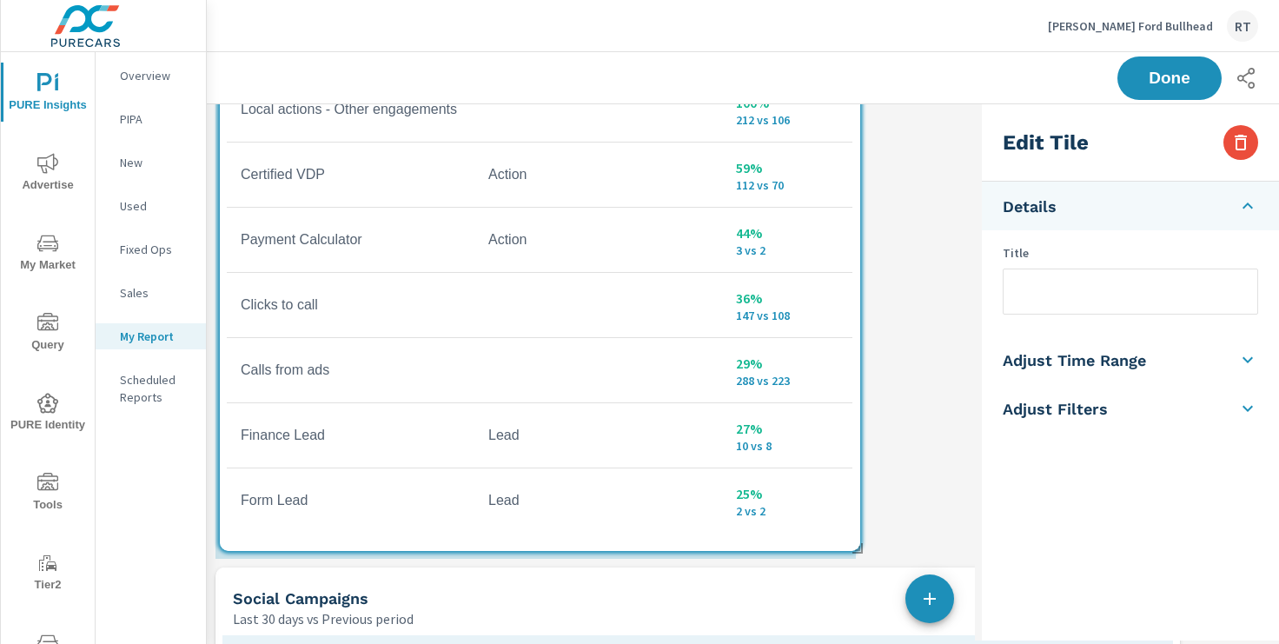
drag, startPoint x: 617, startPoint y: 148, endPoint x: 619, endPoint y: 544, distance: 396.2
click at [619, 544] on div "Conversion Name Conversion Type Conversions Local actions - Menu views 400% 5 v…" at bounding box center [540, 186] width 626 height 716
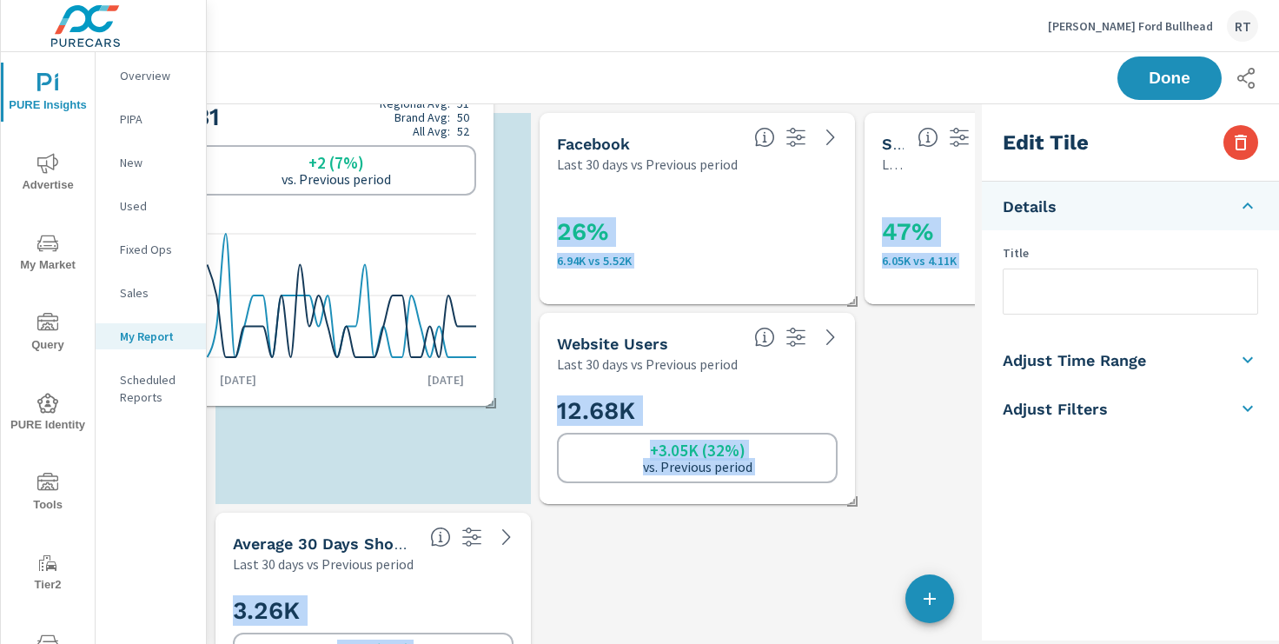
scroll to position [4406, 983]
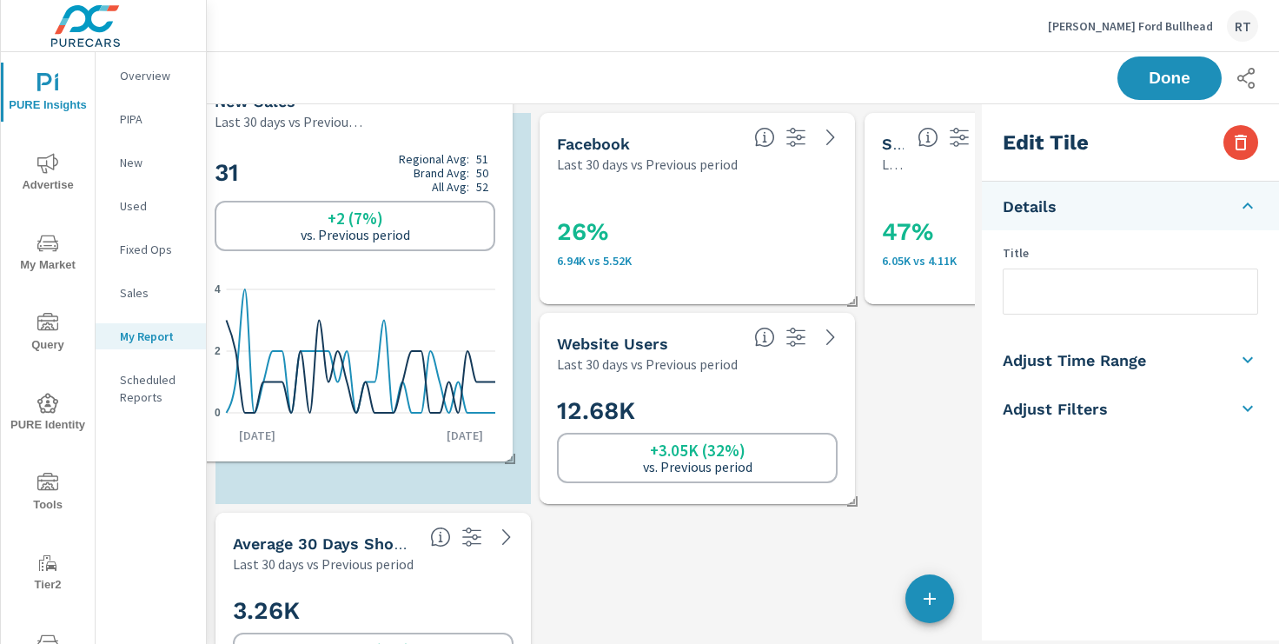
drag, startPoint x: 948, startPoint y: 242, endPoint x: 308, endPoint y: 158, distance: 644.9
click at [308, 132] on div "New Sales Last 30 days vs Previous period" at bounding box center [283, 101] width 173 height 62
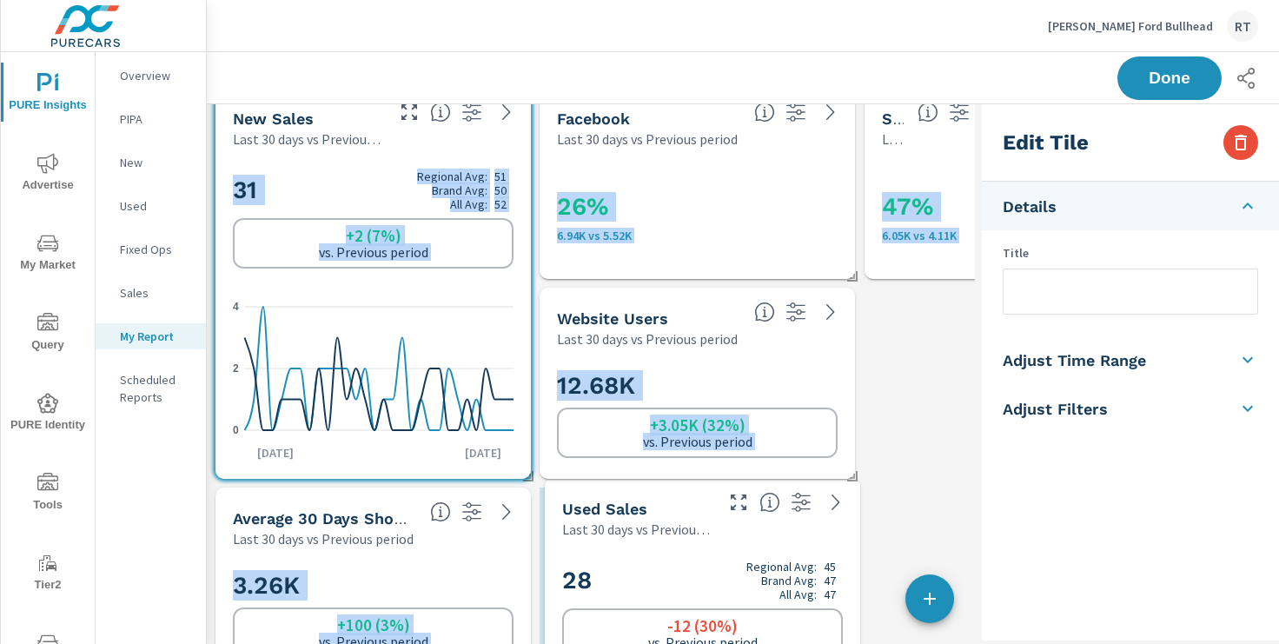
scroll to position [0, 0]
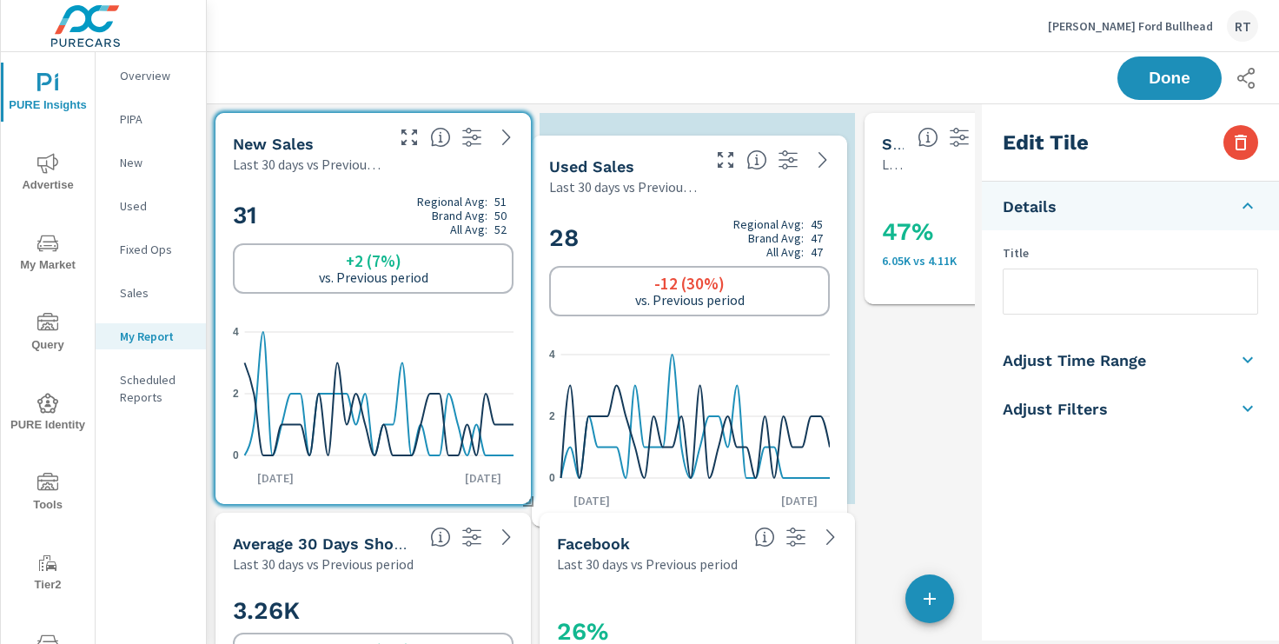
drag, startPoint x: 364, startPoint y: 474, endPoint x: 682, endPoint y: 136, distance: 464.7
click at [676, 156] on div "Used Sales" at bounding box center [623, 166] width 149 height 20
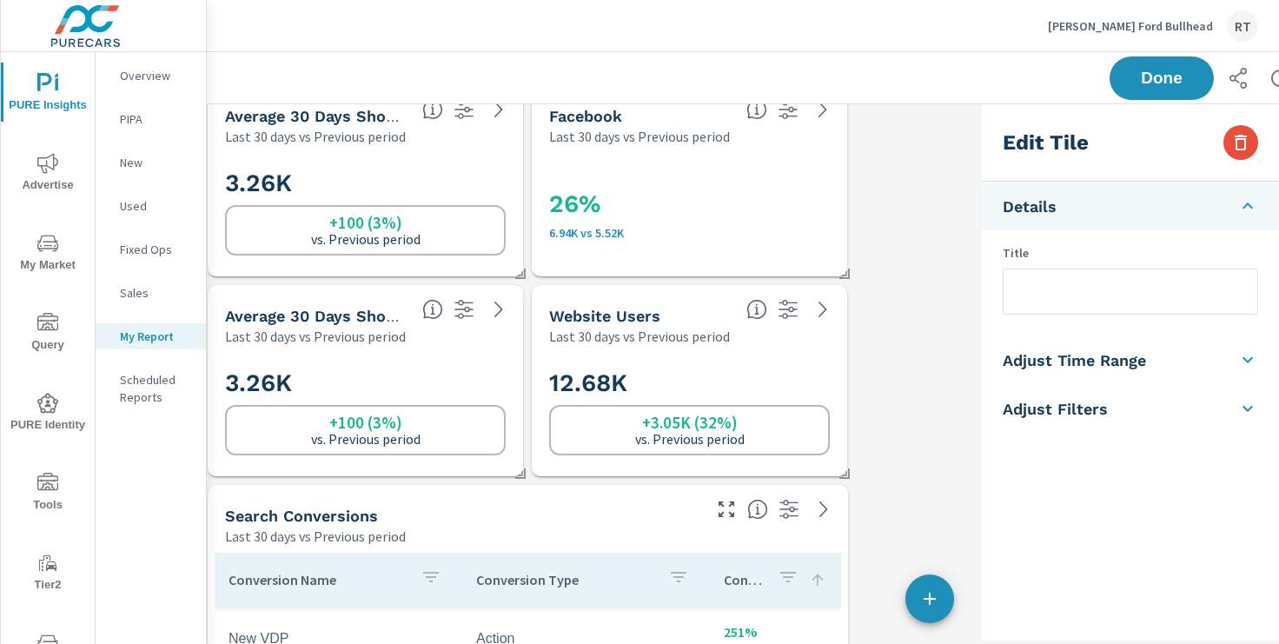
click at [462, 374] on h2 "3.26K" at bounding box center [365, 383] width 281 height 30
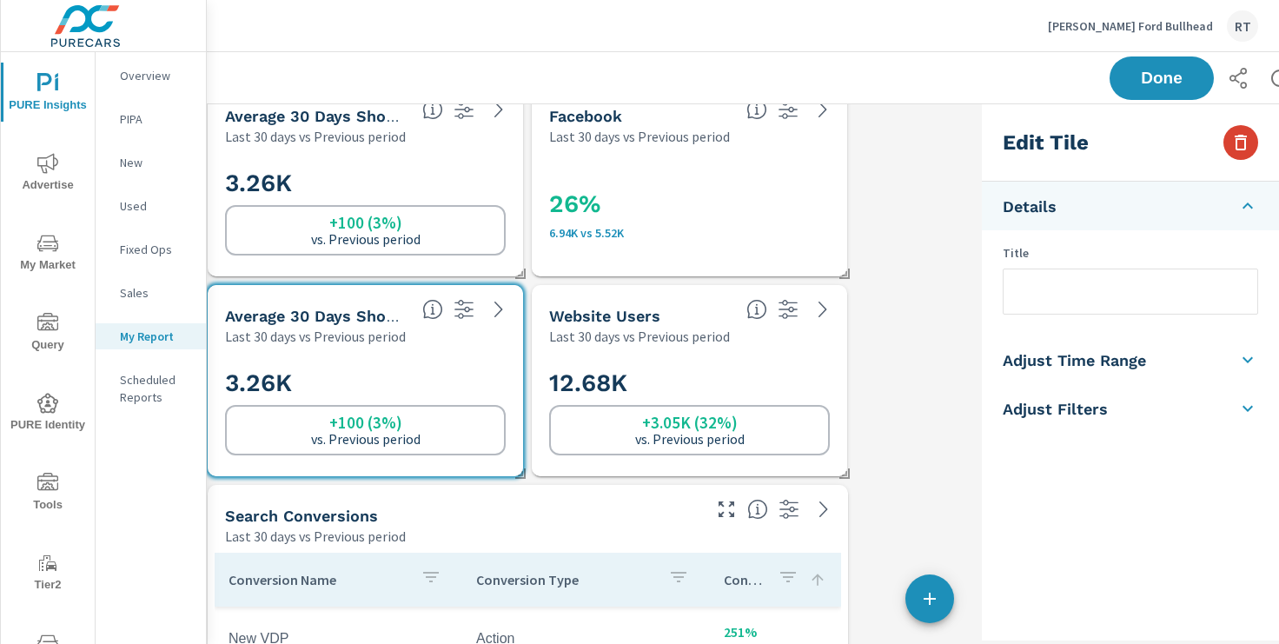
click at [1245, 141] on icon "button" at bounding box center [1241, 143] width 12 height 16
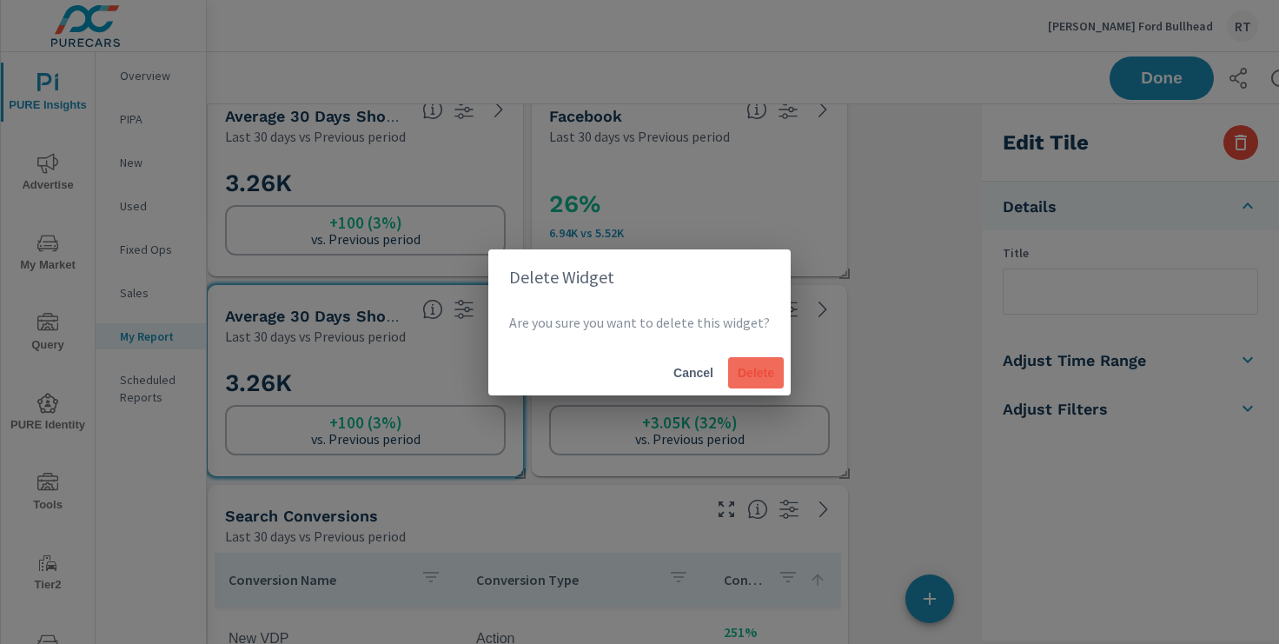
click at [766, 371] on span "Delete" at bounding box center [756, 373] width 42 height 16
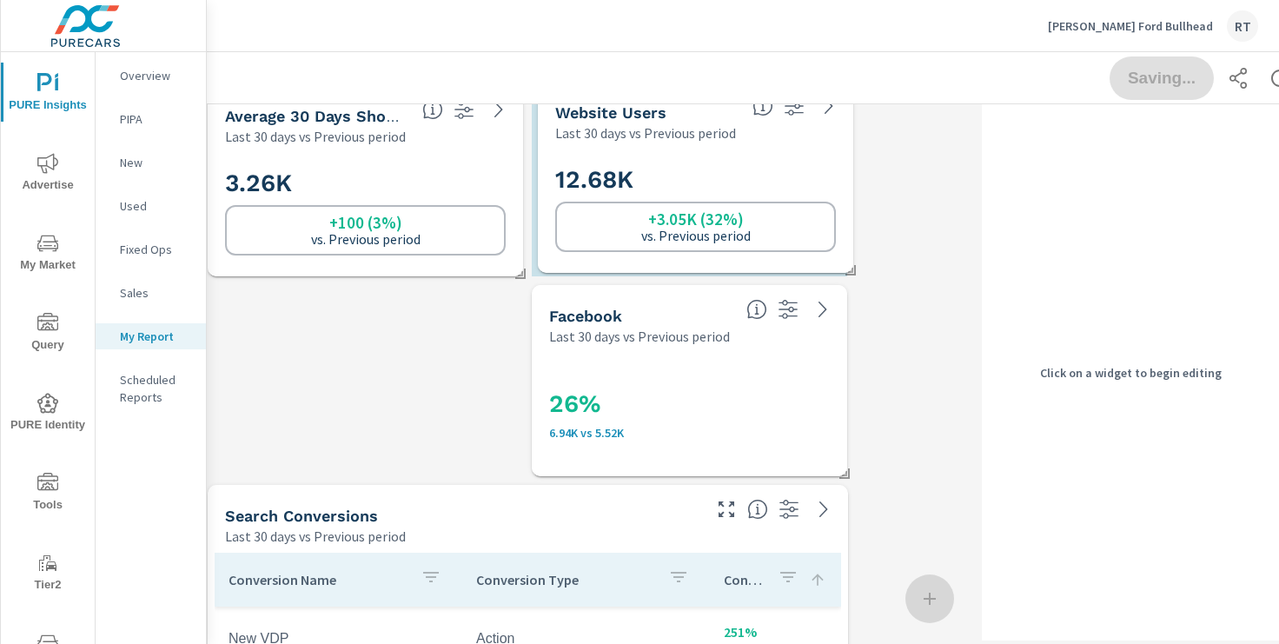
drag, startPoint x: 735, startPoint y: 365, endPoint x: 741, endPoint y: 162, distance: 202.5
click at [741, 162] on div "12.68K +3.05K (32%) vs. Previous period" at bounding box center [695, 208] width 281 height 96
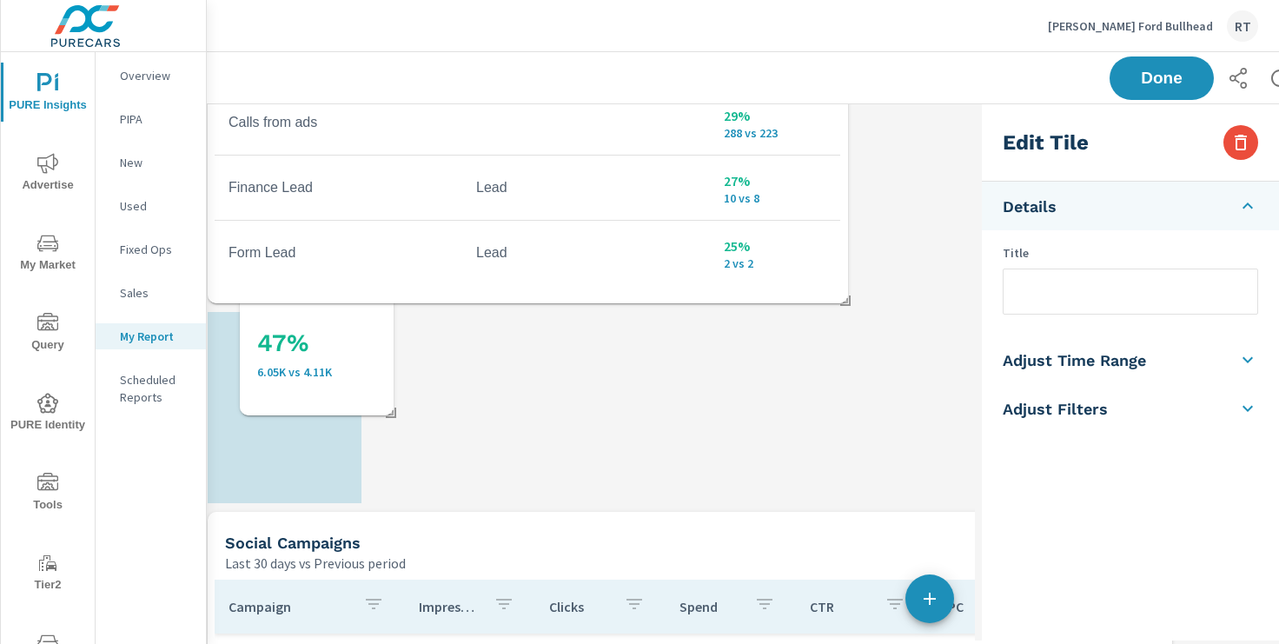
drag, startPoint x: 942, startPoint y: 188, endPoint x: 321, endPoint y: 393, distance: 654.2
click at [321, 381] on div "47% 6.05K vs 4.11K" at bounding box center [317, 350] width 140 height 116
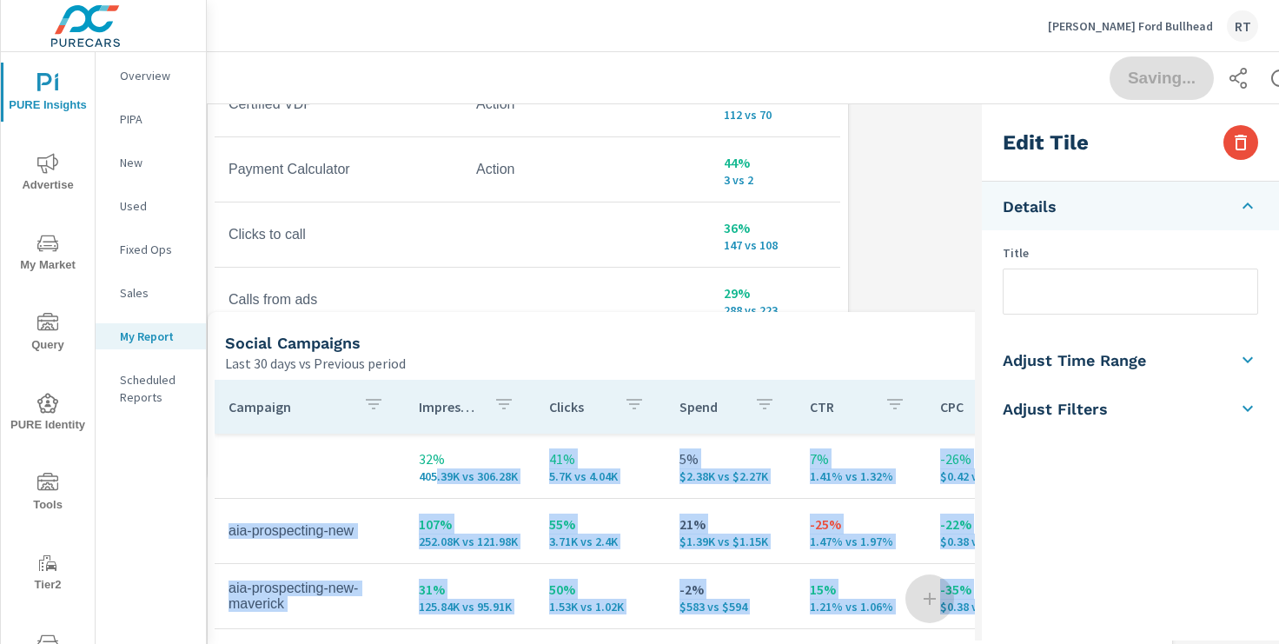
drag, startPoint x: 431, startPoint y: 291, endPoint x: 427, endPoint y: 481, distance: 190.3
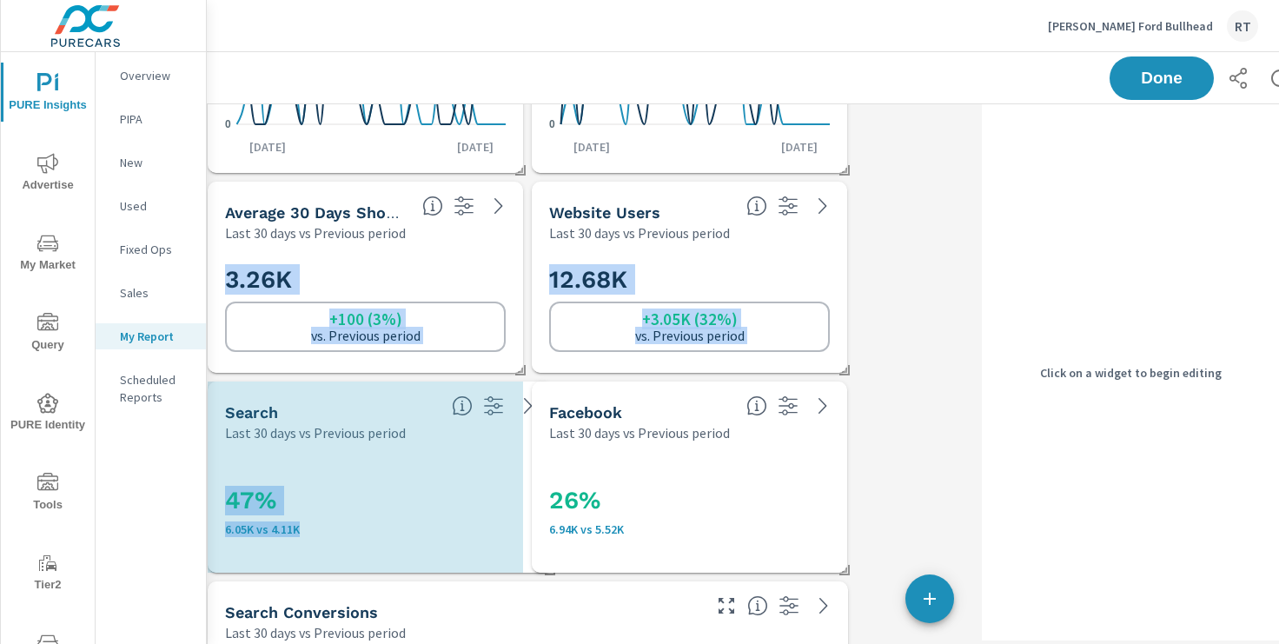
drag, startPoint x: 357, startPoint y: 566, endPoint x: 547, endPoint y: 560, distance: 190.4
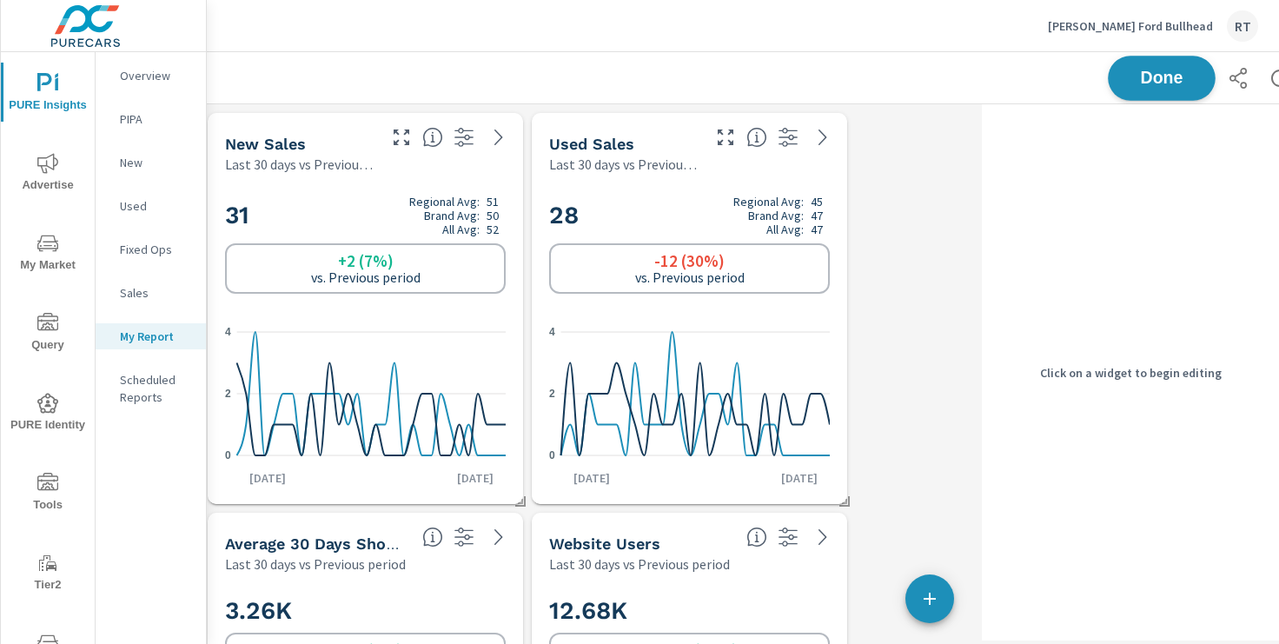
click at [1154, 75] on span "Done" at bounding box center [1161, 78] width 71 height 17
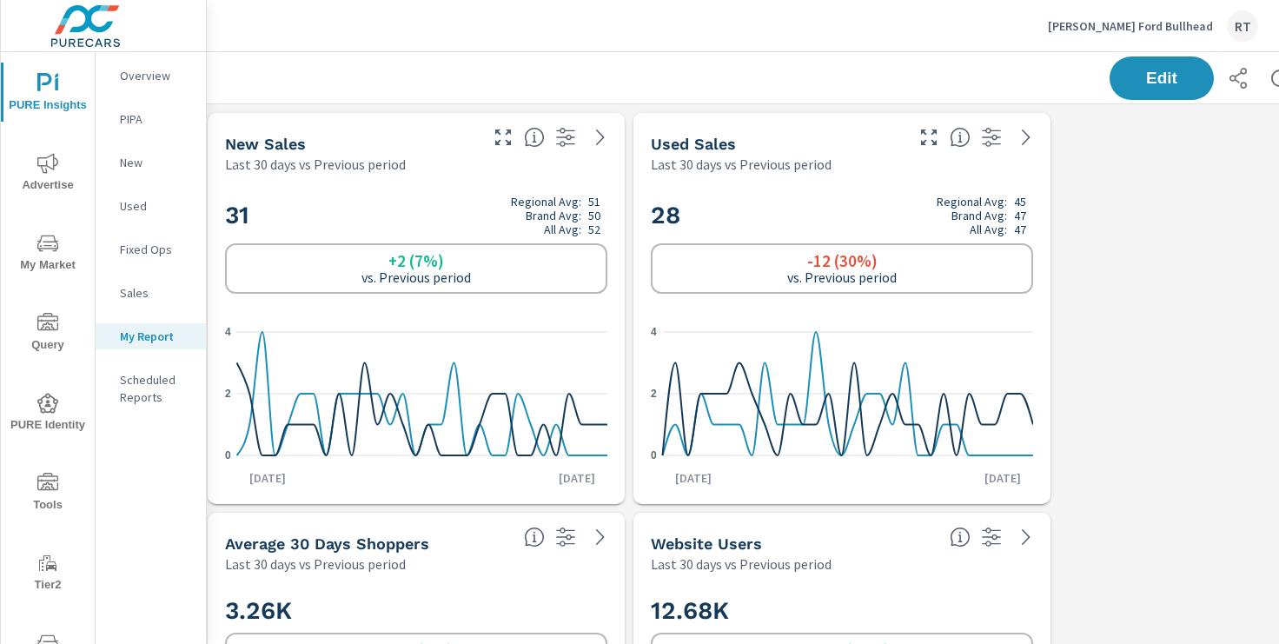
click at [1146, 26] on p "Anderson Ford Bullhead" at bounding box center [1130, 26] width 165 height 16
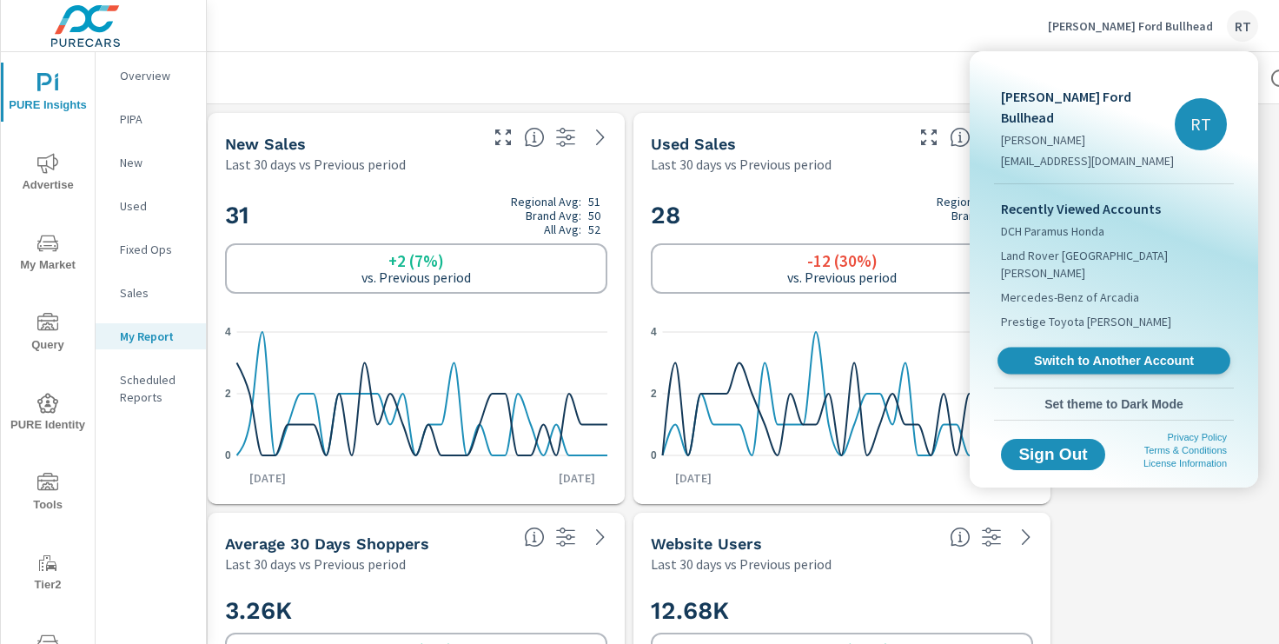
click at [1053, 353] on span "Switch to Another Account" at bounding box center [1113, 361] width 213 height 17
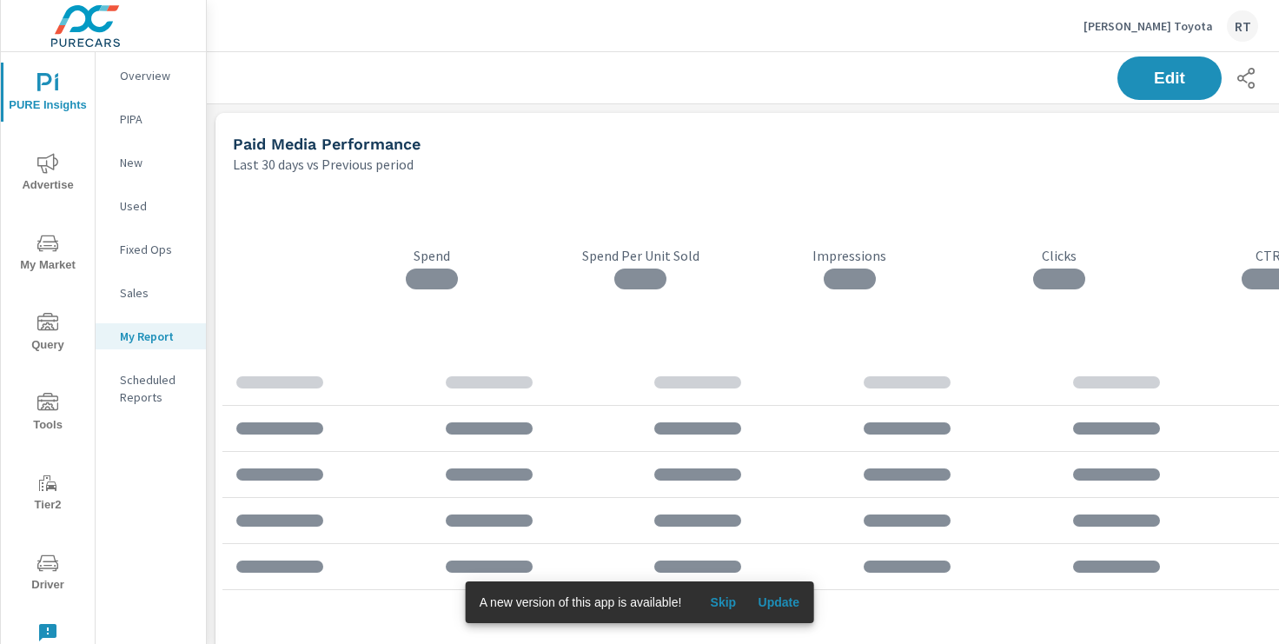
scroll to position [2008, 1287]
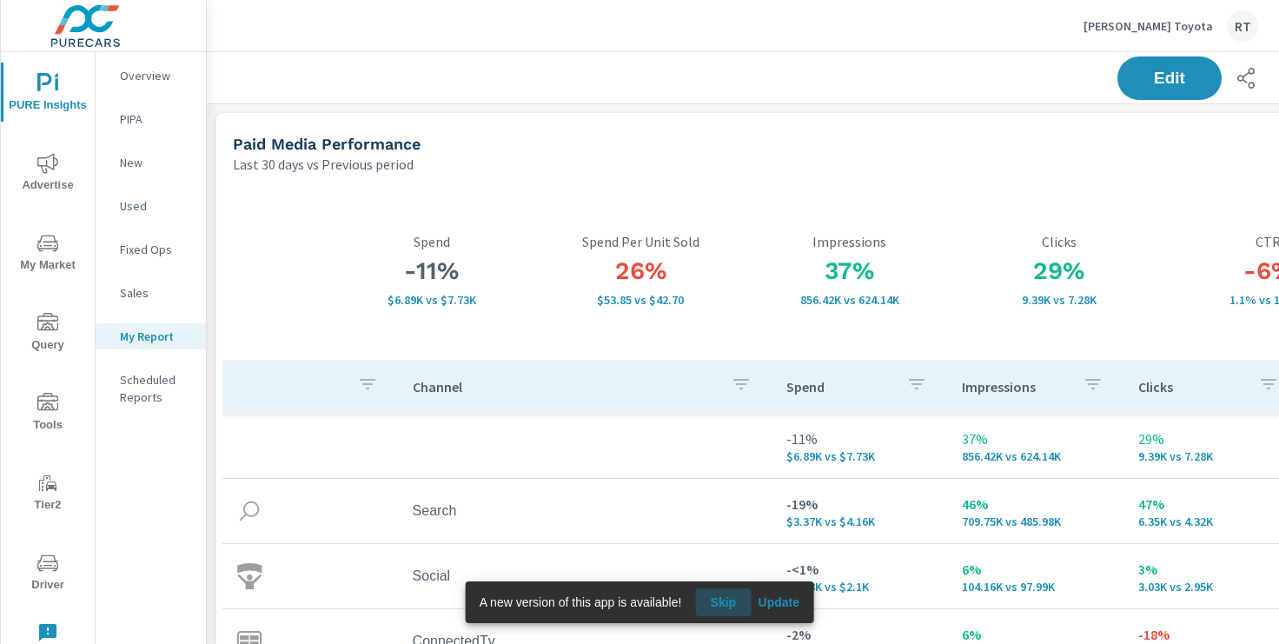
click at [725, 598] on span "Skip" at bounding box center [723, 602] width 42 height 16
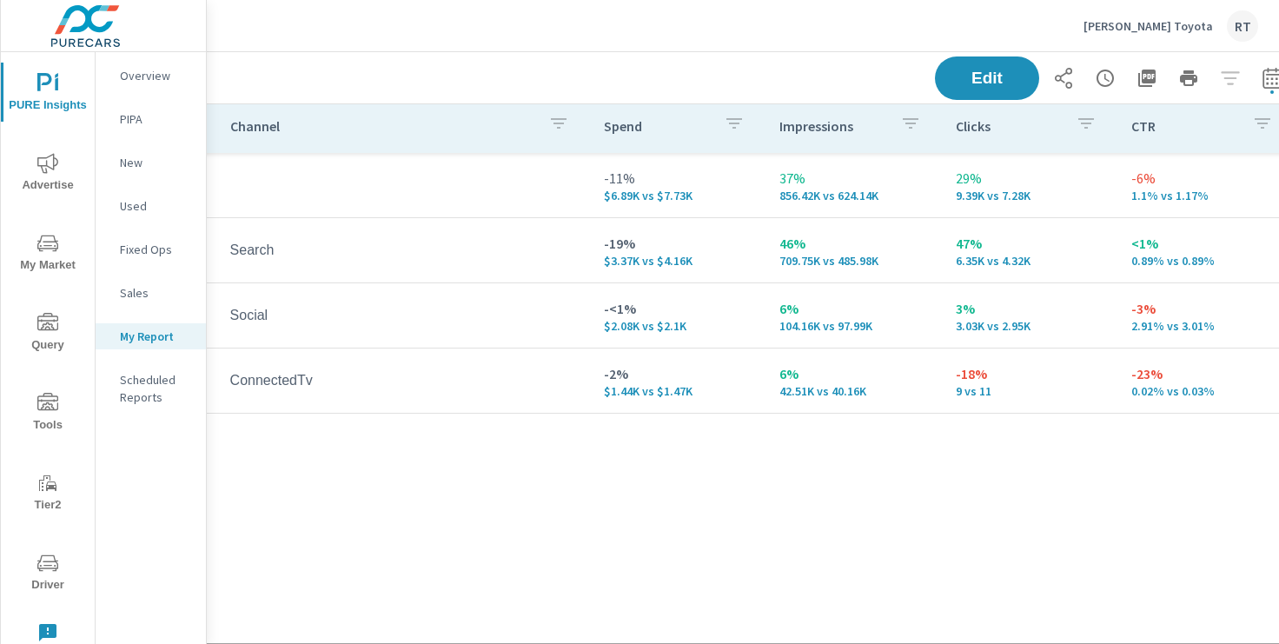
scroll to position [261, 183]
click at [1159, 26] on p "[PERSON_NAME] Toyota" at bounding box center [1147, 26] width 129 height 16
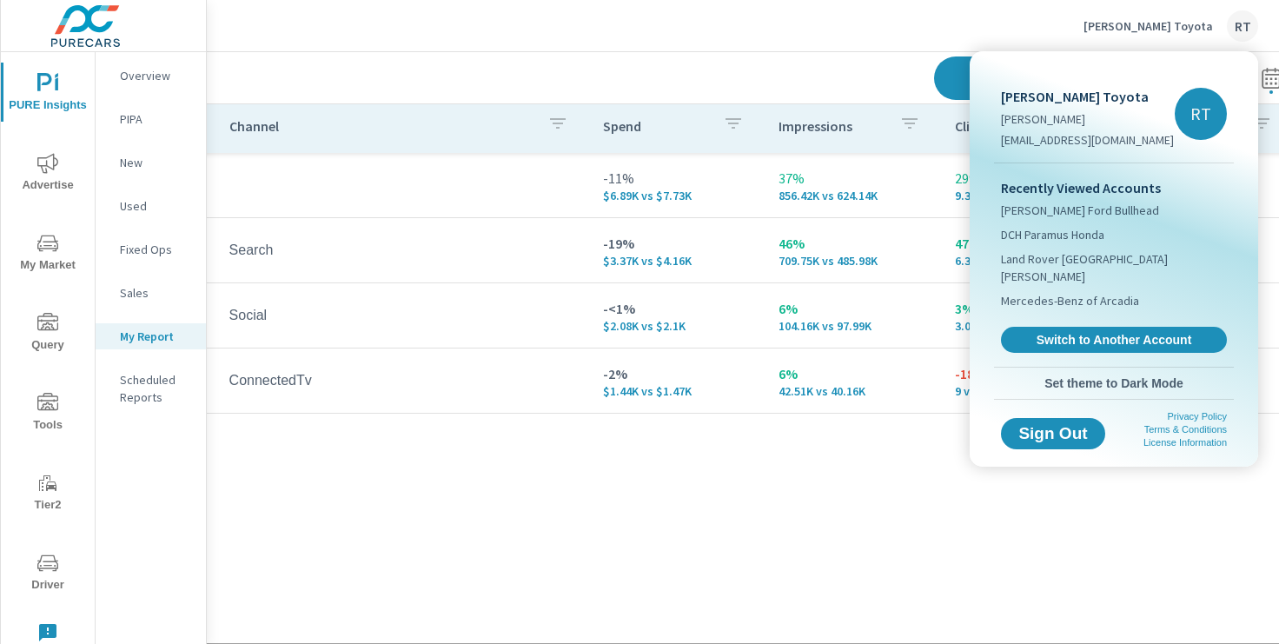
click at [780, 79] on div at bounding box center [639, 322] width 1279 height 644
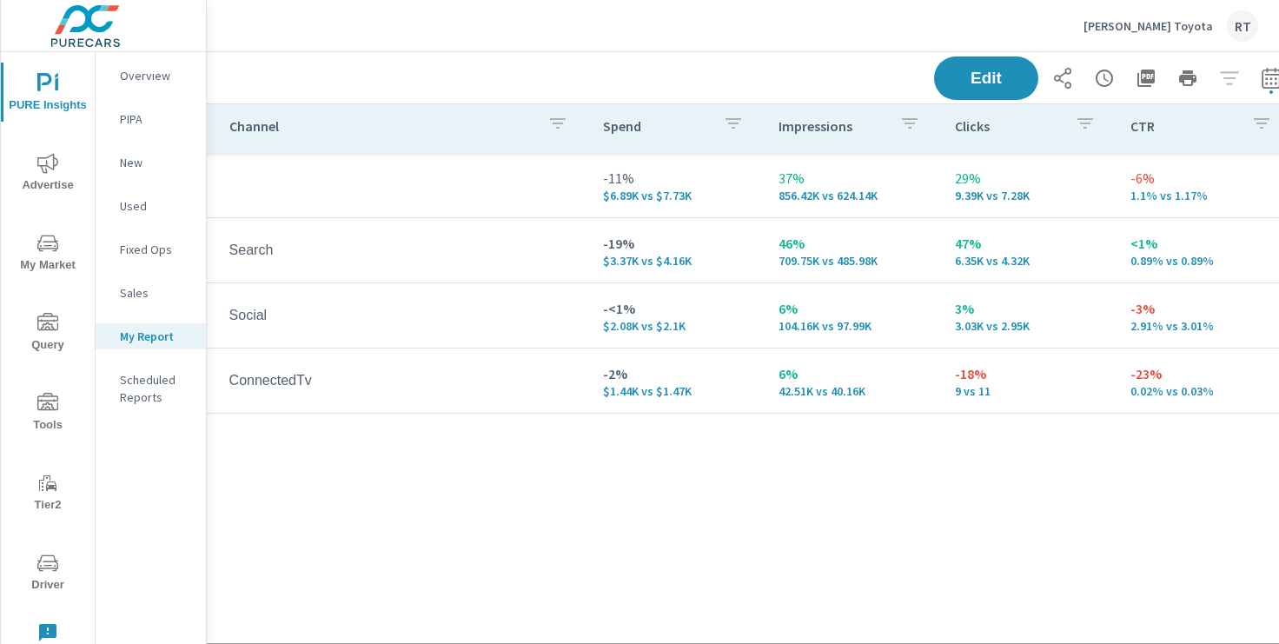
click at [144, 76] on p "Overview" at bounding box center [156, 75] width 72 height 17
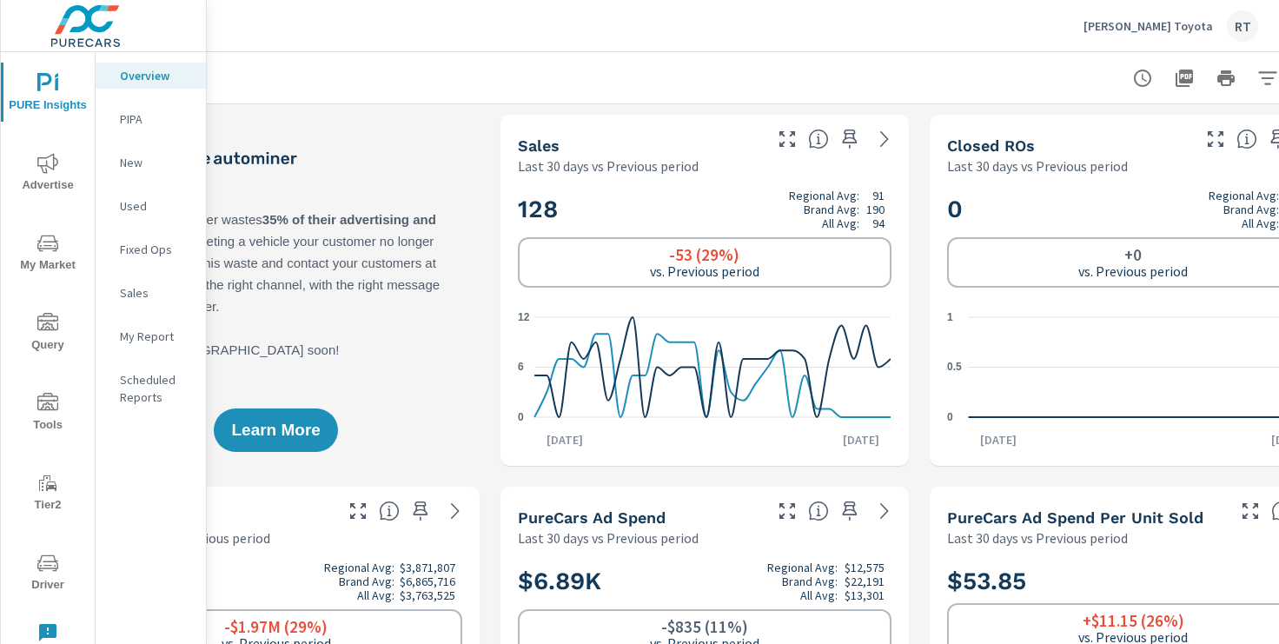
scroll to position [0, 214]
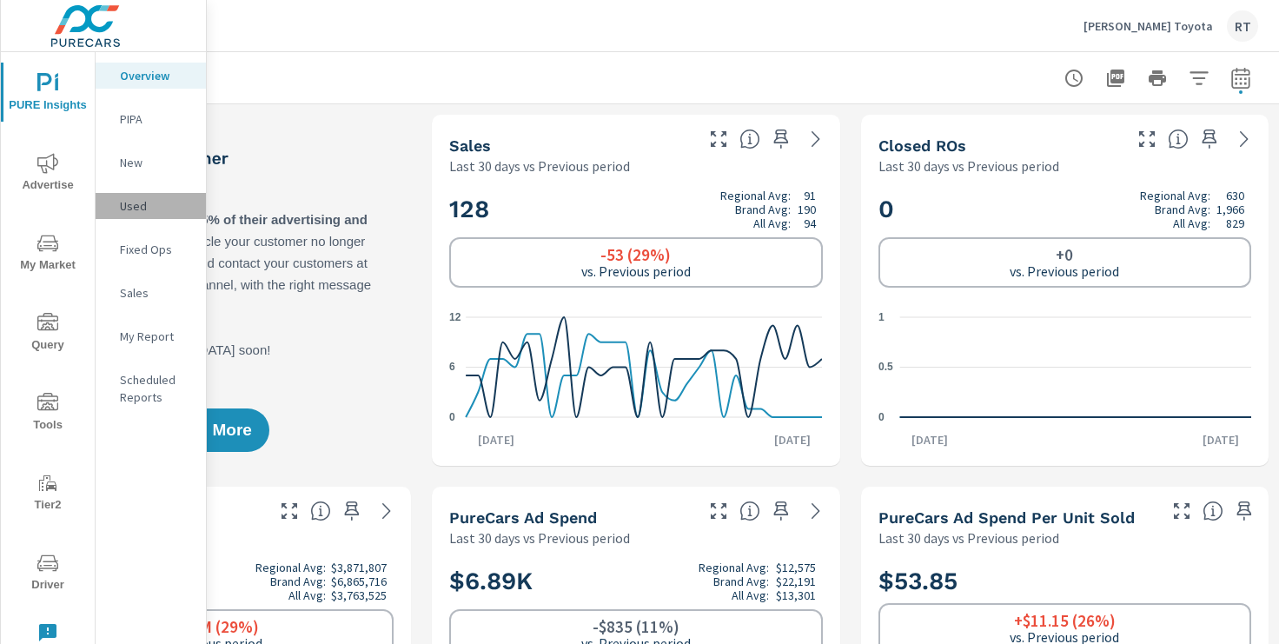
click at [138, 205] on p "Used" at bounding box center [156, 205] width 72 height 17
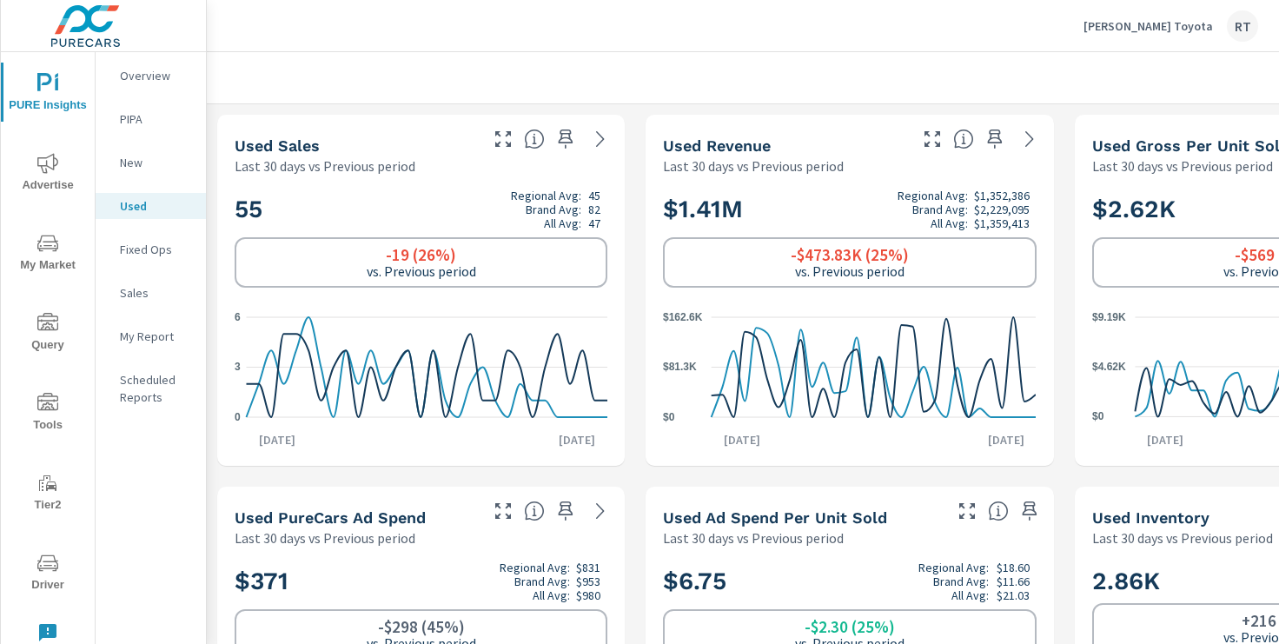
click at [142, 334] on p "My Report" at bounding box center [156, 336] width 72 height 17
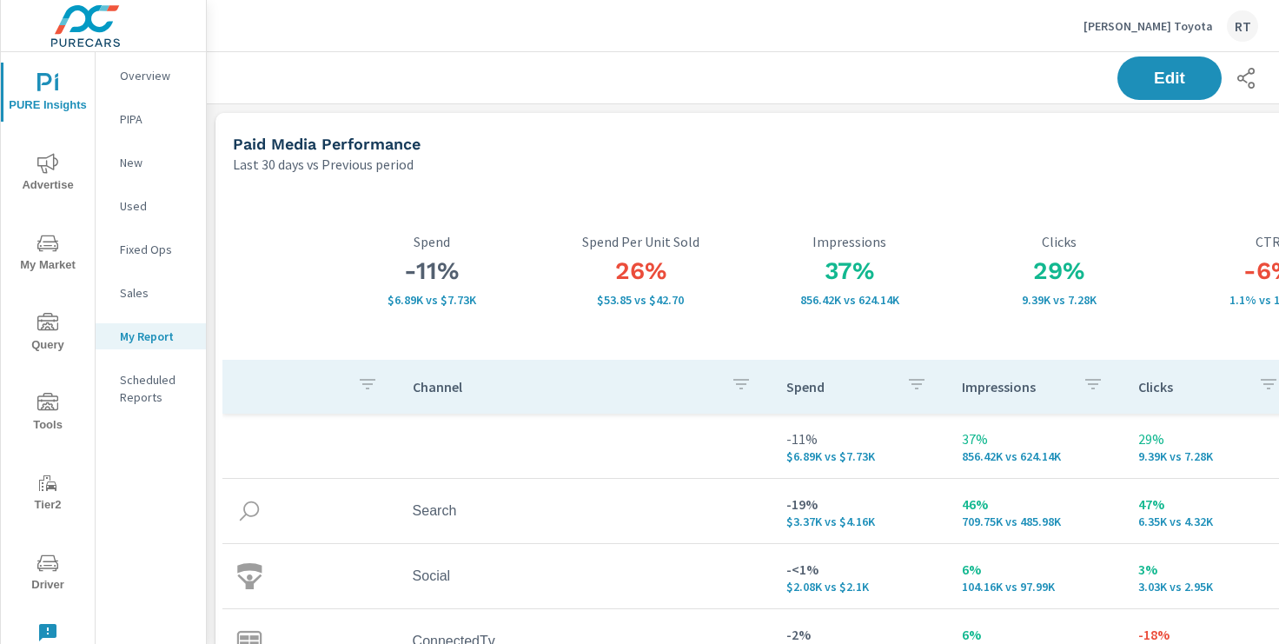
scroll to position [0, 214]
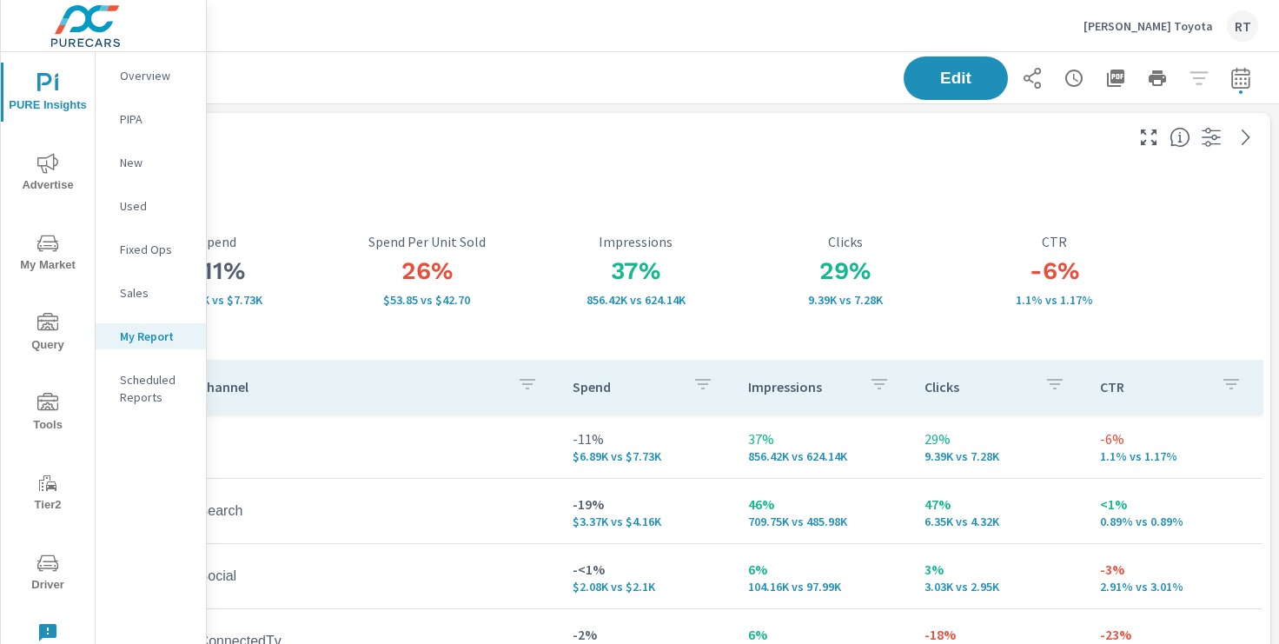
click at [1195, 27] on p "[PERSON_NAME] Toyota" at bounding box center [1147, 26] width 129 height 16
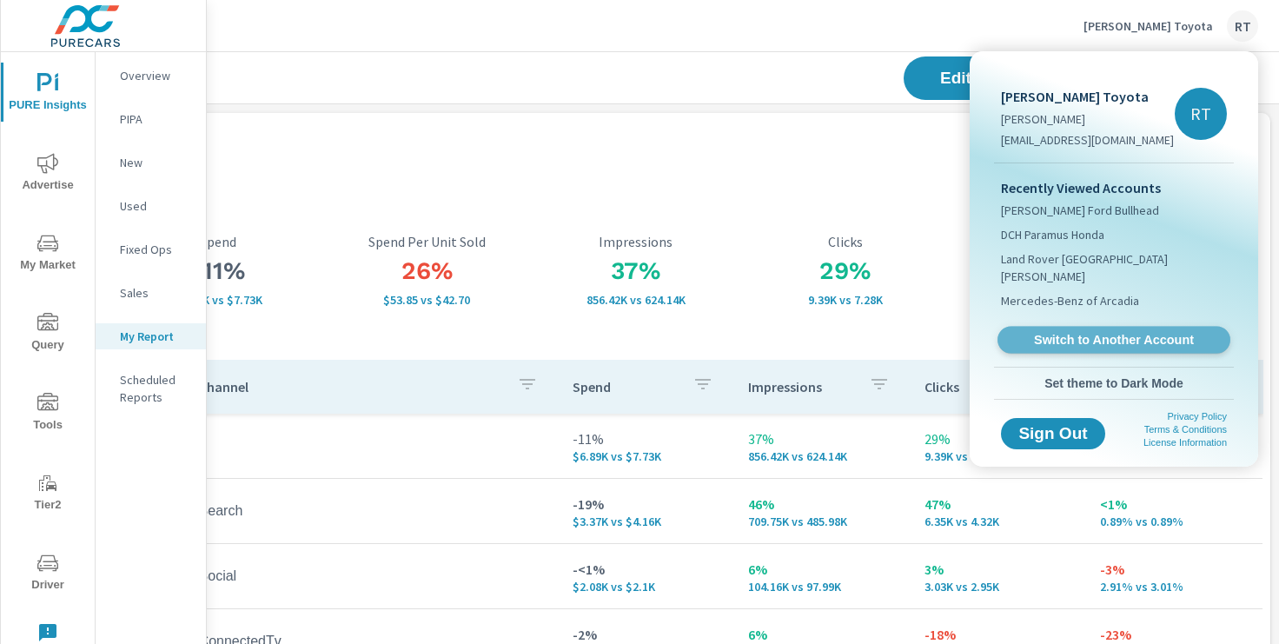
click at [1044, 332] on span "Switch to Another Account" at bounding box center [1113, 340] width 213 height 17
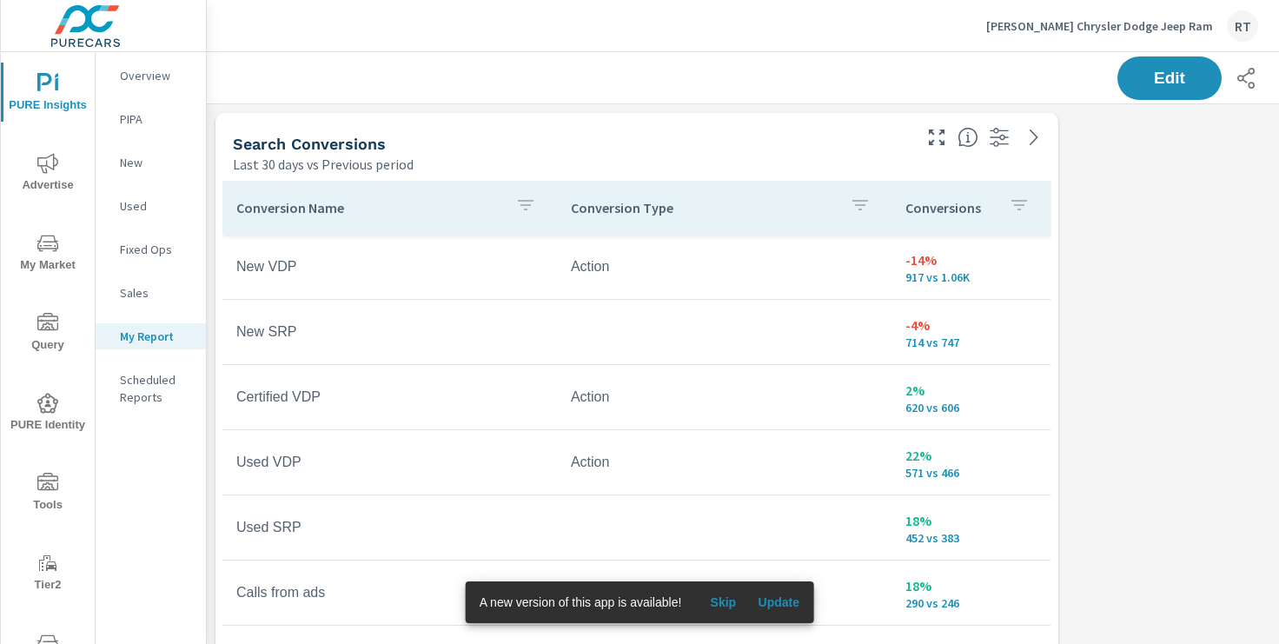
scroll to position [130, 0]
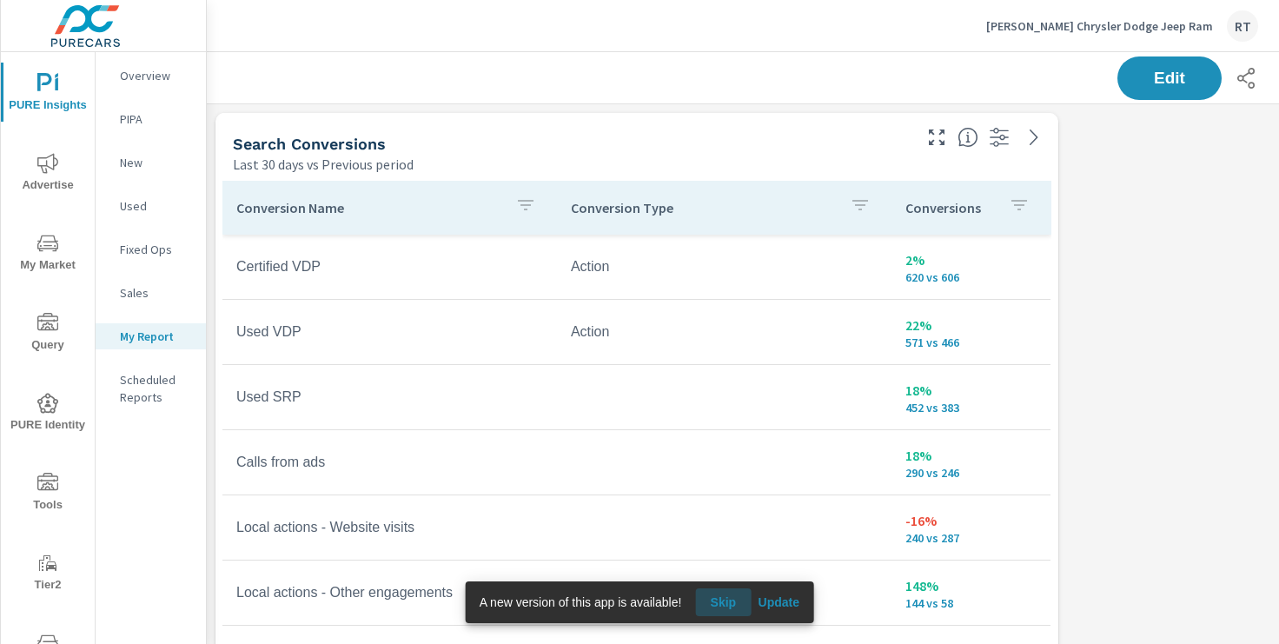
click at [726, 610] on button "Skip" at bounding box center [723, 602] width 56 height 28
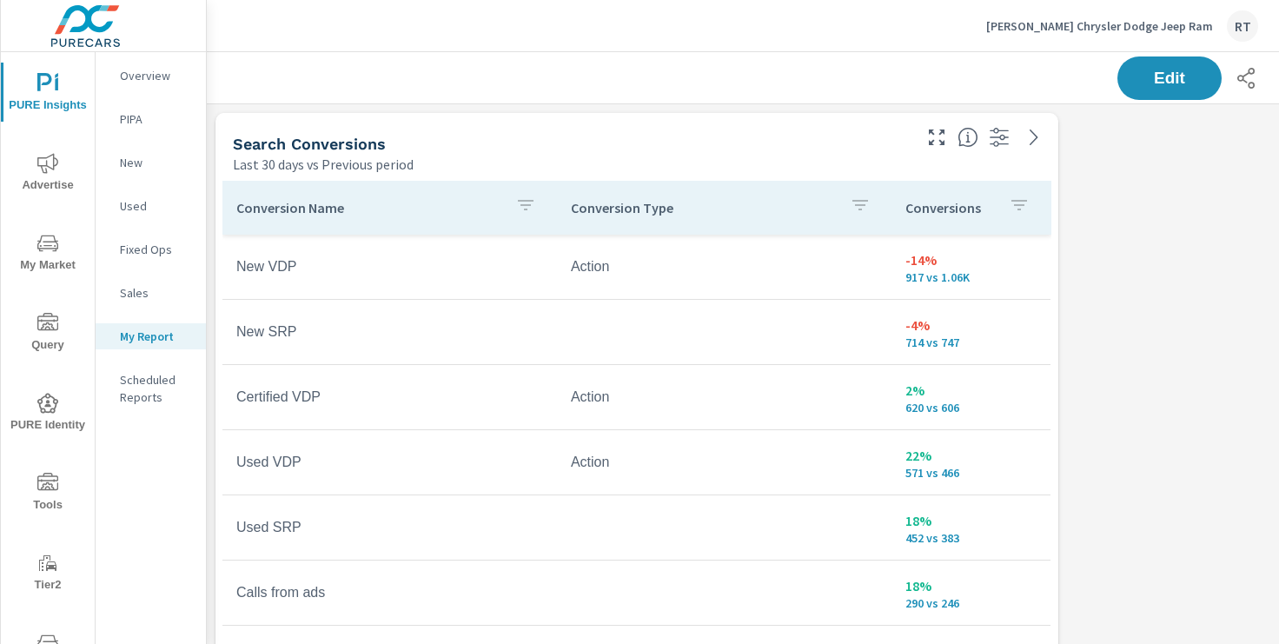
click at [999, 208] on div "Conversions" at bounding box center [970, 208] width 131 height 40
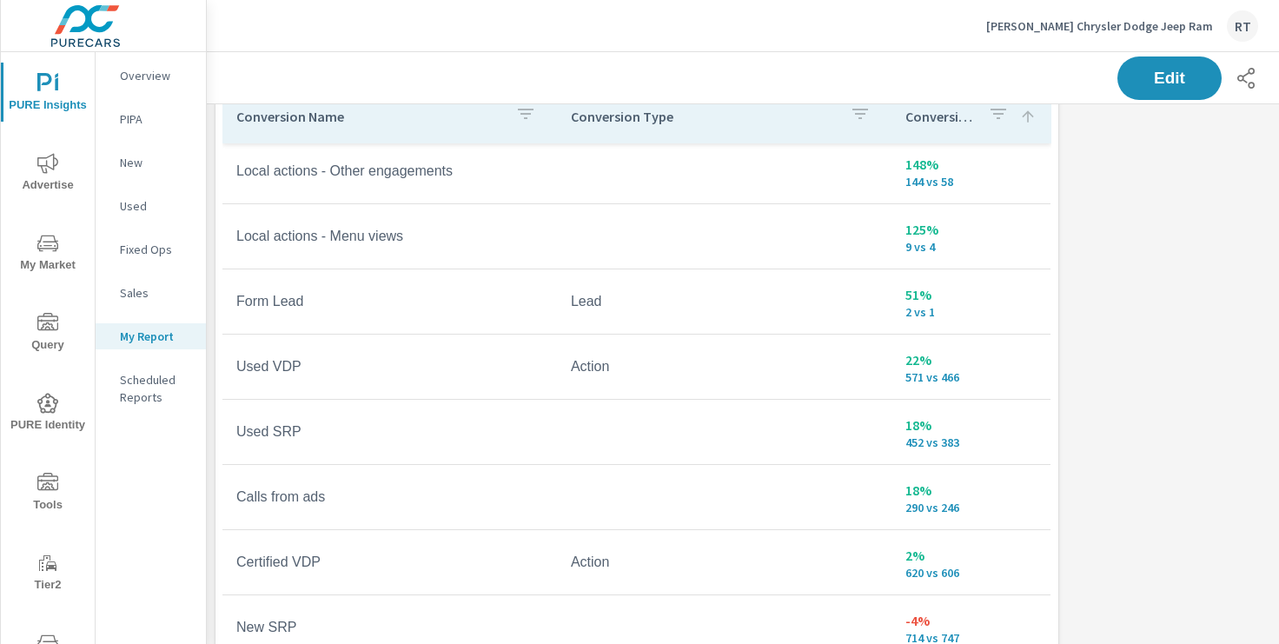
scroll to position [109, 0]
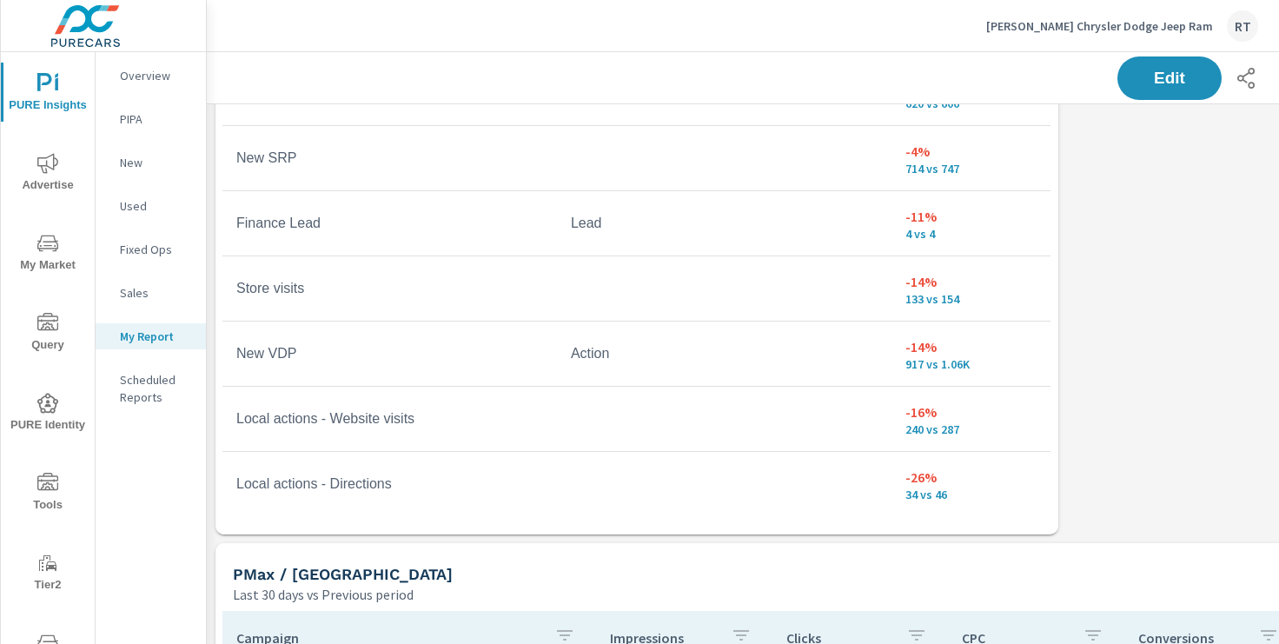
scroll to position [356, 0]
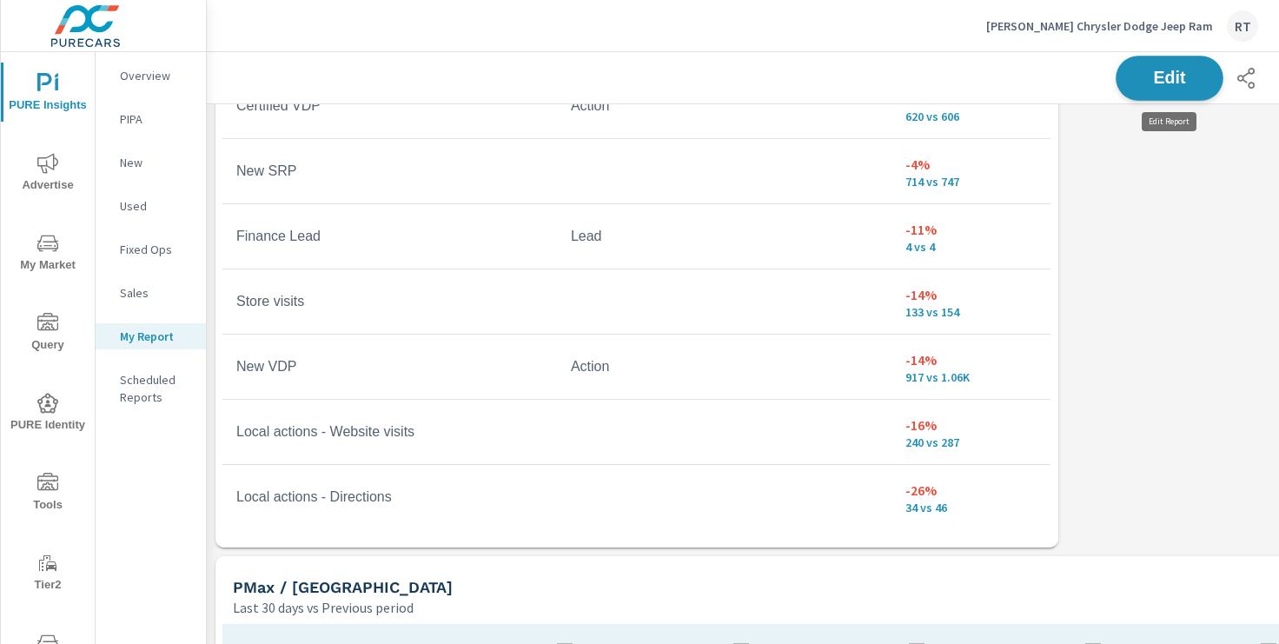
click at [1149, 78] on span "Edit" at bounding box center [1169, 78] width 71 height 17
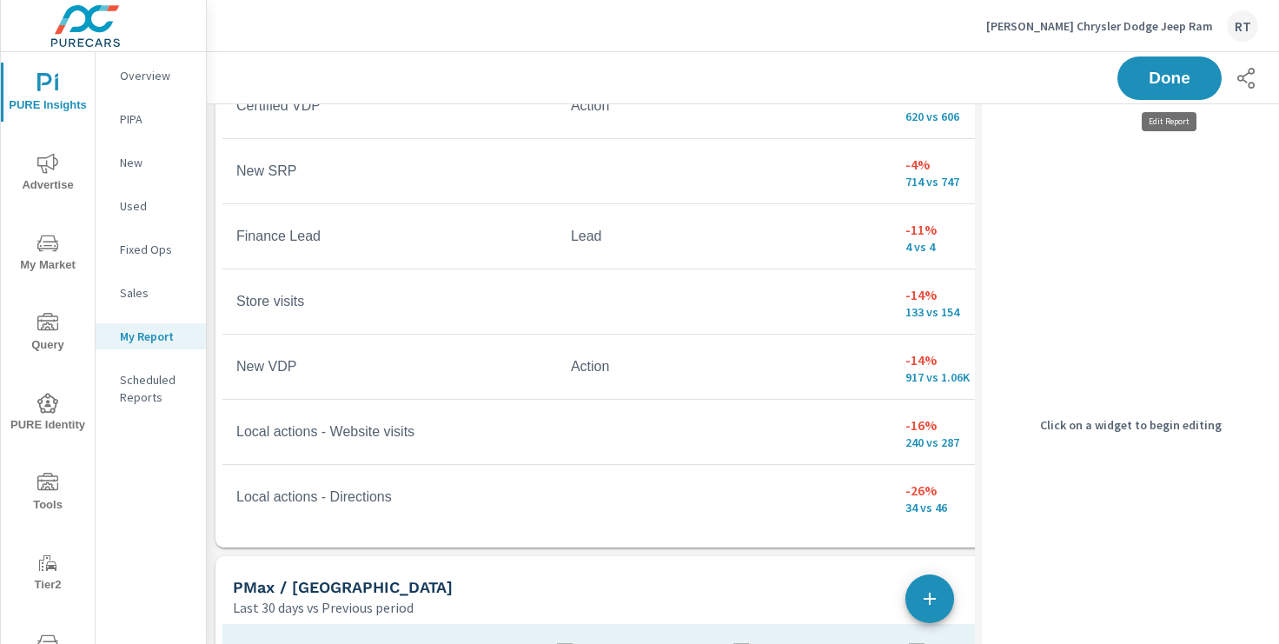
scroll to position [3606, 983]
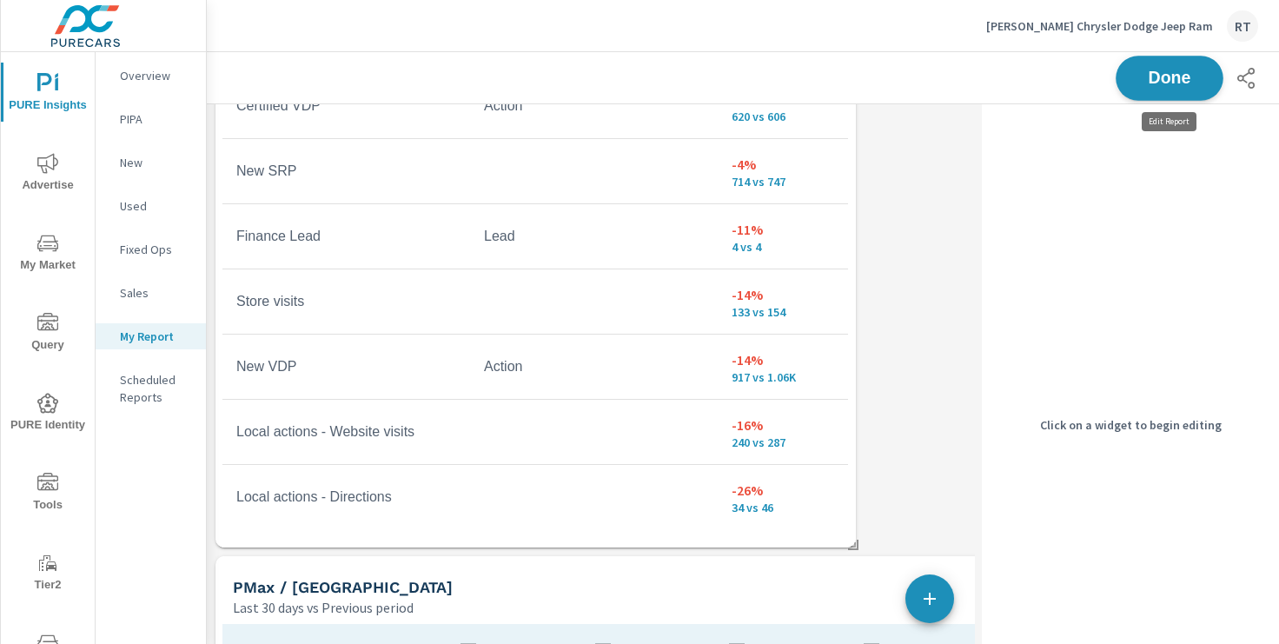
click at [1145, 85] on span "Done" at bounding box center [1169, 78] width 71 height 17
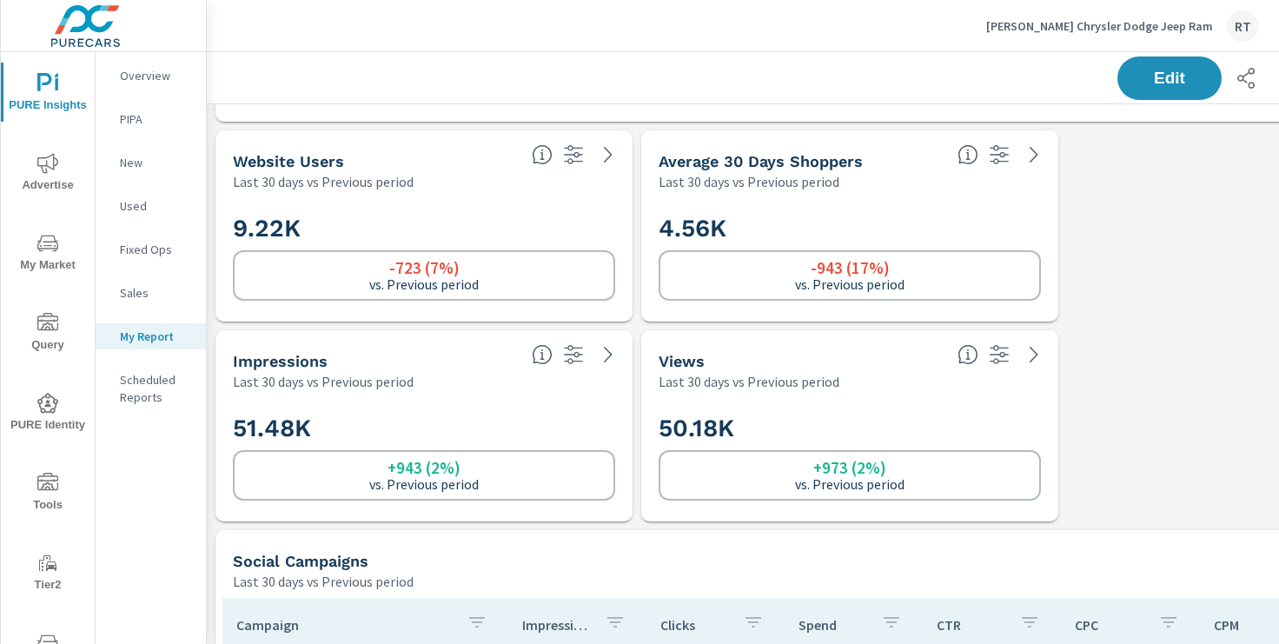
scroll to position [1384, 0]
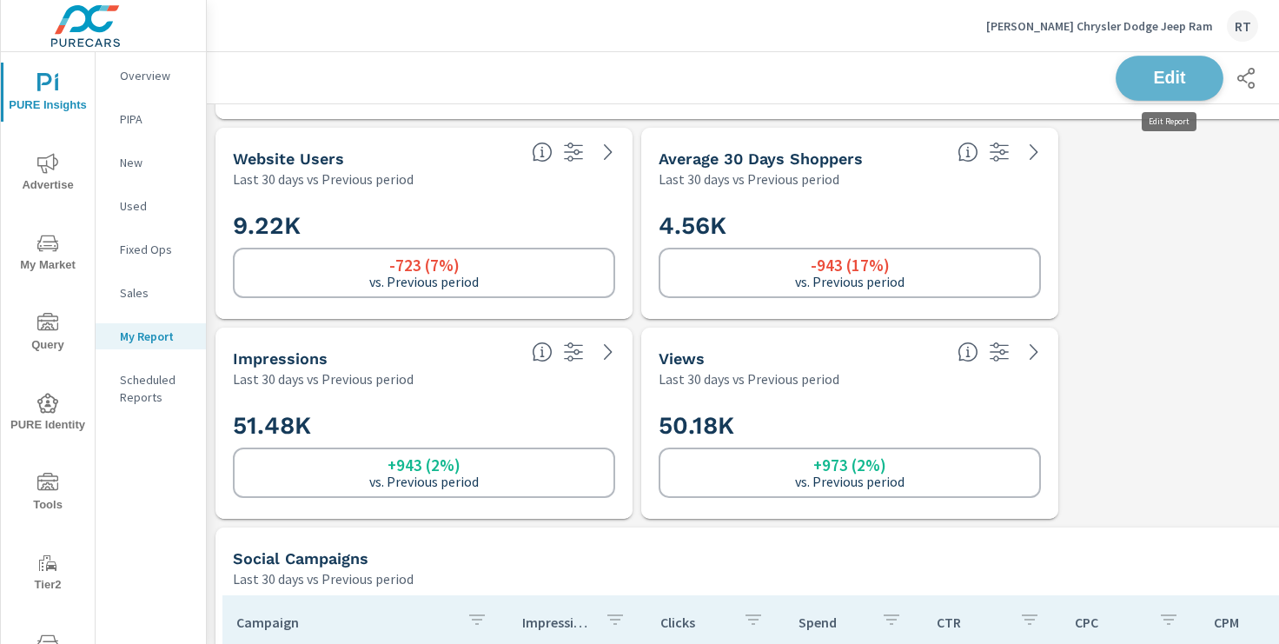
click at [1145, 84] on span "Edit" at bounding box center [1169, 78] width 71 height 17
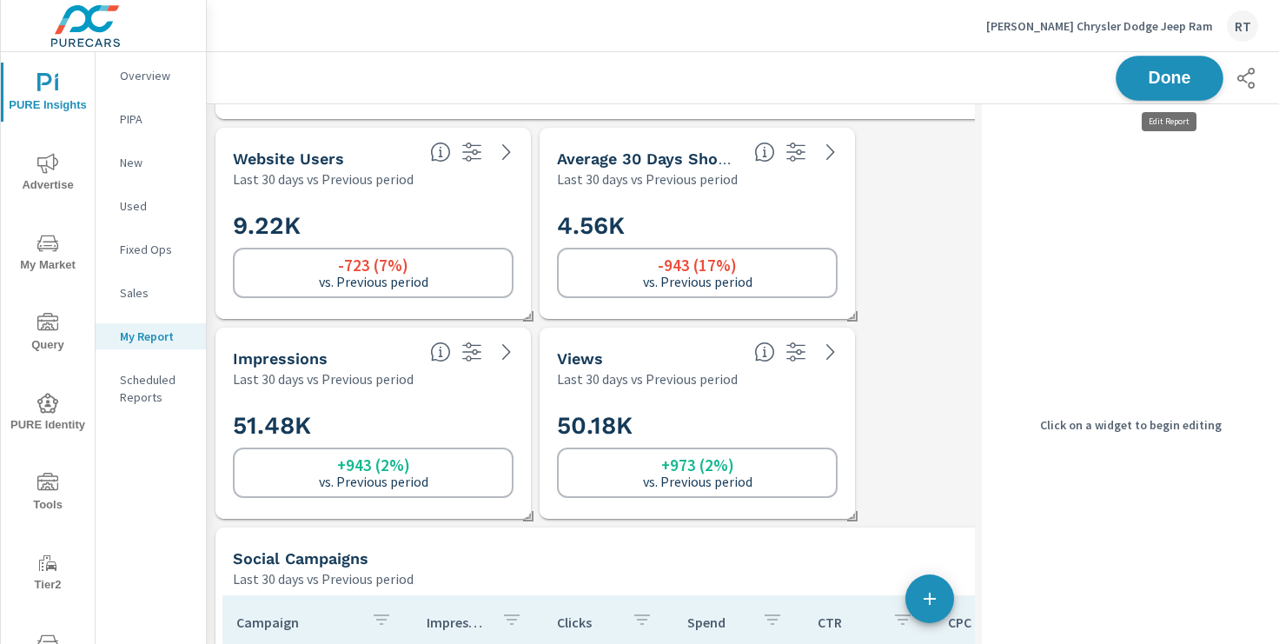
scroll to position [3606, 983]
click at [1166, 80] on span "Done" at bounding box center [1169, 78] width 71 height 17
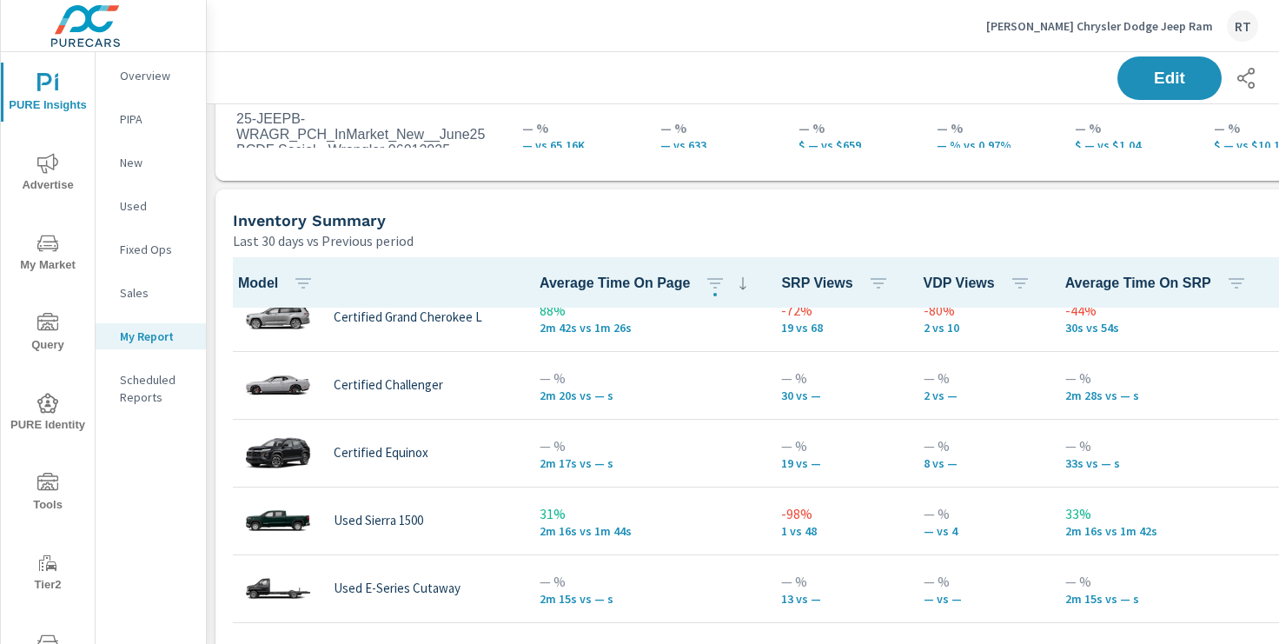
scroll to position [563, 0]
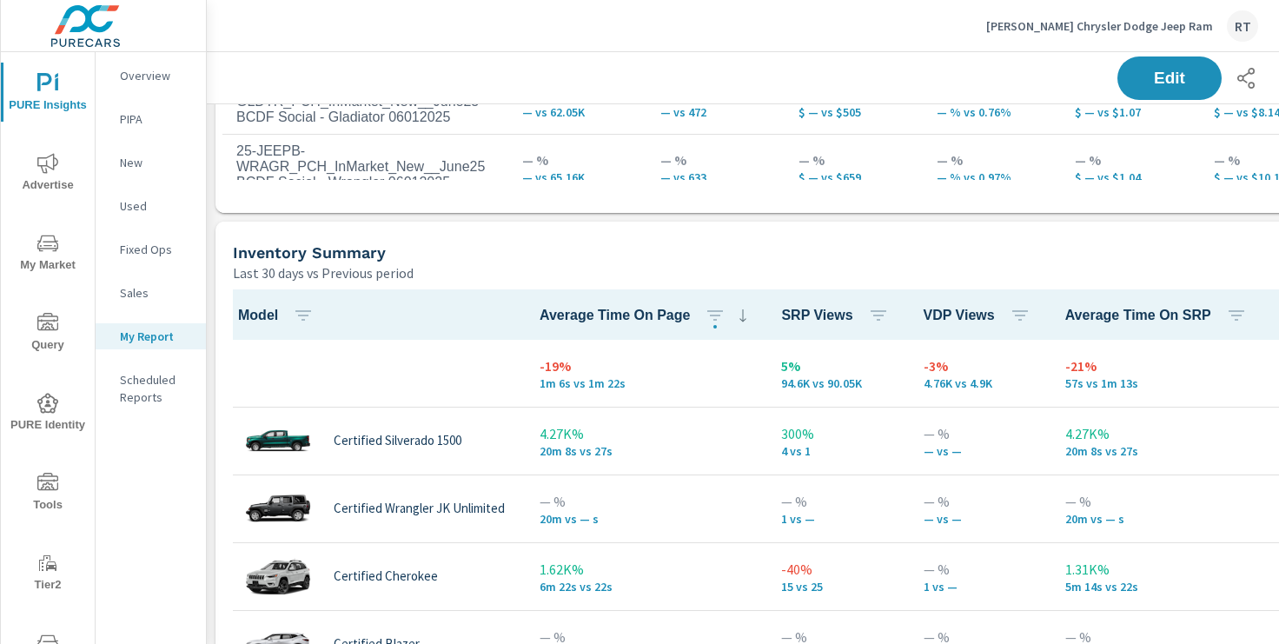
scroll to position [2285, 0]
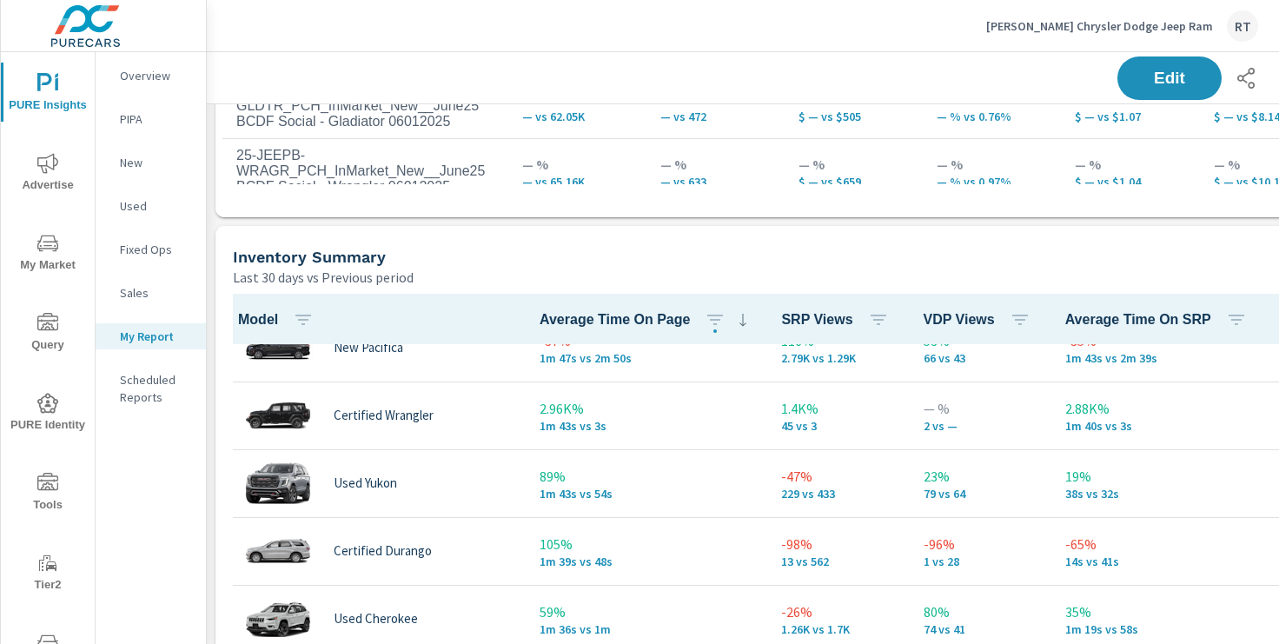
scroll to position [1386, 0]
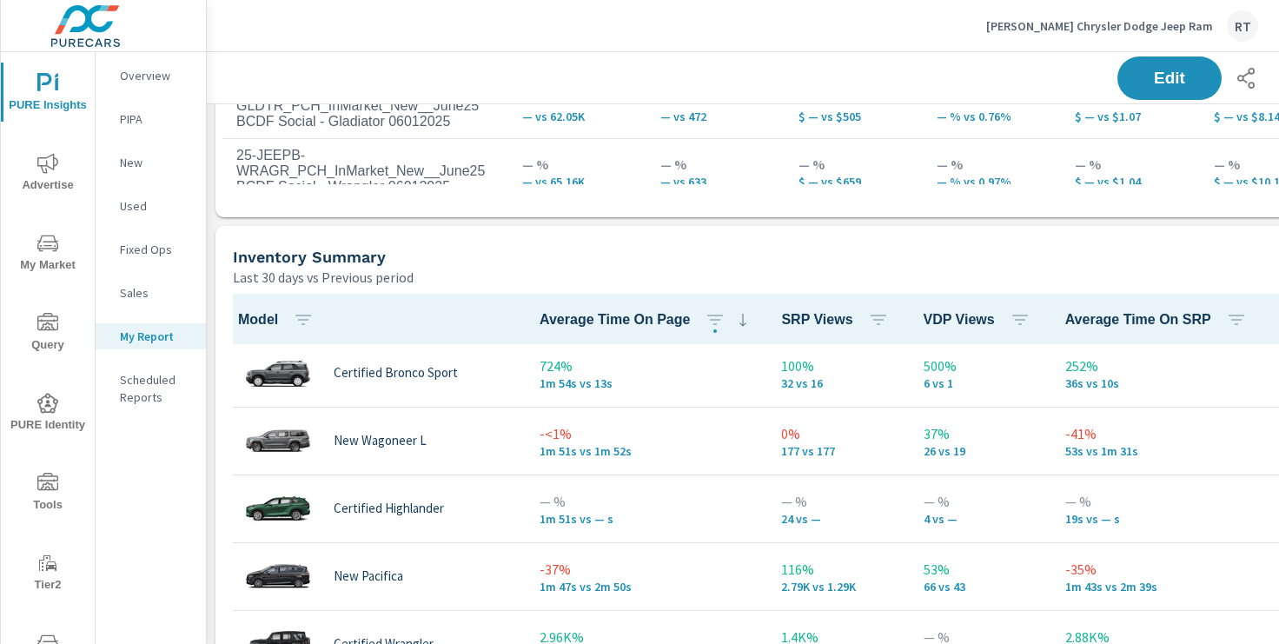
scroll to position [1156, 0]
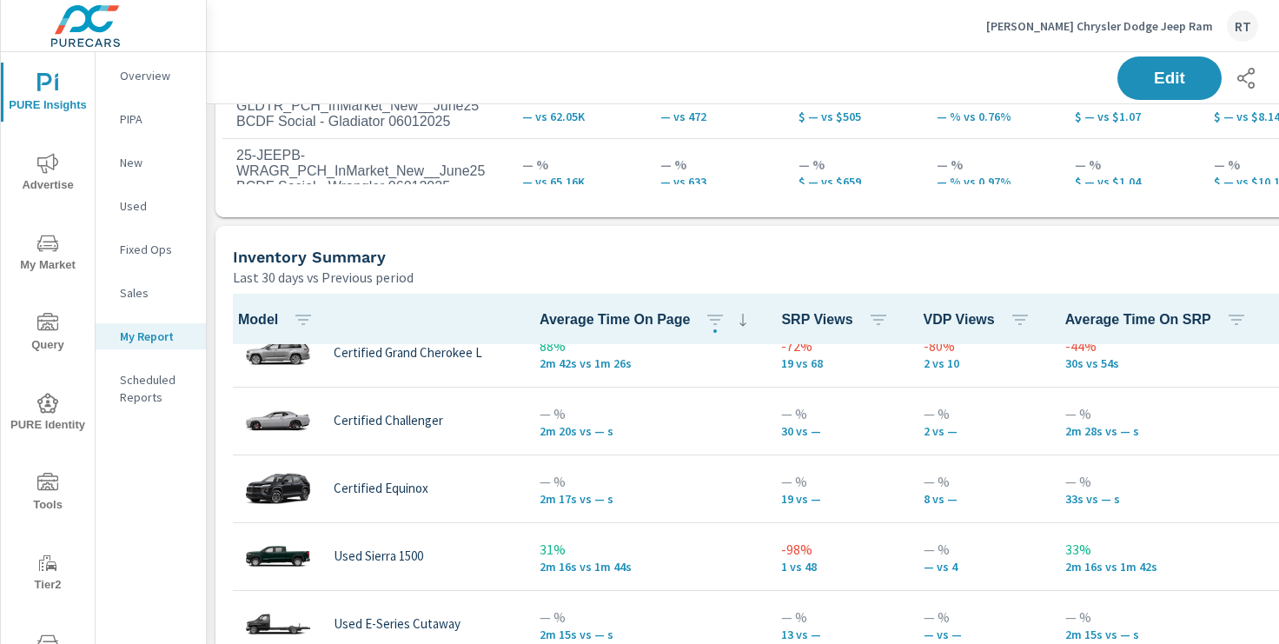
scroll to position [230, 0]
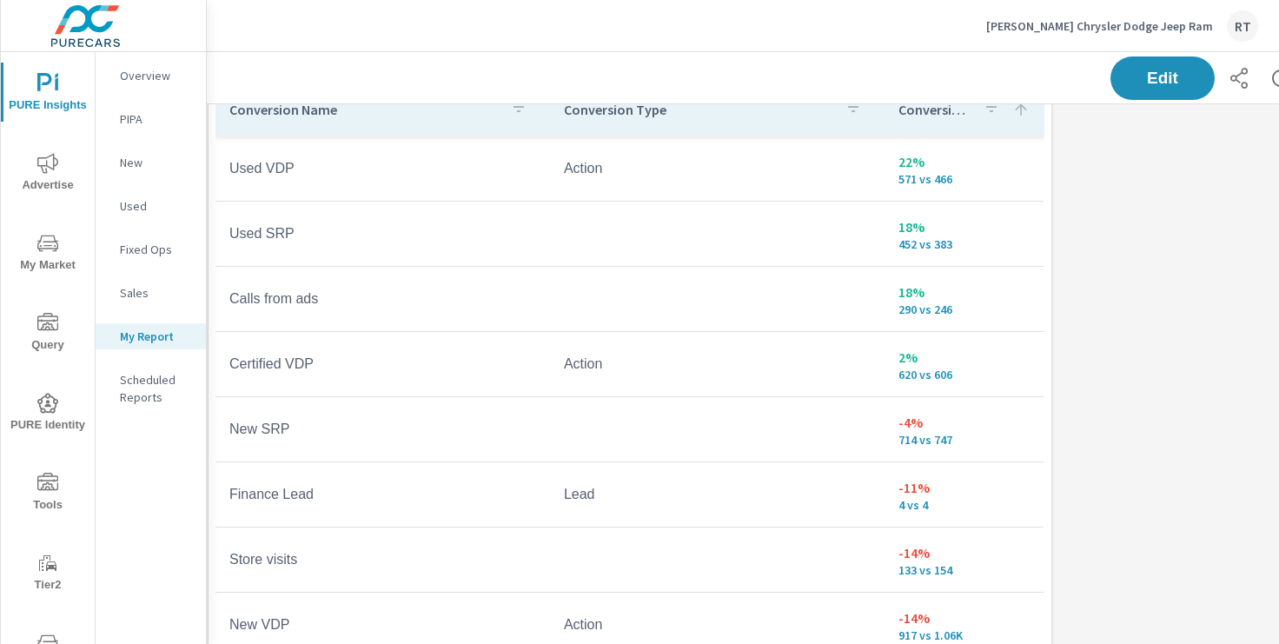
scroll to position [0, 7]
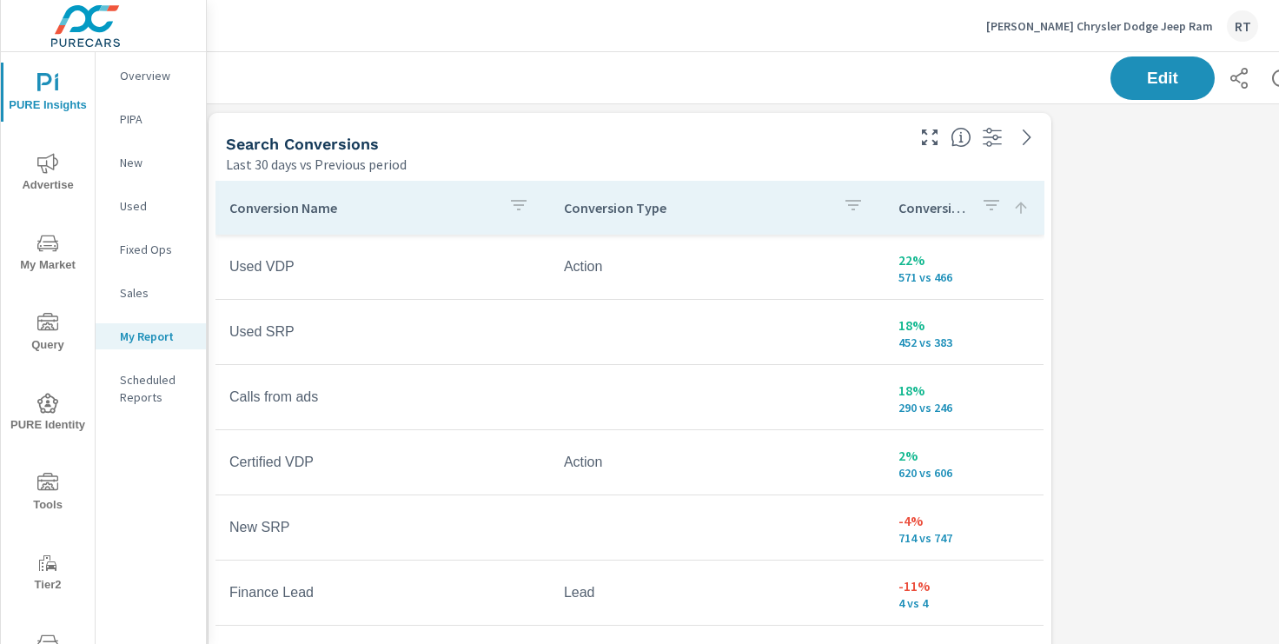
click at [48, 162] on icon "nav menu" at bounding box center [47, 163] width 21 height 21
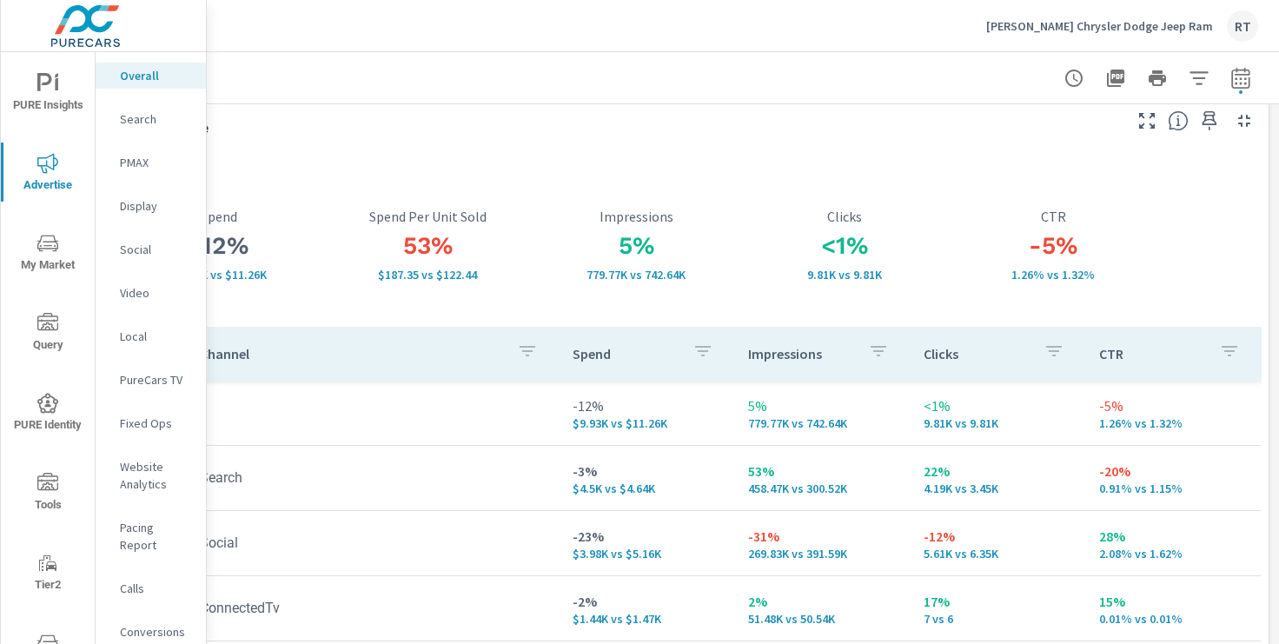
scroll to position [0, 214]
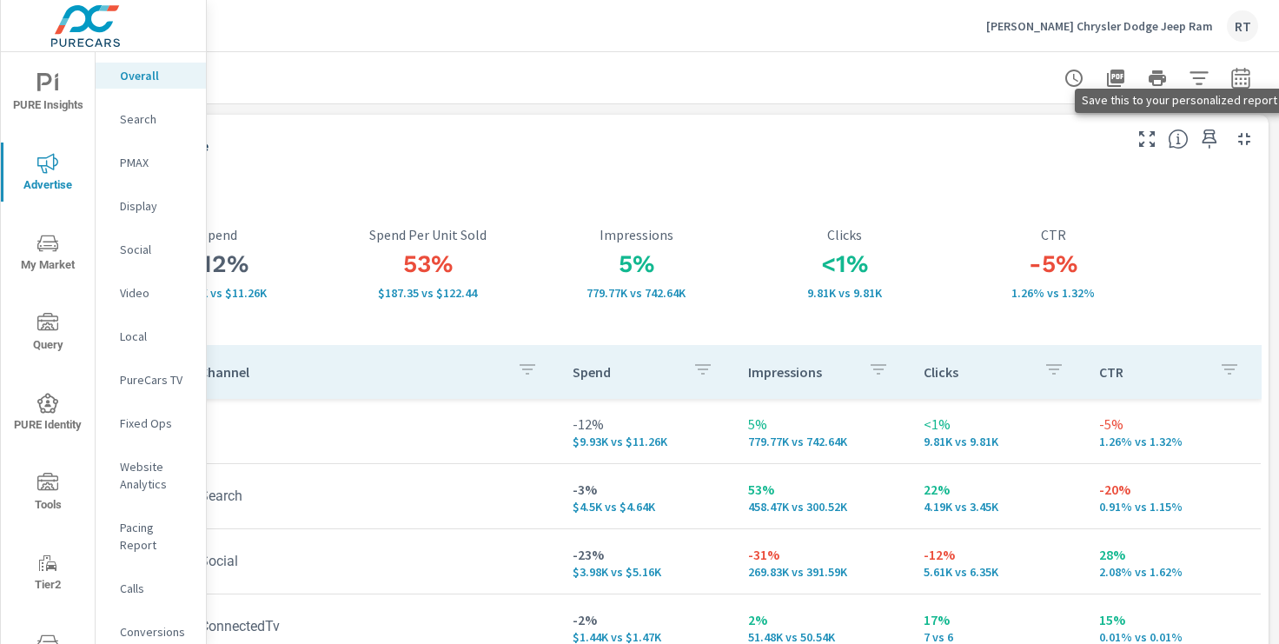
click at [1210, 137] on icon "button" at bounding box center [1209, 138] width 15 height 19
click at [54, 91] on icon "nav menu" at bounding box center [47, 83] width 21 height 21
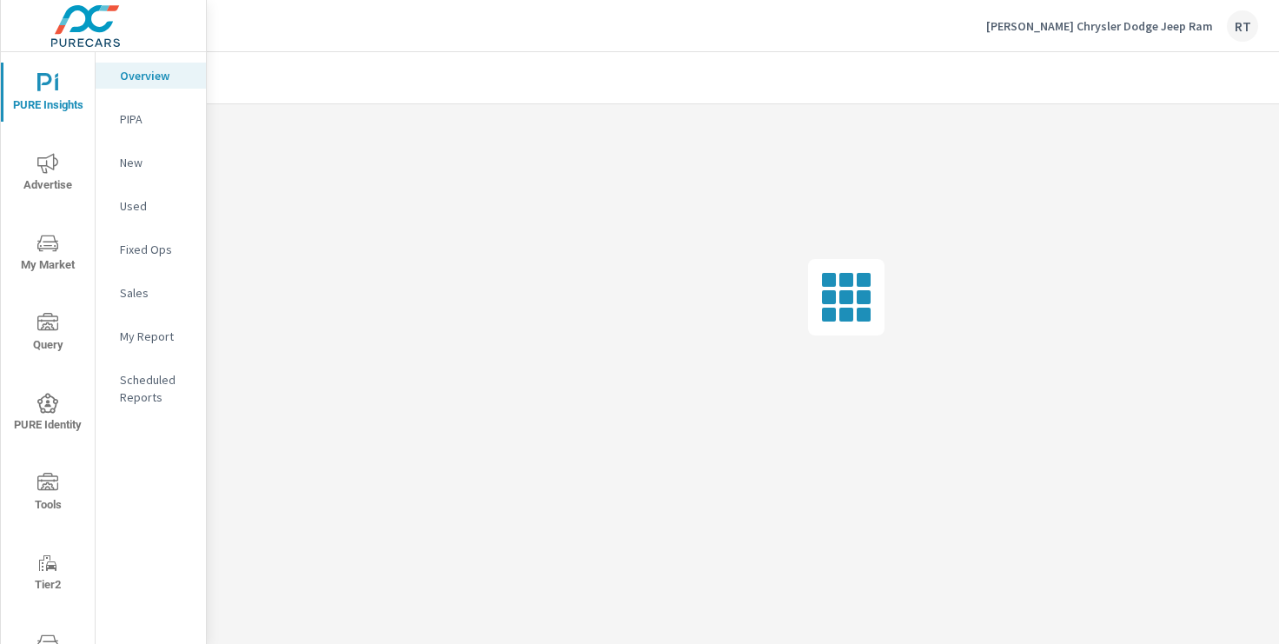
click at [140, 332] on p "My Report" at bounding box center [156, 336] width 72 height 17
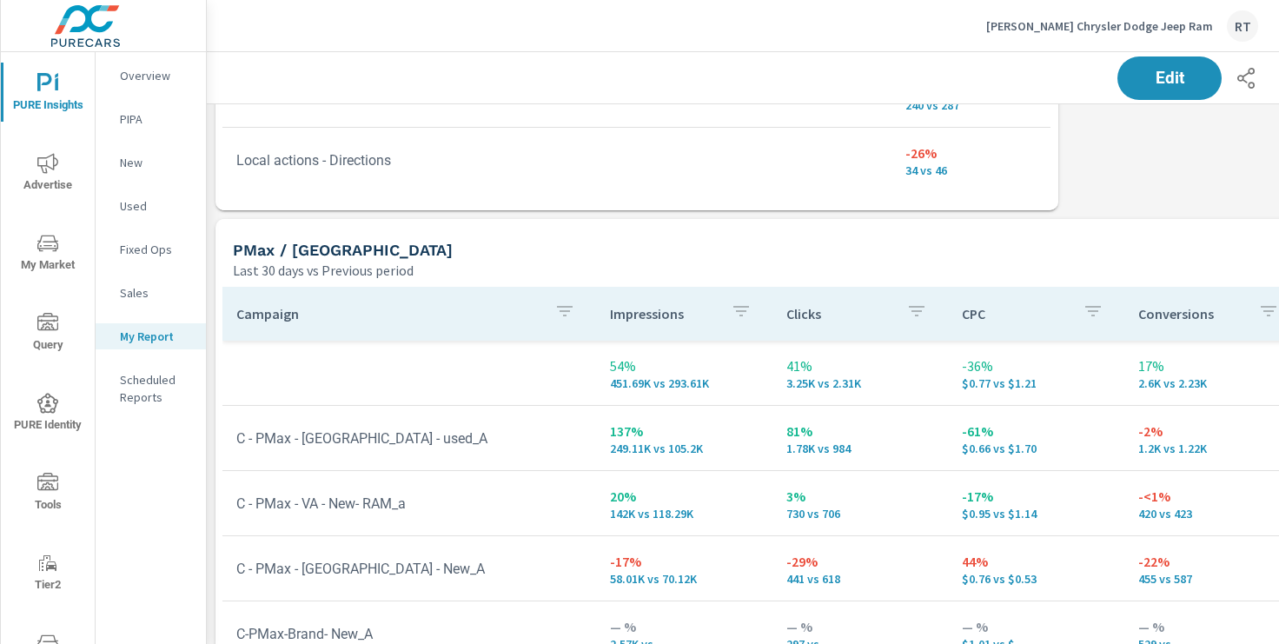
scroll to position [699, 0]
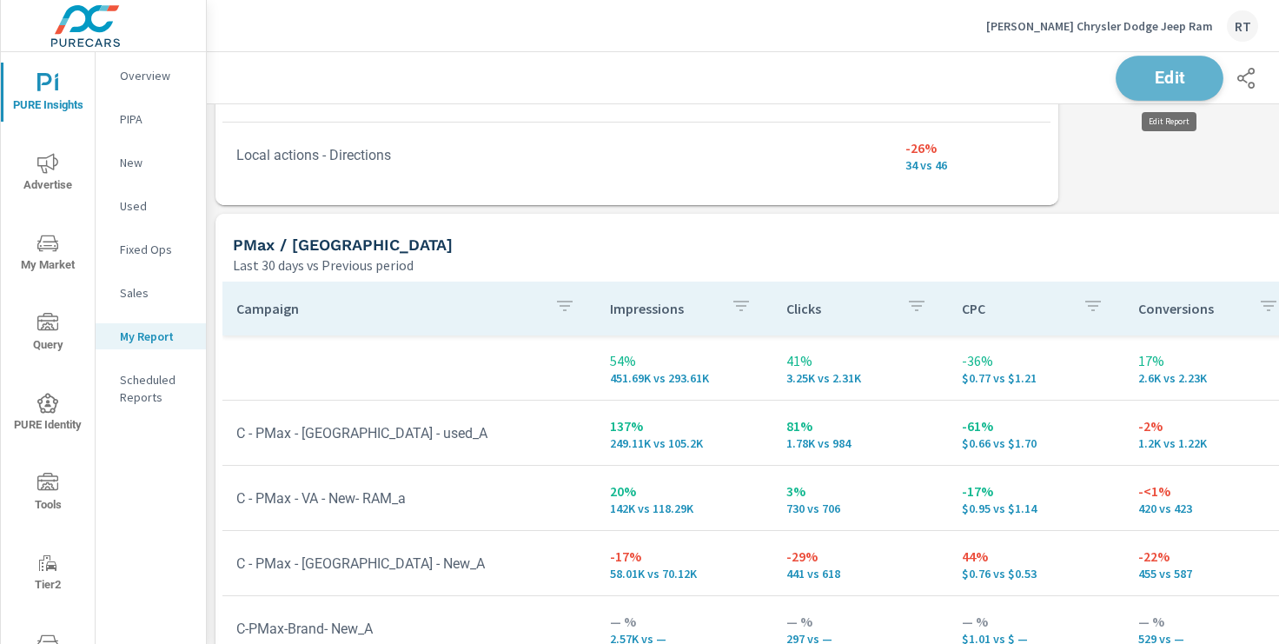
click at [1156, 81] on span "Edit" at bounding box center [1169, 78] width 71 height 17
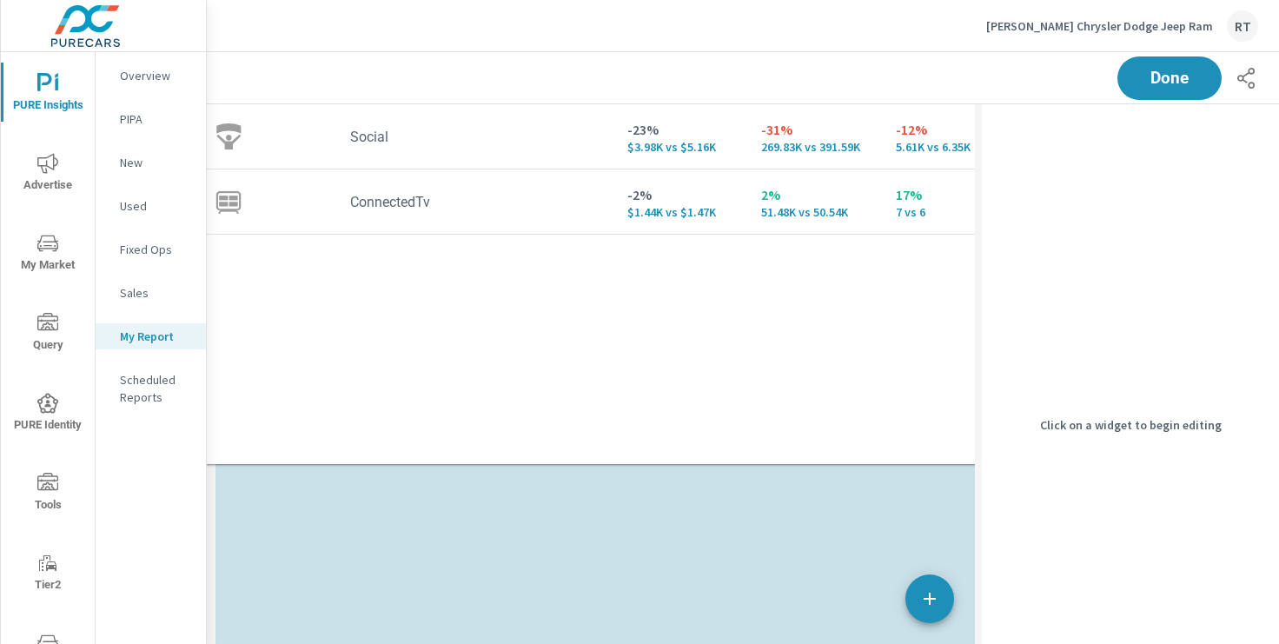
scroll to position [0, 0]
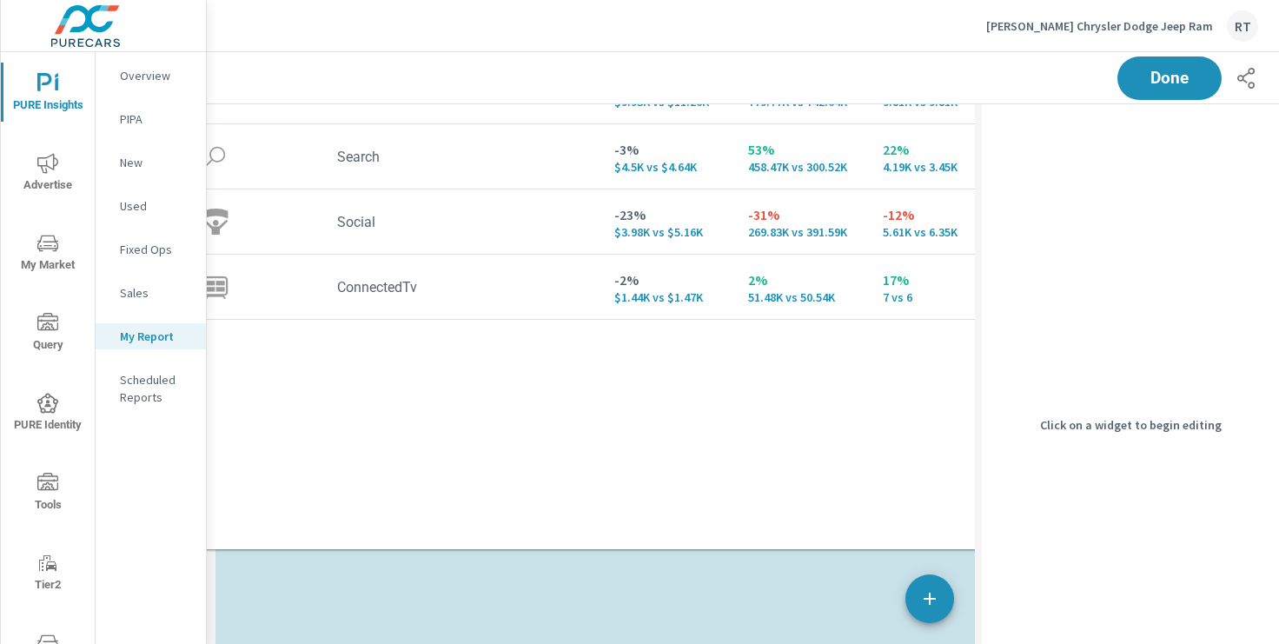
drag, startPoint x: 936, startPoint y: 184, endPoint x: 864, endPoint y: 16, distance: 183.3
click at [864, 16] on div "Anderson Chrysler Dodge Jeep Ram RT PURE Insights Report Anderson Chrysler Dodg…" at bounding box center [743, 322] width 1072 height 644
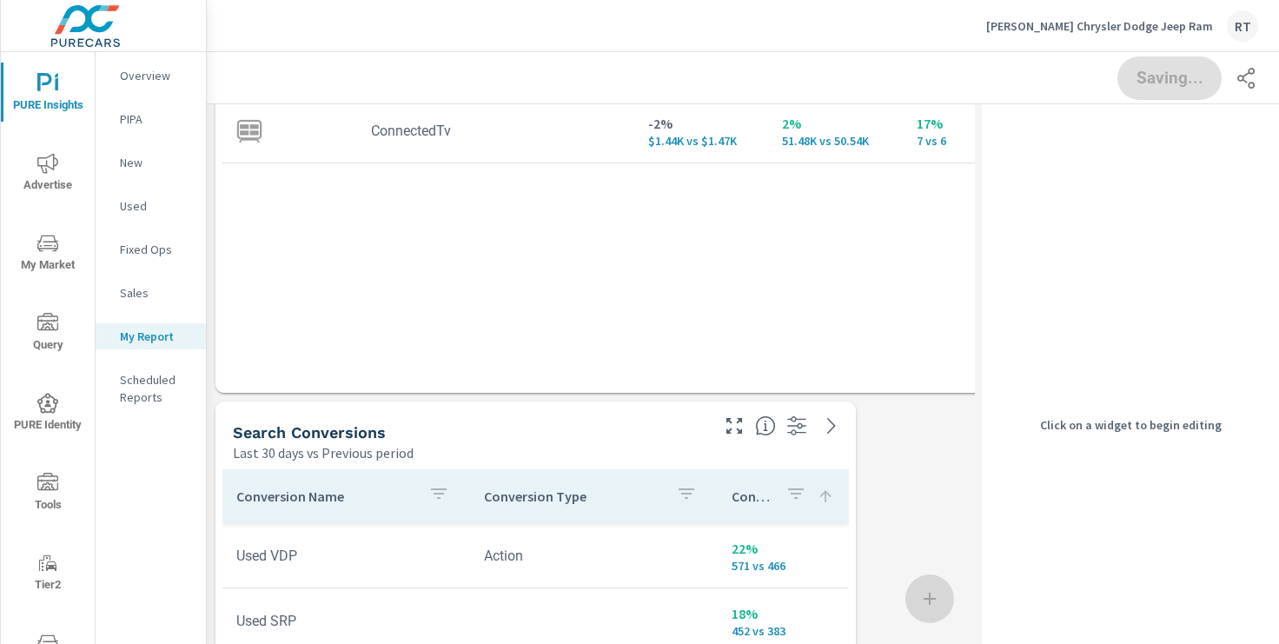
scroll to position [513, 0]
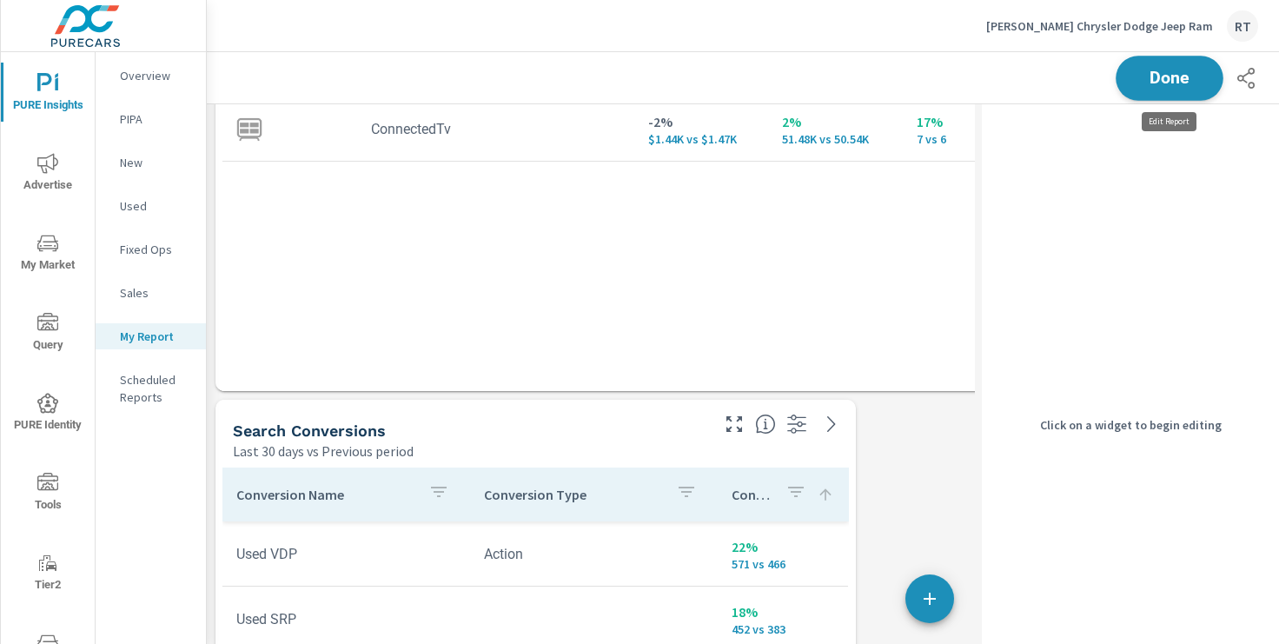
click at [1157, 76] on span "Done" at bounding box center [1169, 78] width 71 height 17
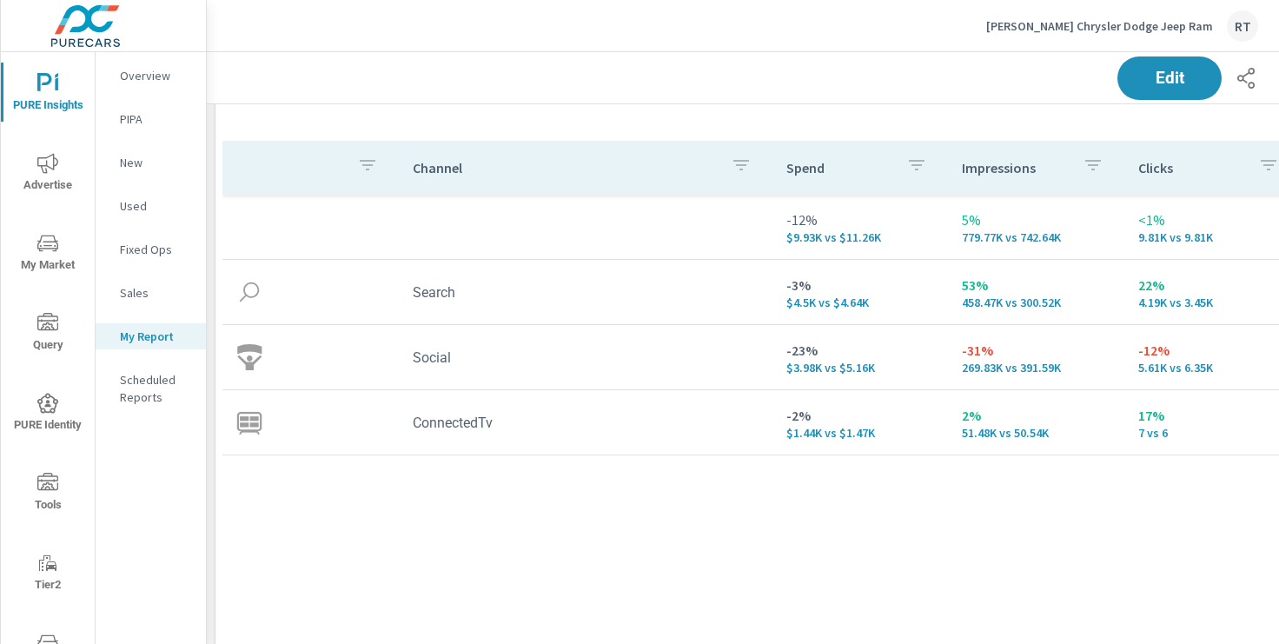
scroll to position [233, 0]
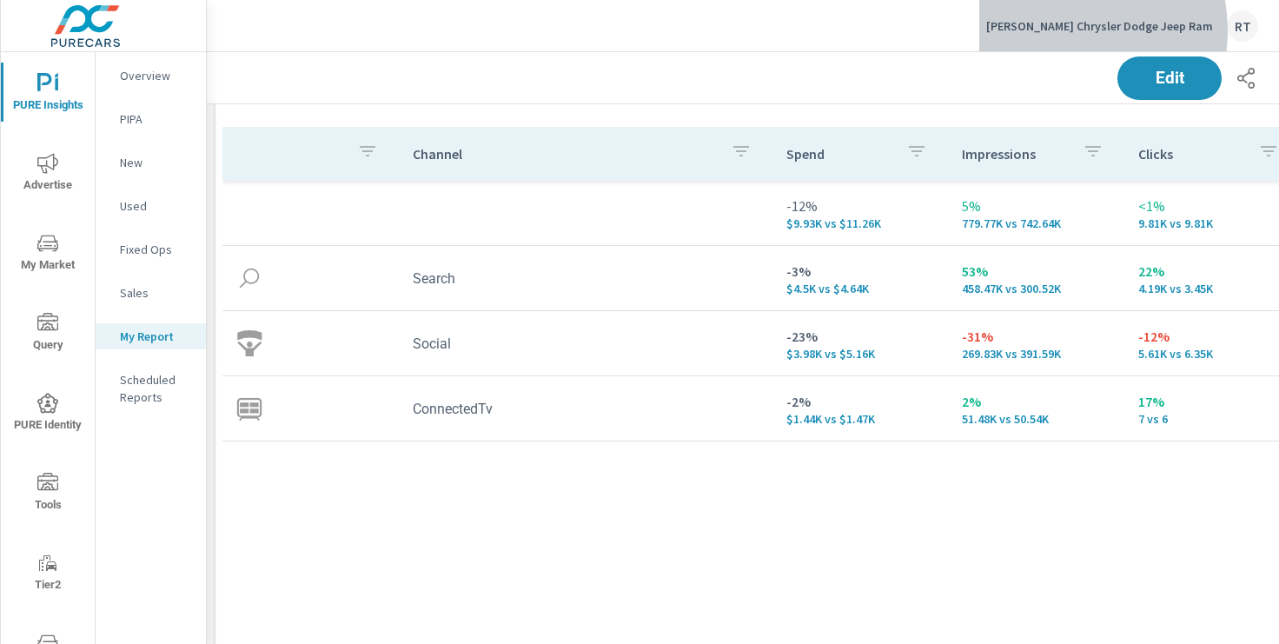
click at [1094, 30] on p "Anderson Chrysler Dodge Jeep Ram" at bounding box center [1099, 26] width 227 height 16
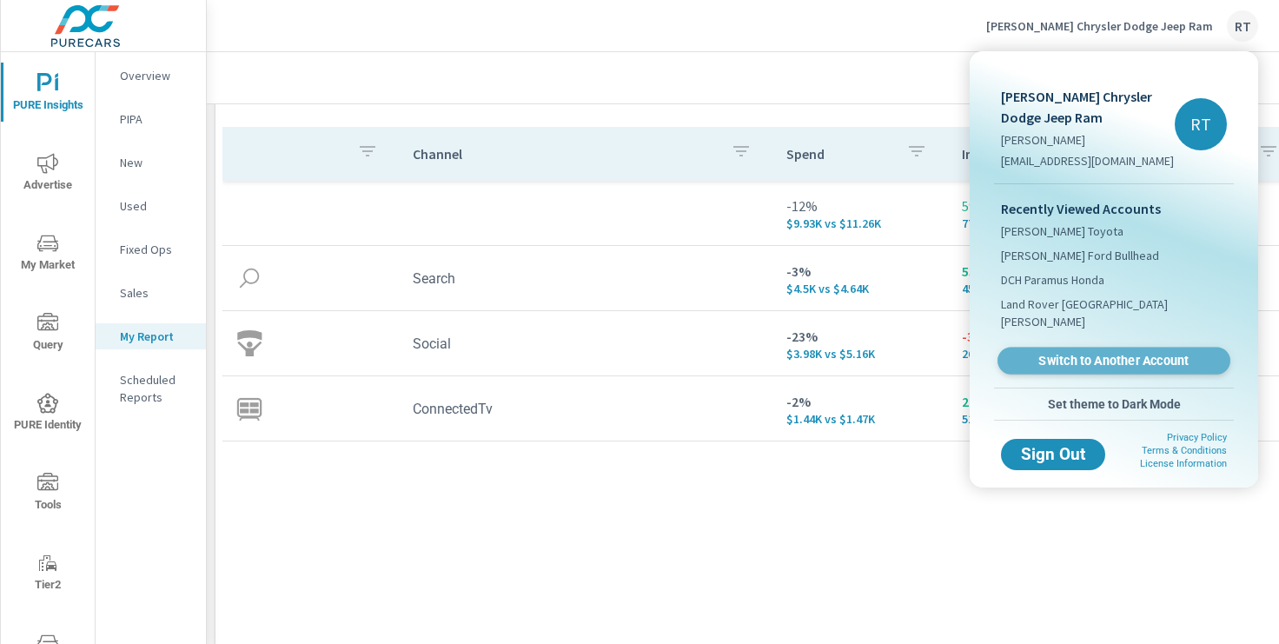
click at [1076, 353] on span "Switch to Another Account" at bounding box center [1113, 361] width 213 height 17
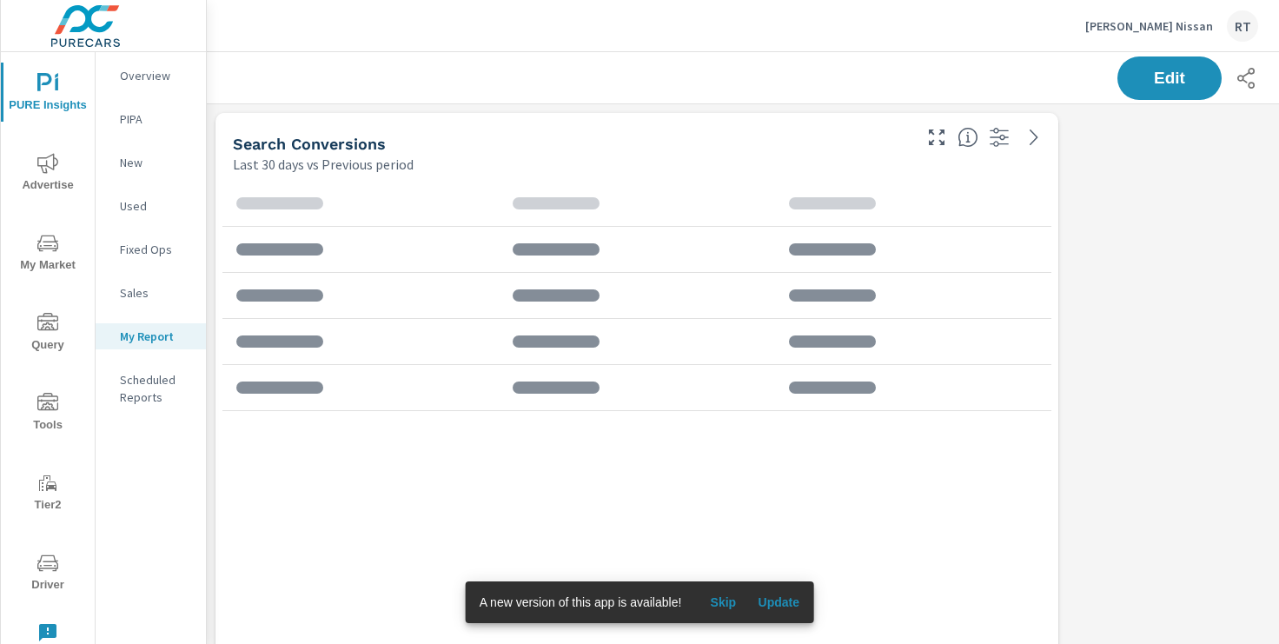
scroll to position [2208, 1287]
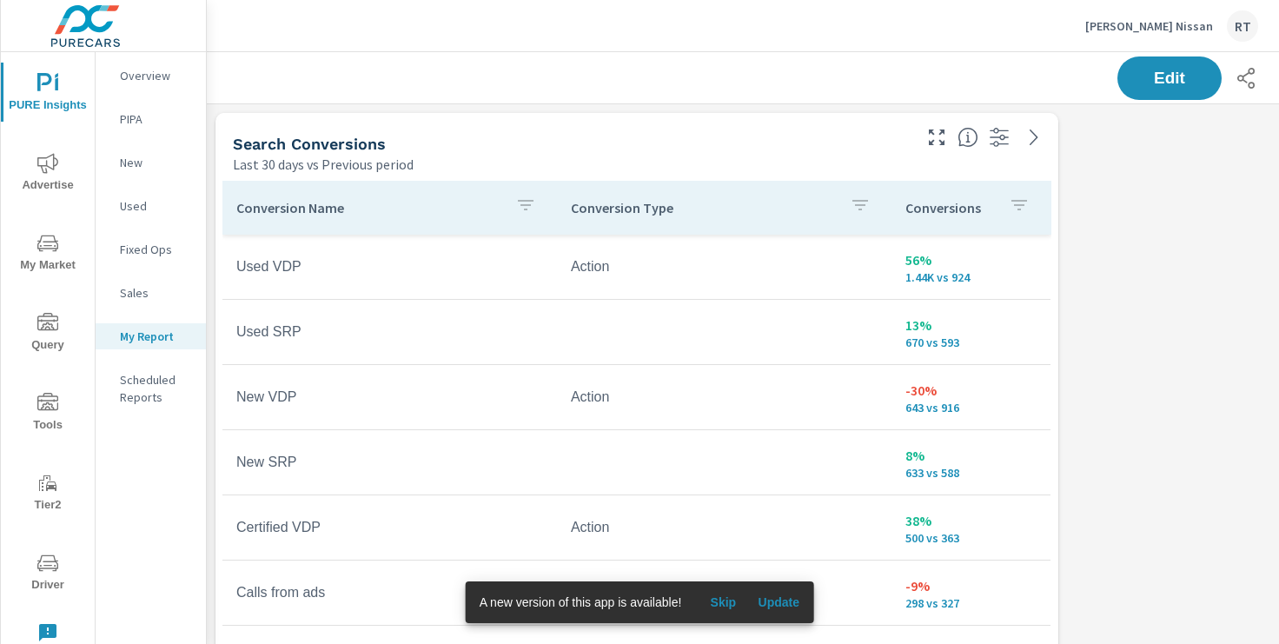
click at [729, 606] on span "Skip" at bounding box center [723, 602] width 42 height 16
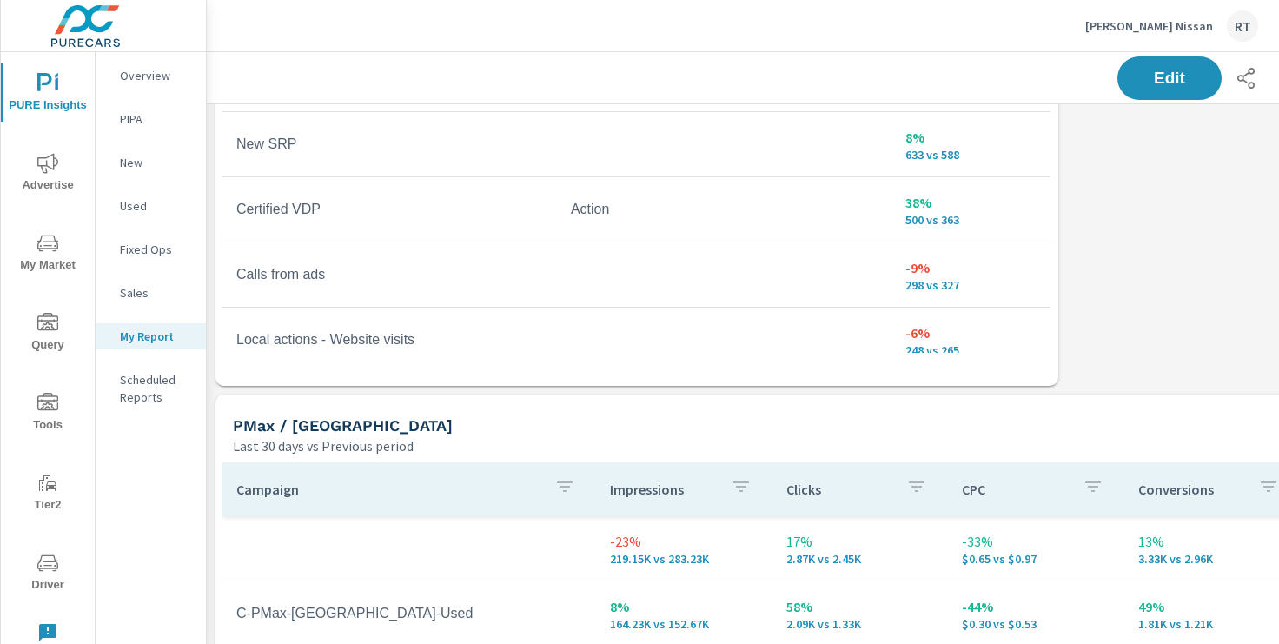
scroll to position [0, 0]
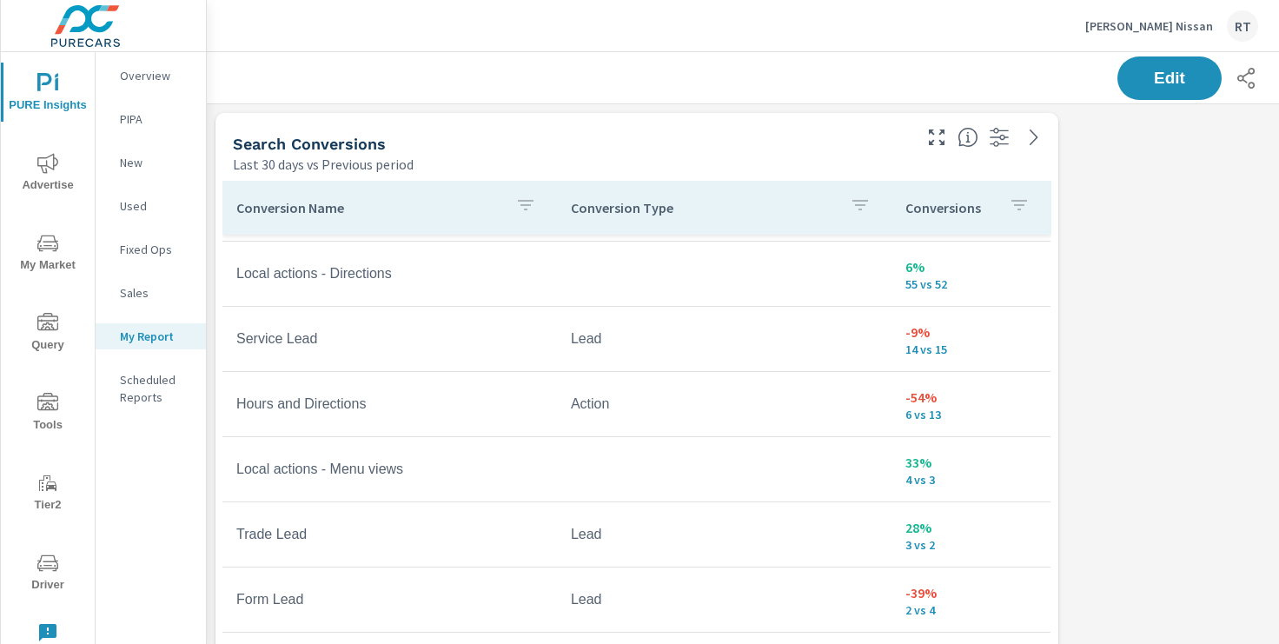
scroll to position [712, 0]
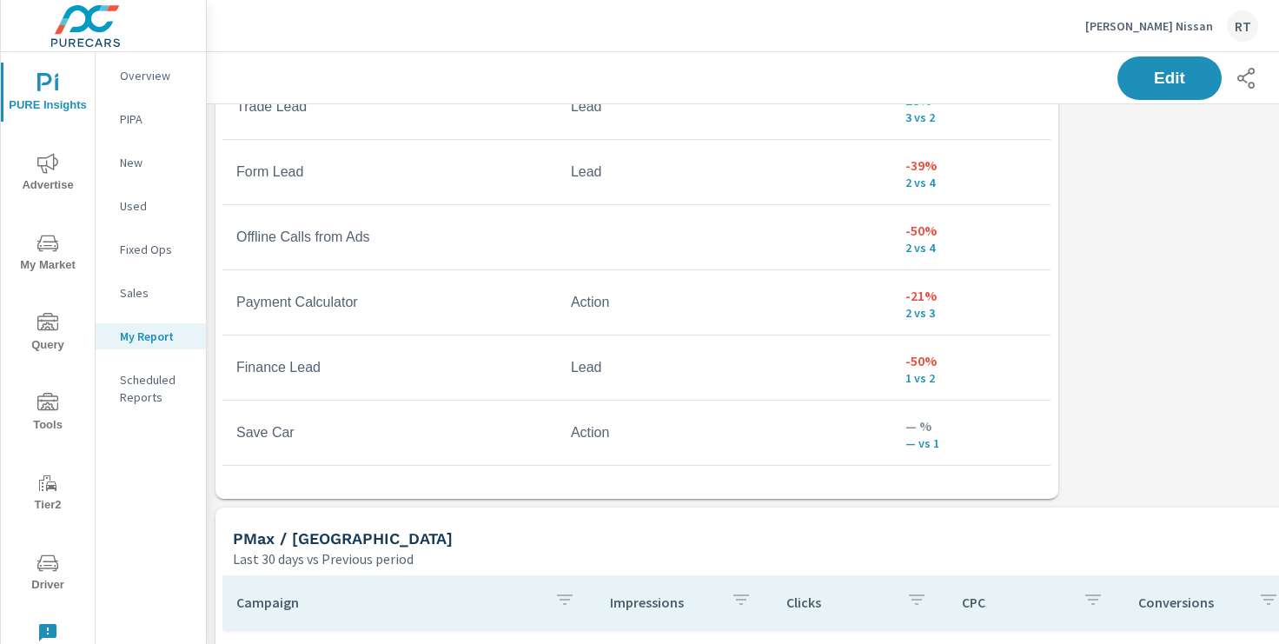
scroll to position [251, 0]
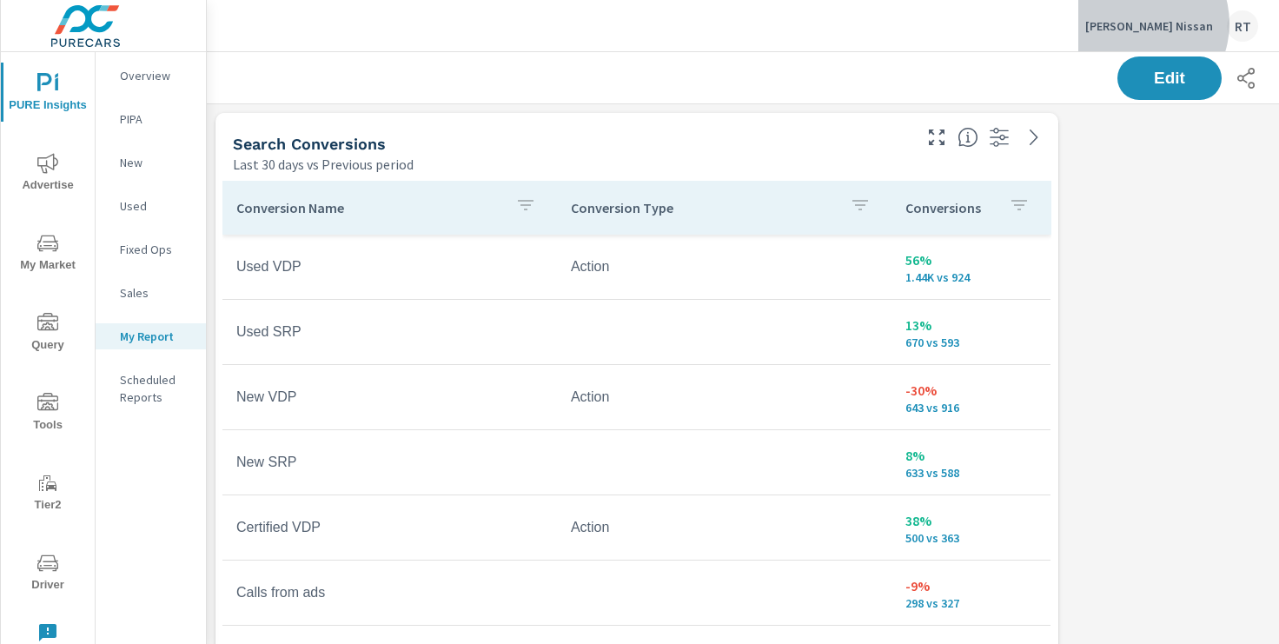
click at [1174, 23] on p "[PERSON_NAME] Nissan" at bounding box center [1149, 26] width 128 height 16
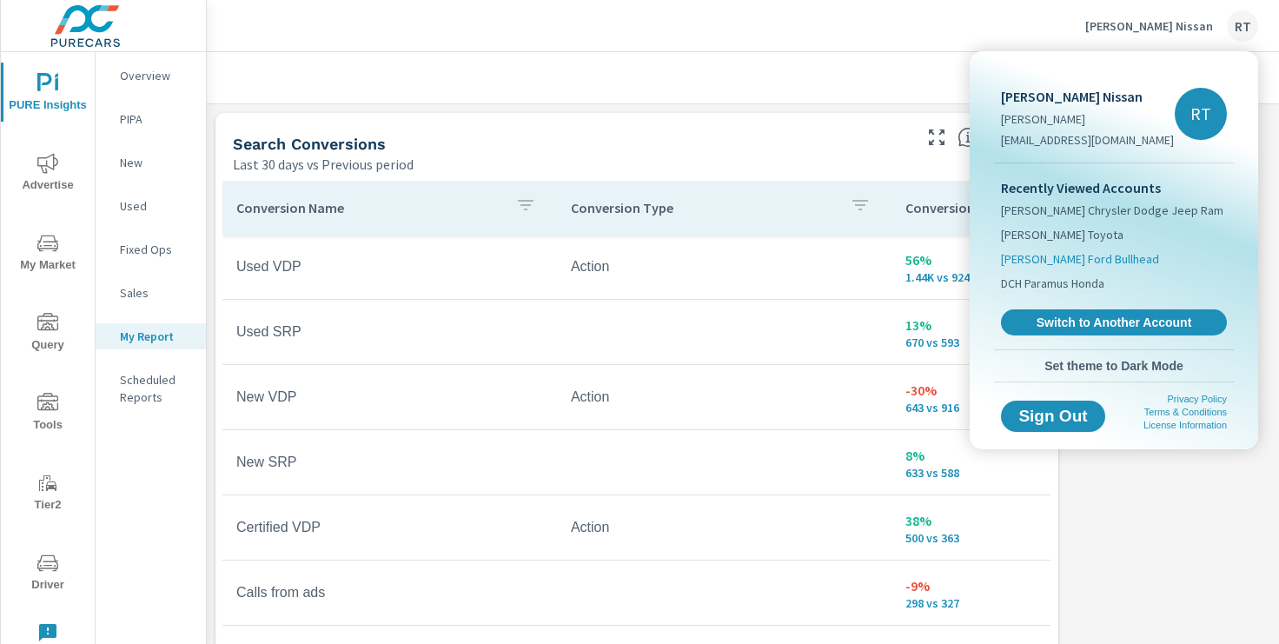
click at [1079, 258] on span "[PERSON_NAME] Ford Bullhead" at bounding box center [1080, 258] width 158 height 17
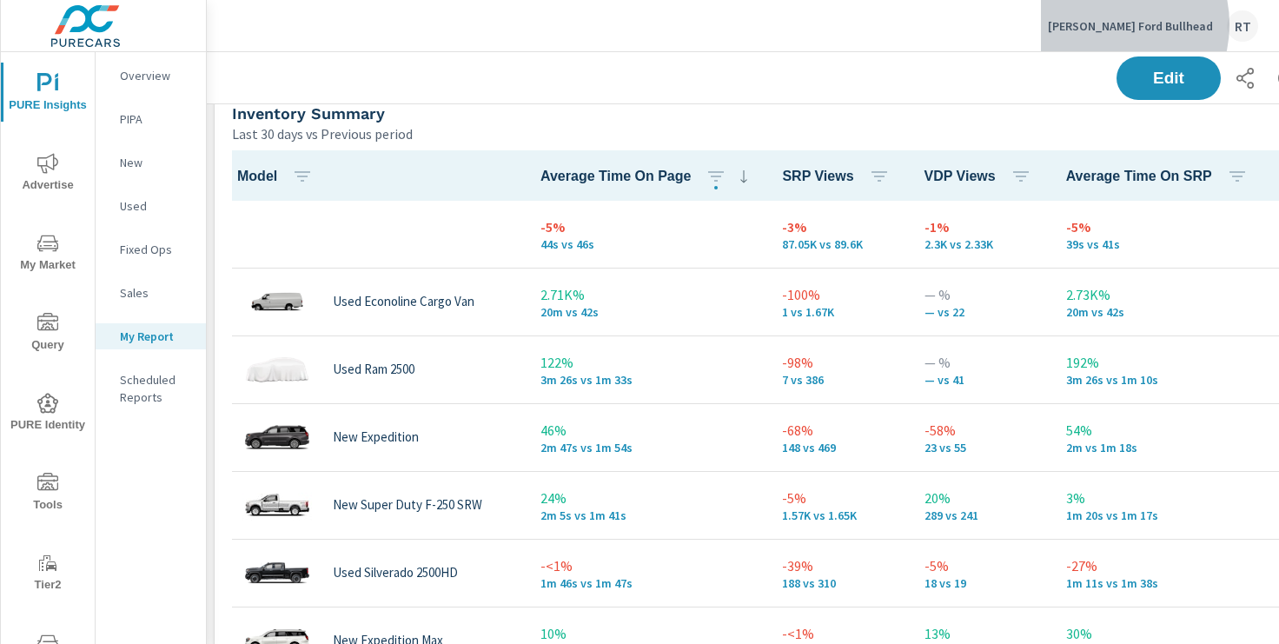
click at [1142, 24] on p "[PERSON_NAME] Ford Bullhead" at bounding box center [1130, 26] width 165 height 16
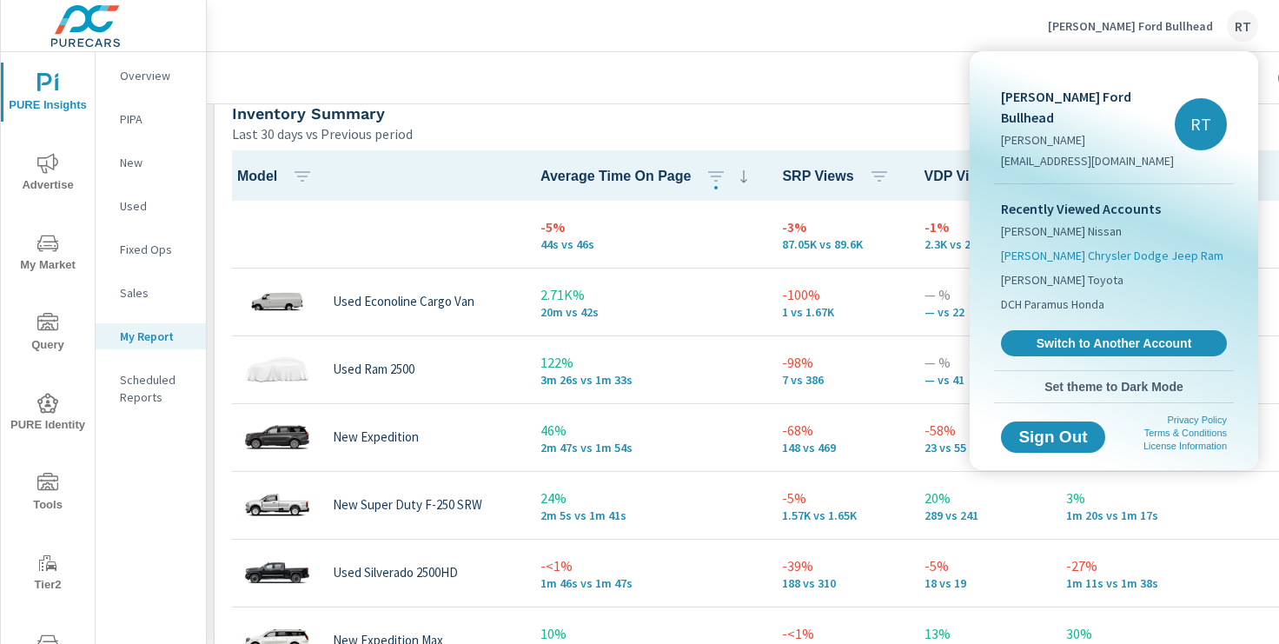
click at [1057, 247] on span "[PERSON_NAME] Chrysler Dodge Jeep Ram" at bounding box center [1112, 255] width 222 height 17
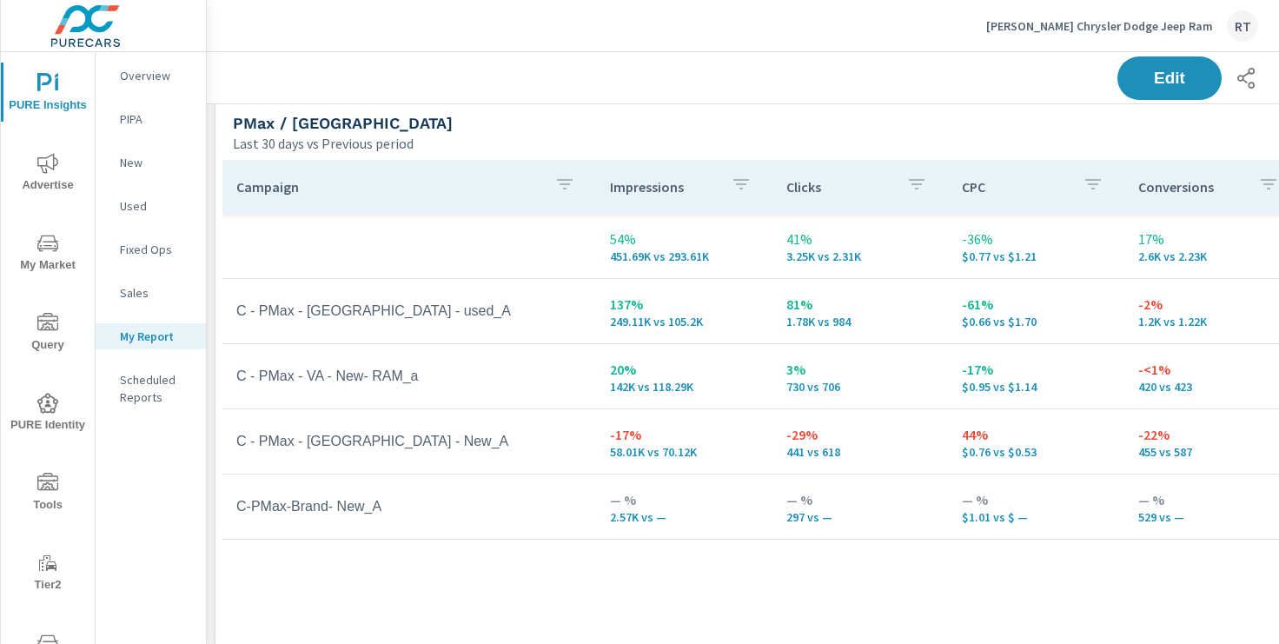
scroll to position [1619, 1]
click at [1059, 25] on p "[PERSON_NAME] Chrysler Dodge Jeep Ram" at bounding box center [1099, 26] width 227 height 16
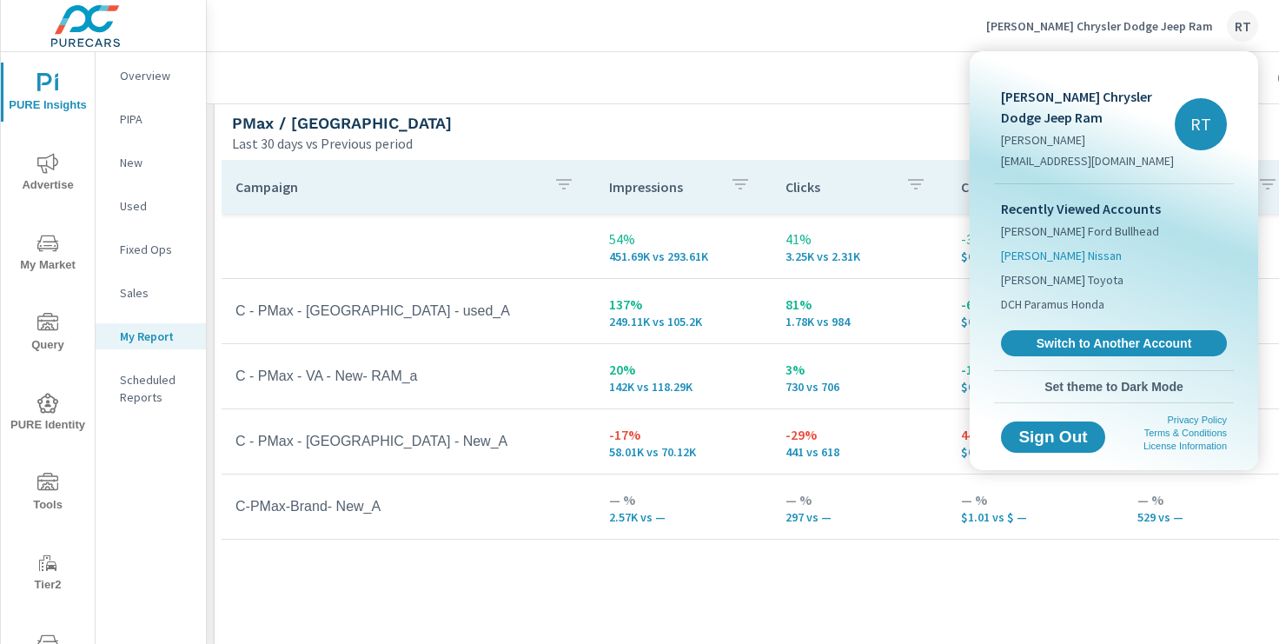
click at [1041, 254] on span "[PERSON_NAME] Nissan" at bounding box center [1061, 255] width 121 height 17
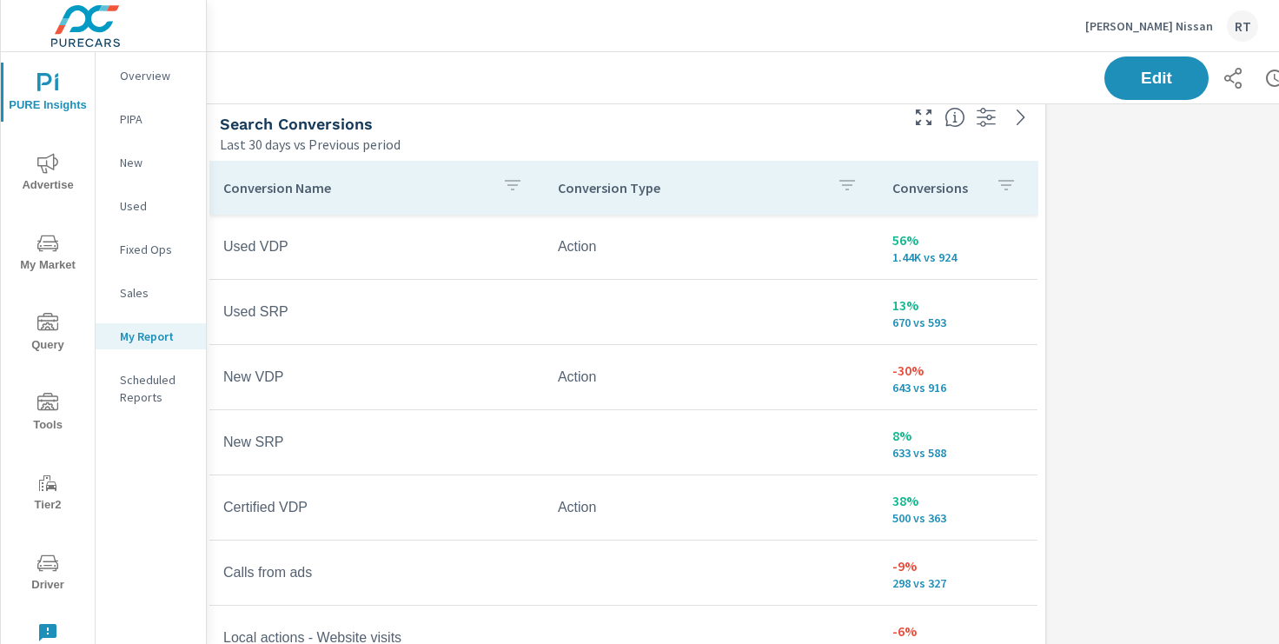
scroll to position [19, 13]
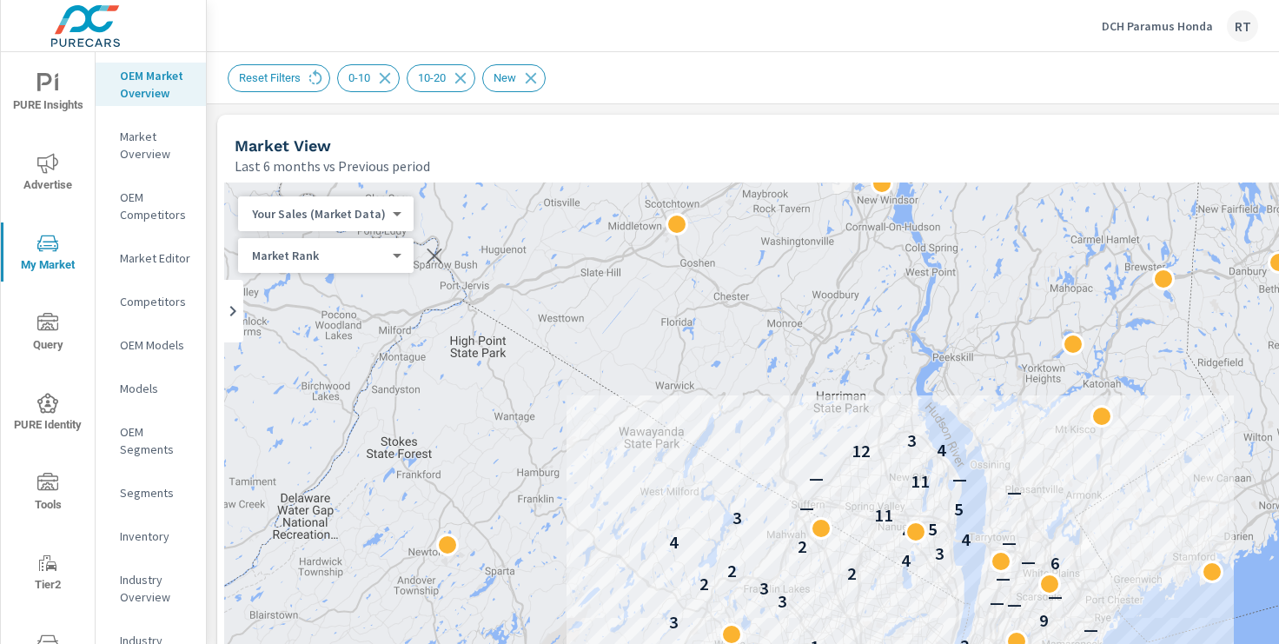
scroll to position [1, 0]
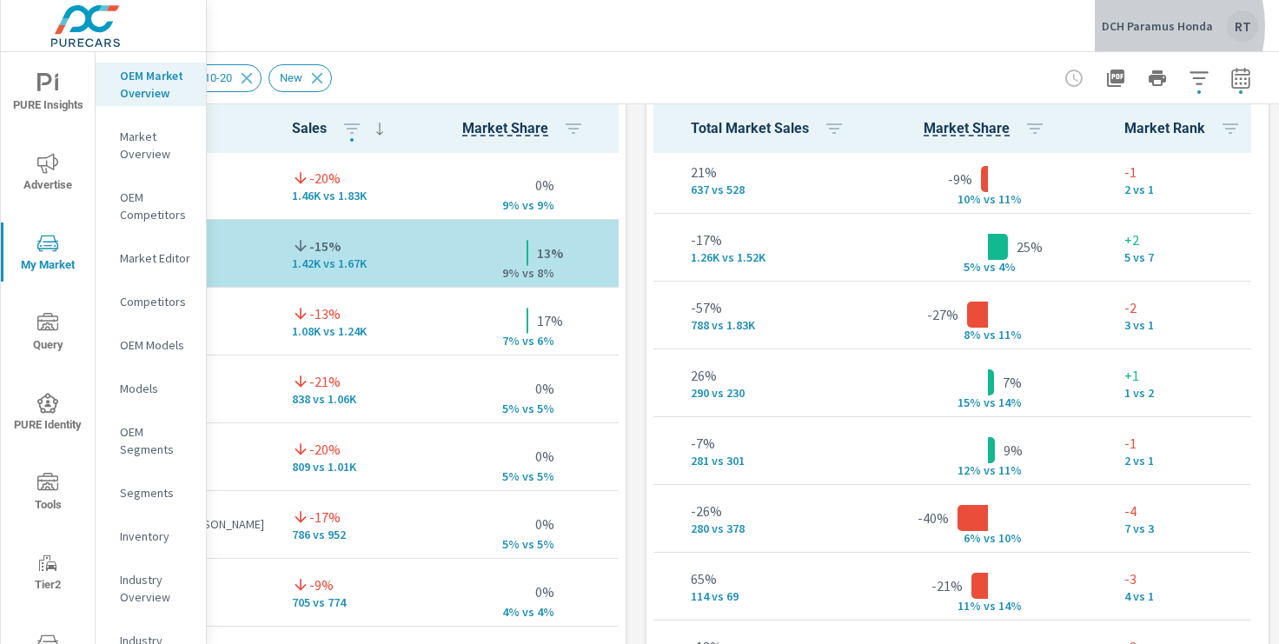
click at [1143, 26] on p "DCH Paramus Honda" at bounding box center [1157, 26] width 111 height 16
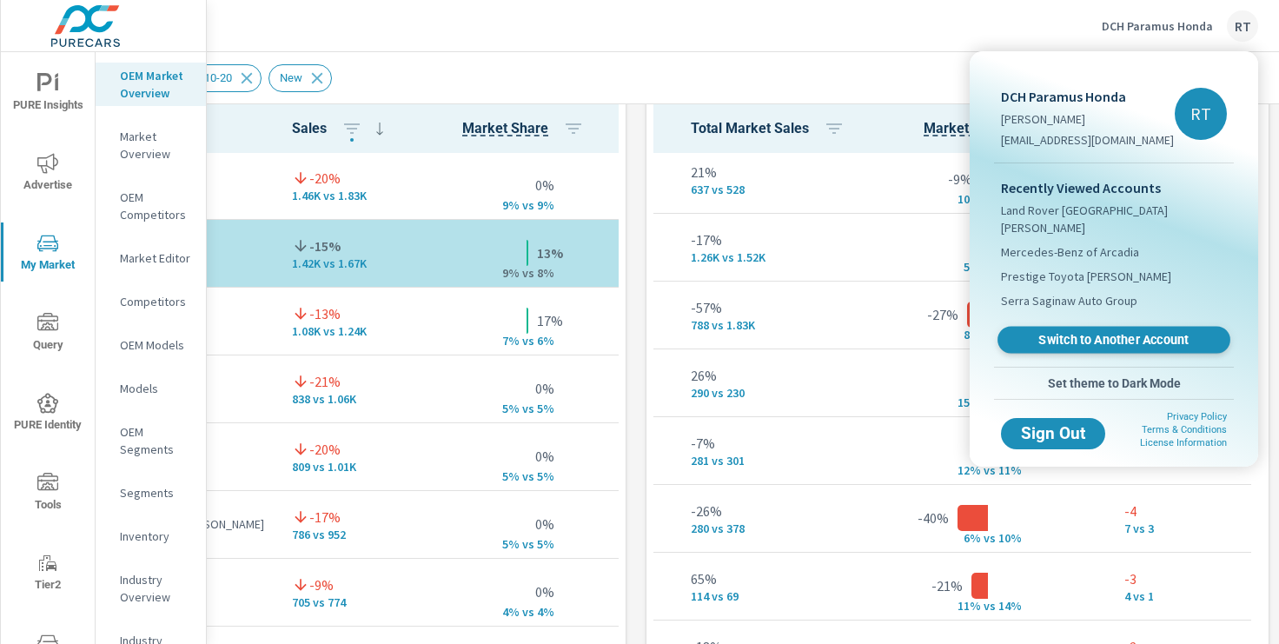
click at [1067, 332] on span "Switch to Another Account" at bounding box center [1113, 340] width 213 height 17
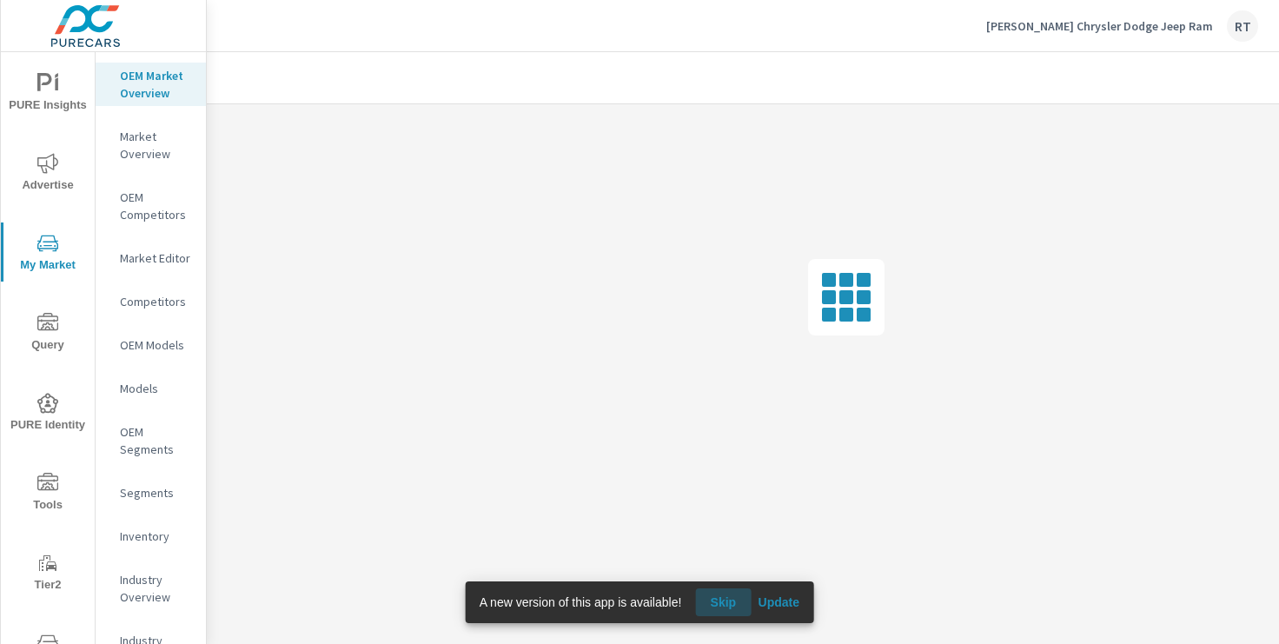
click at [720, 602] on span "Skip" at bounding box center [723, 602] width 42 height 16
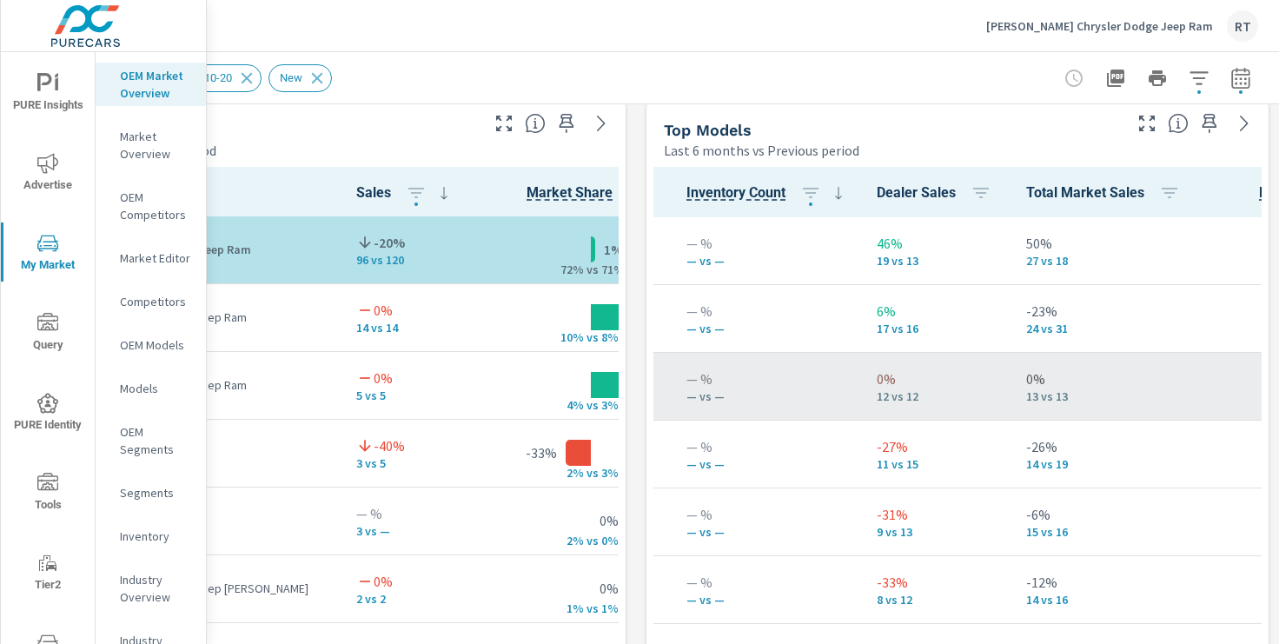
scroll to position [0, 309]
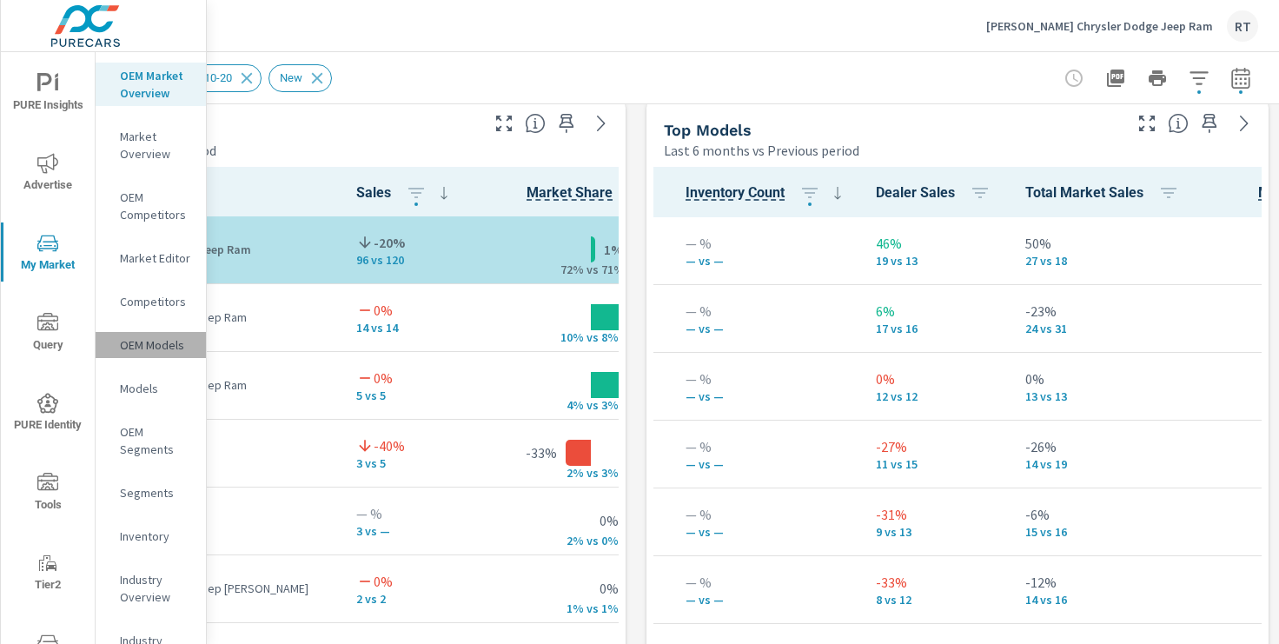
click at [161, 345] on p "OEM Models" at bounding box center [156, 344] width 72 height 17
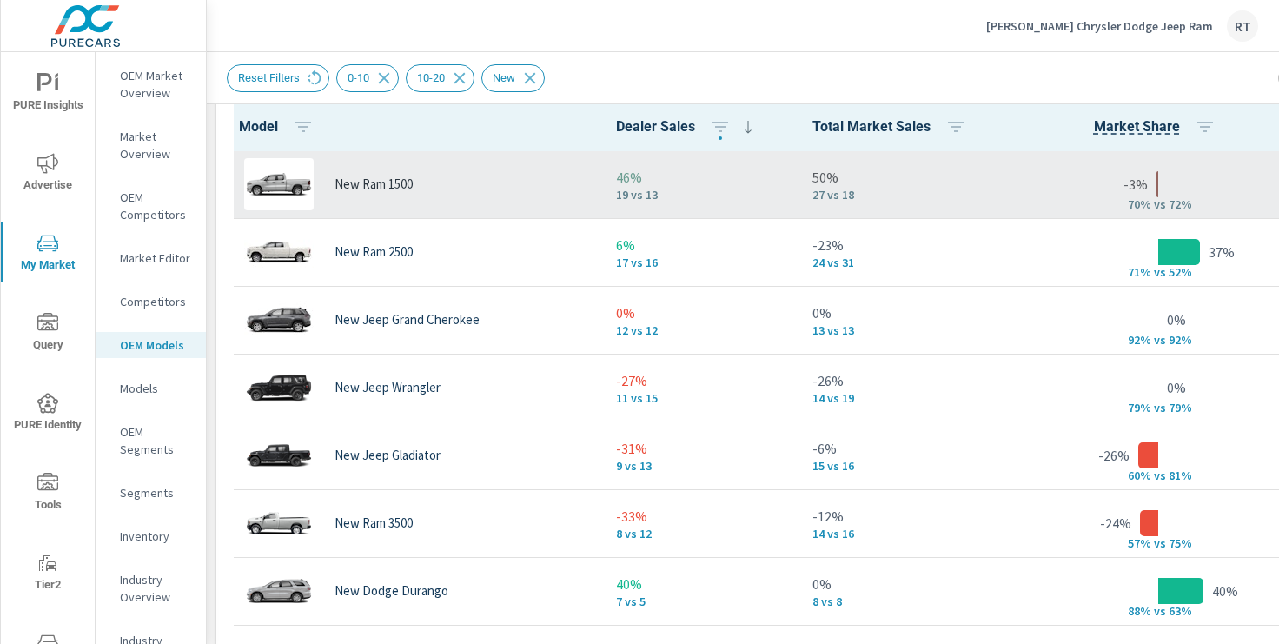
scroll to position [1192, 1]
